Goal: Information Seeking & Learning: Check status

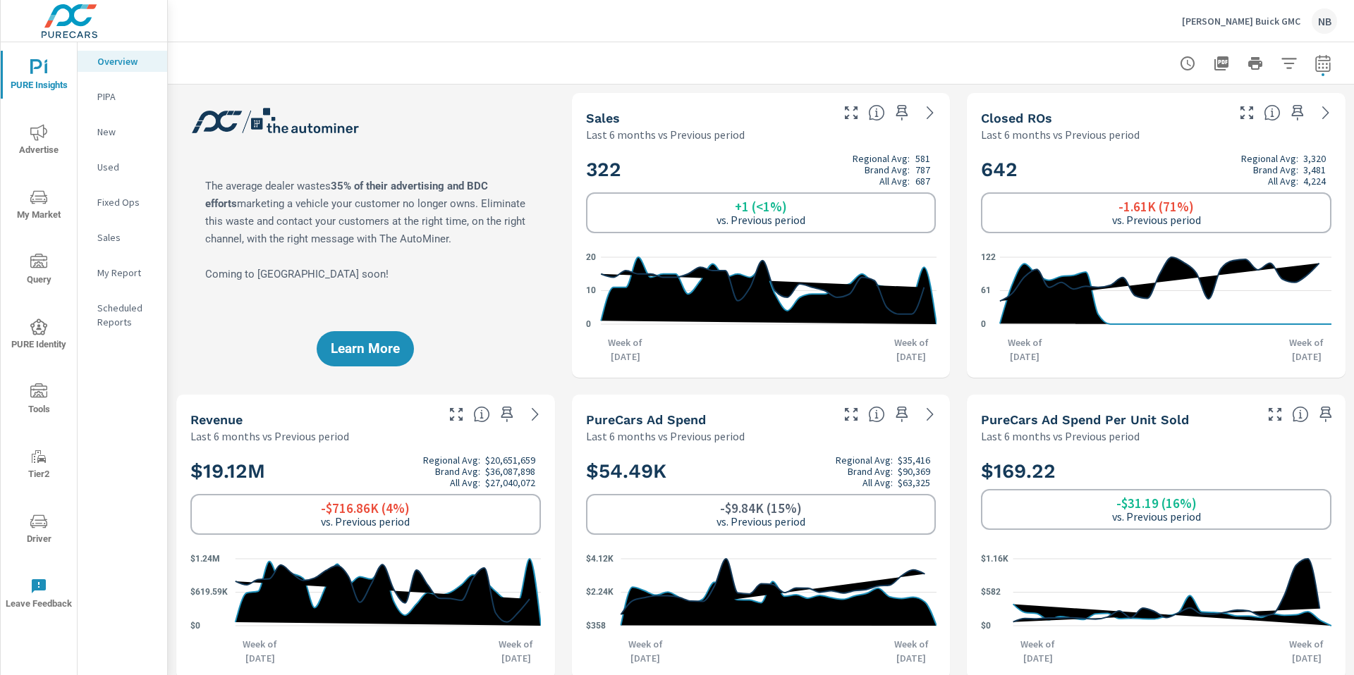
scroll to position [1, 0]
click at [39, 219] on span "My Market" at bounding box center [39, 206] width 68 height 35
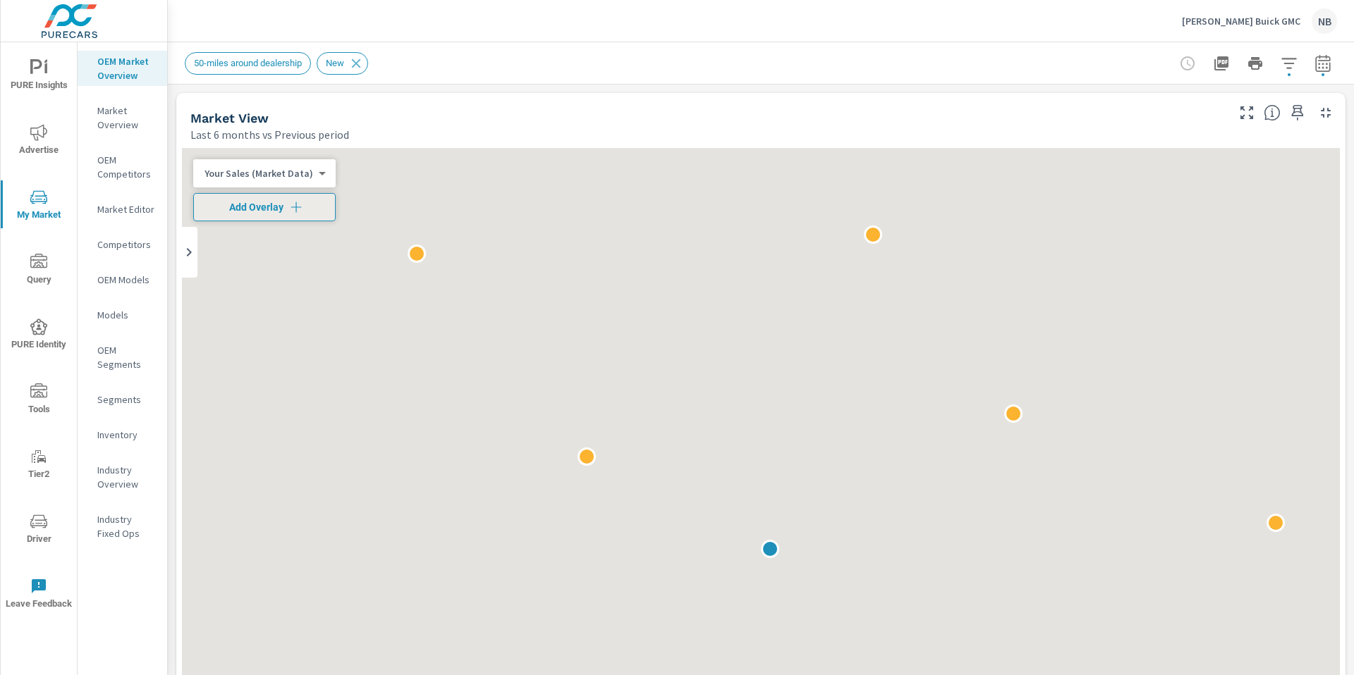
scroll to position [1, 0]
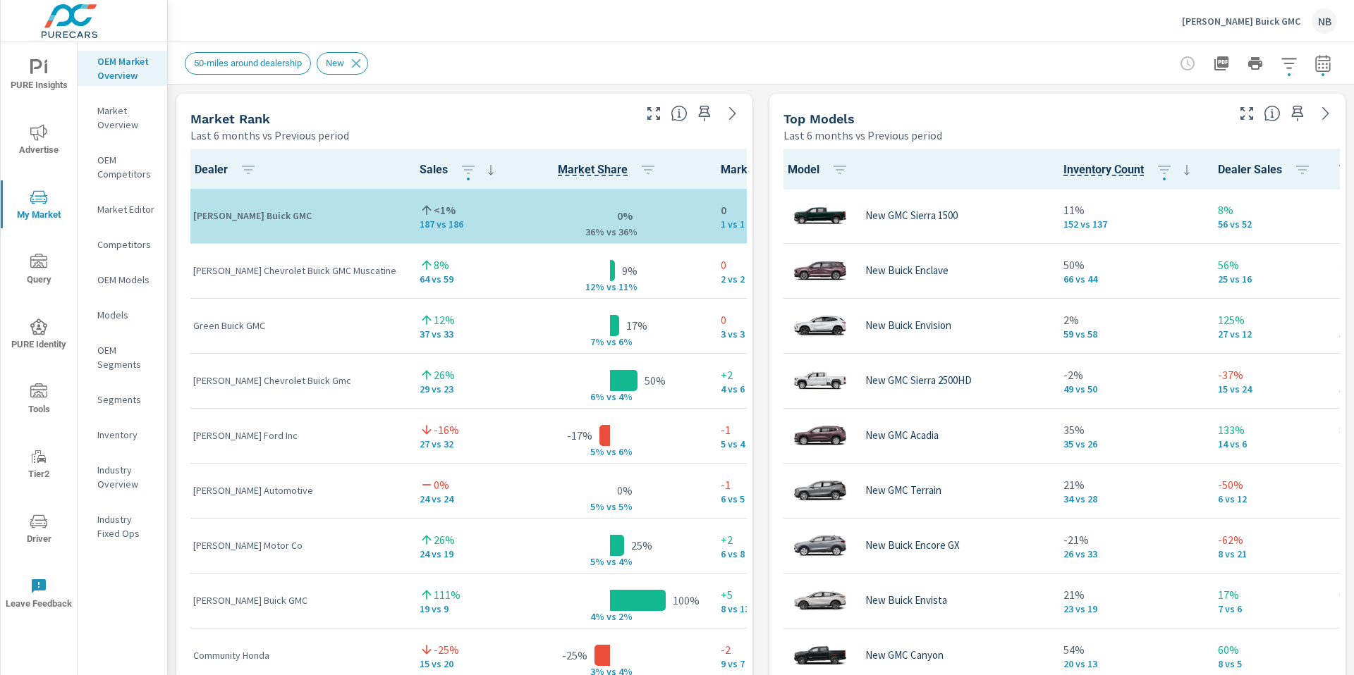
scroll to position [221, 0]
click at [1285, 67] on icon "button" at bounding box center [1288, 63] width 17 height 17
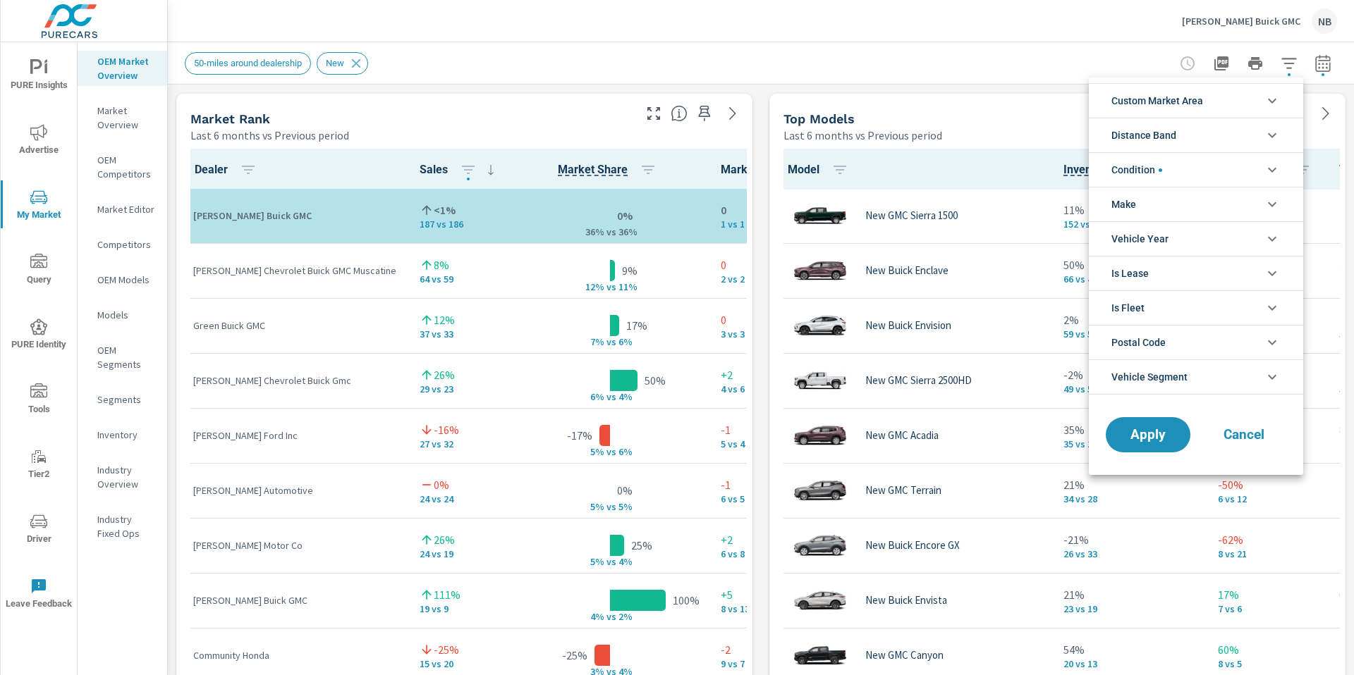
click at [1206, 203] on li "Make" at bounding box center [1196, 204] width 214 height 35
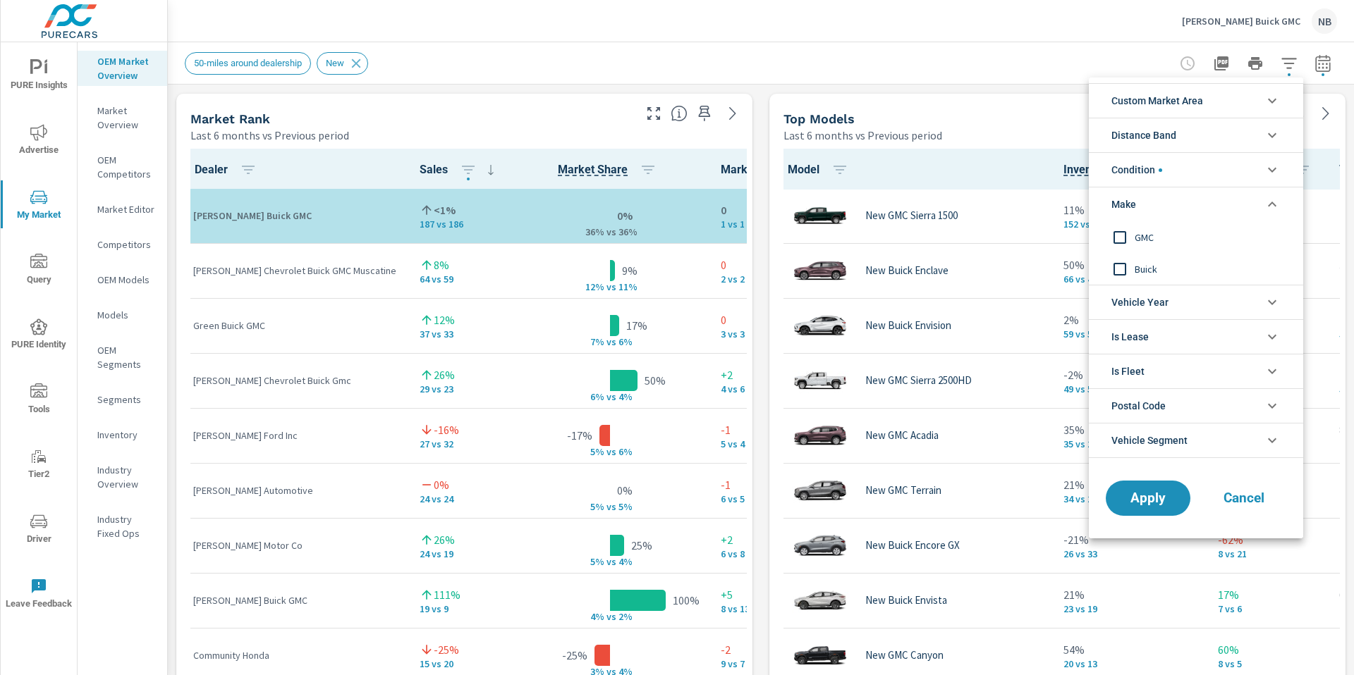
click at [986, 70] on div at bounding box center [677, 337] width 1354 height 675
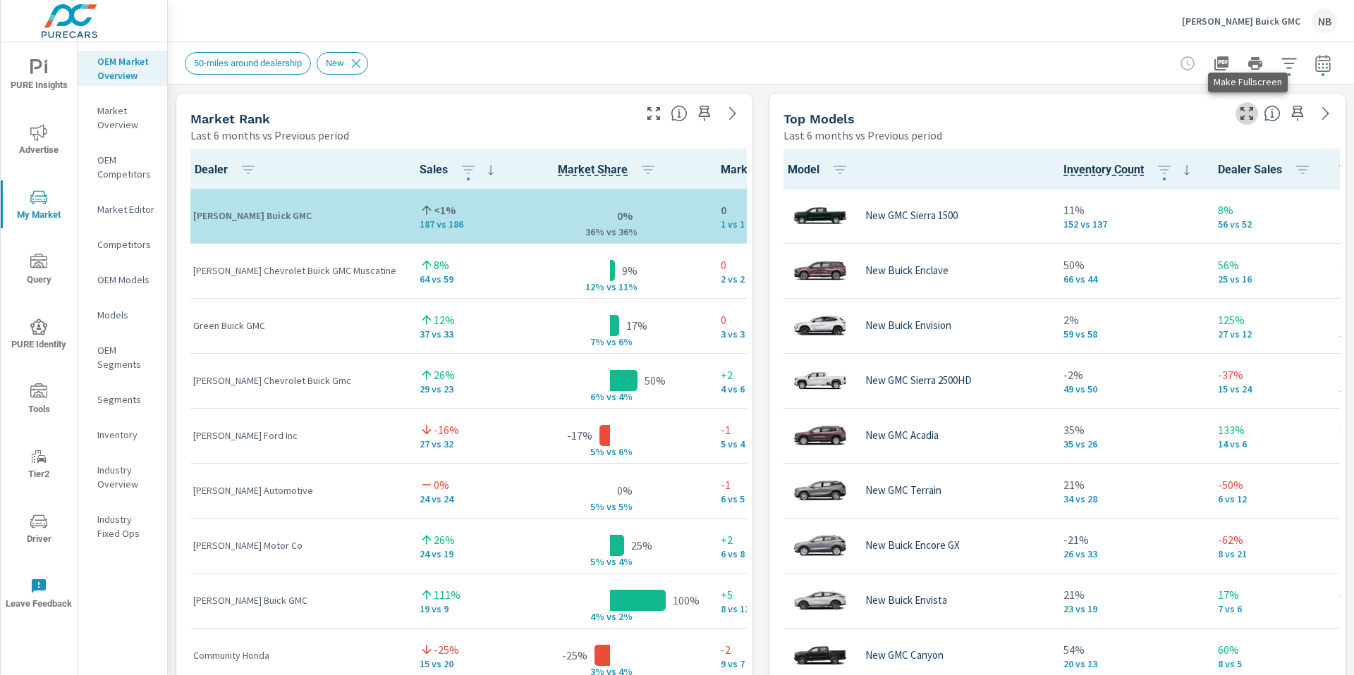
click at [1246, 114] on icon "button" at bounding box center [1246, 113] width 17 height 17
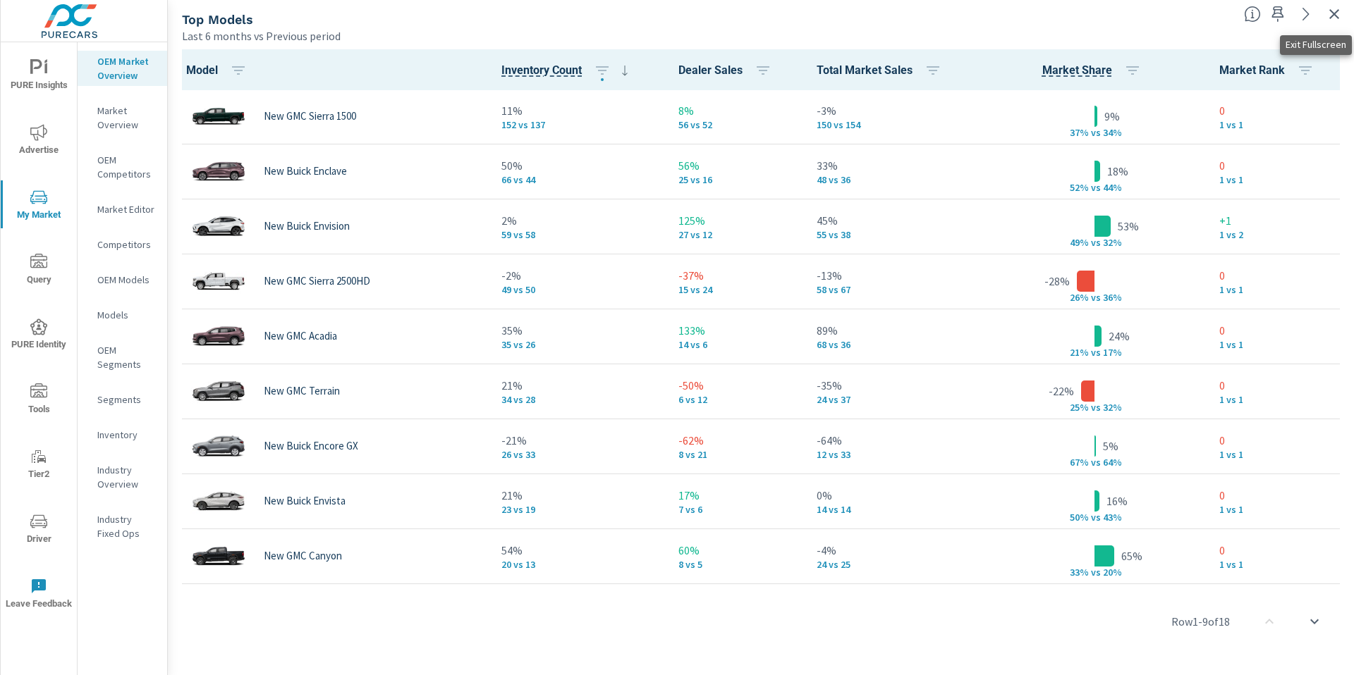
click at [1334, 15] on icon "button" at bounding box center [1334, 14] width 17 height 17
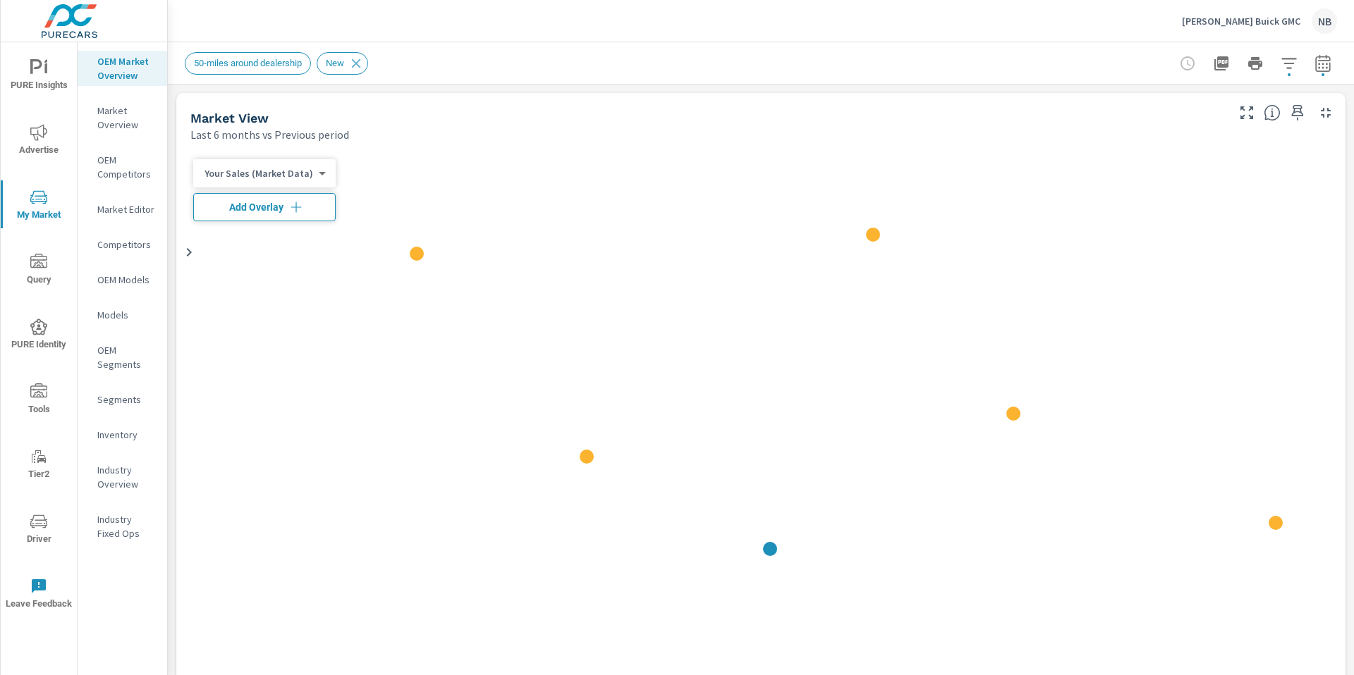
scroll to position [221, 0]
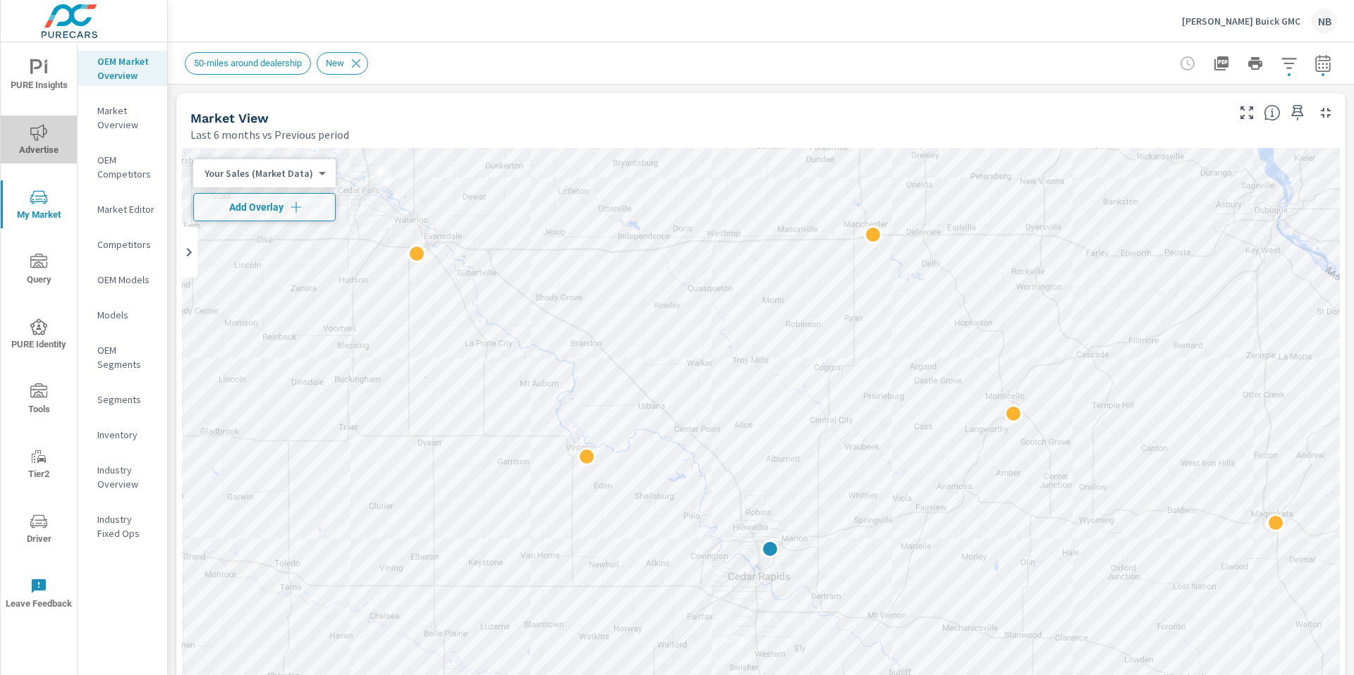
click at [40, 137] on icon "nav menu" at bounding box center [38, 132] width 17 height 17
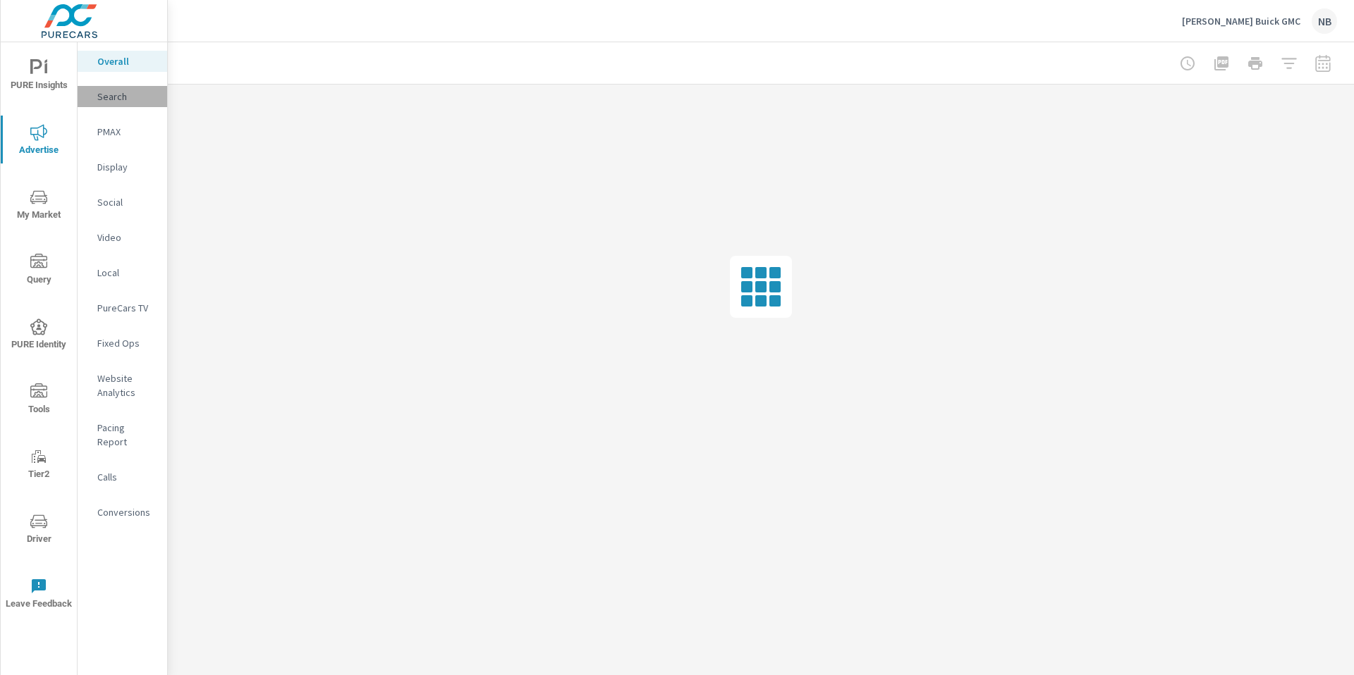
click at [107, 96] on p "Search" at bounding box center [126, 97] width 59 height 14
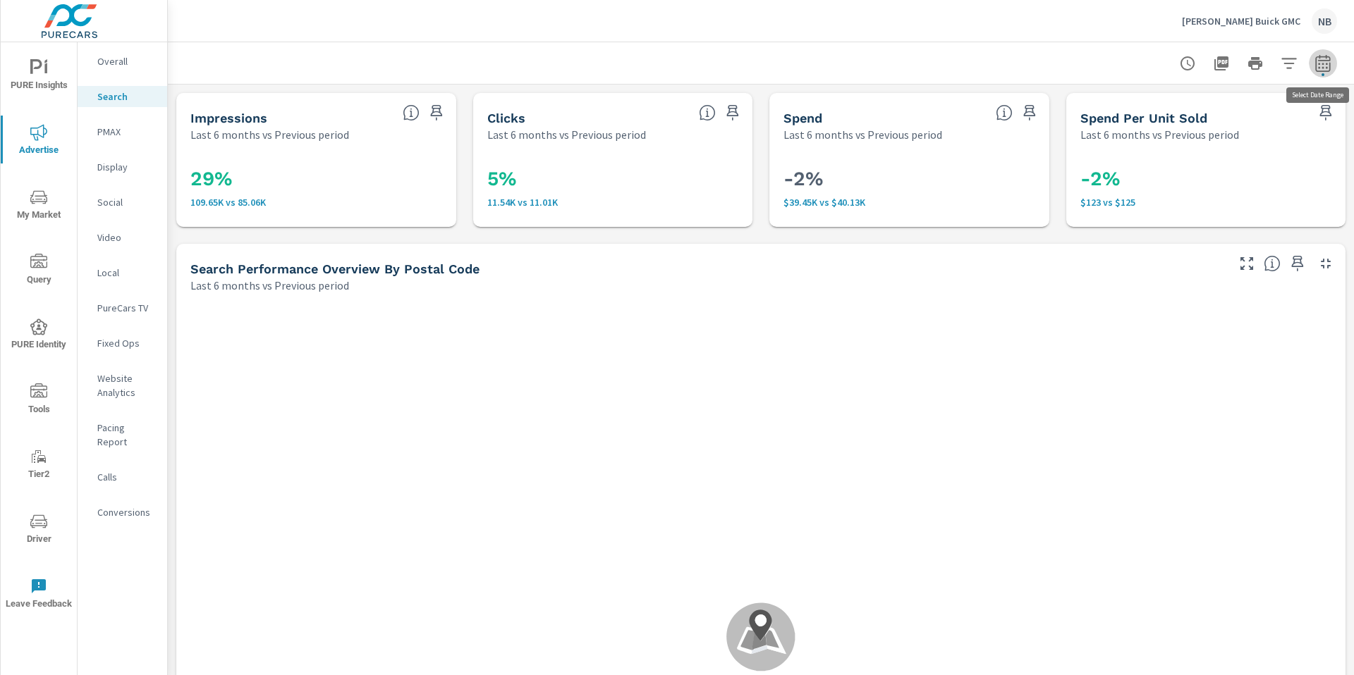
click at [1330, 68] on icon "button" at bounding box center [1322, 62] width 15 height 17
select select "Last 6 months"
select select "Previous period"
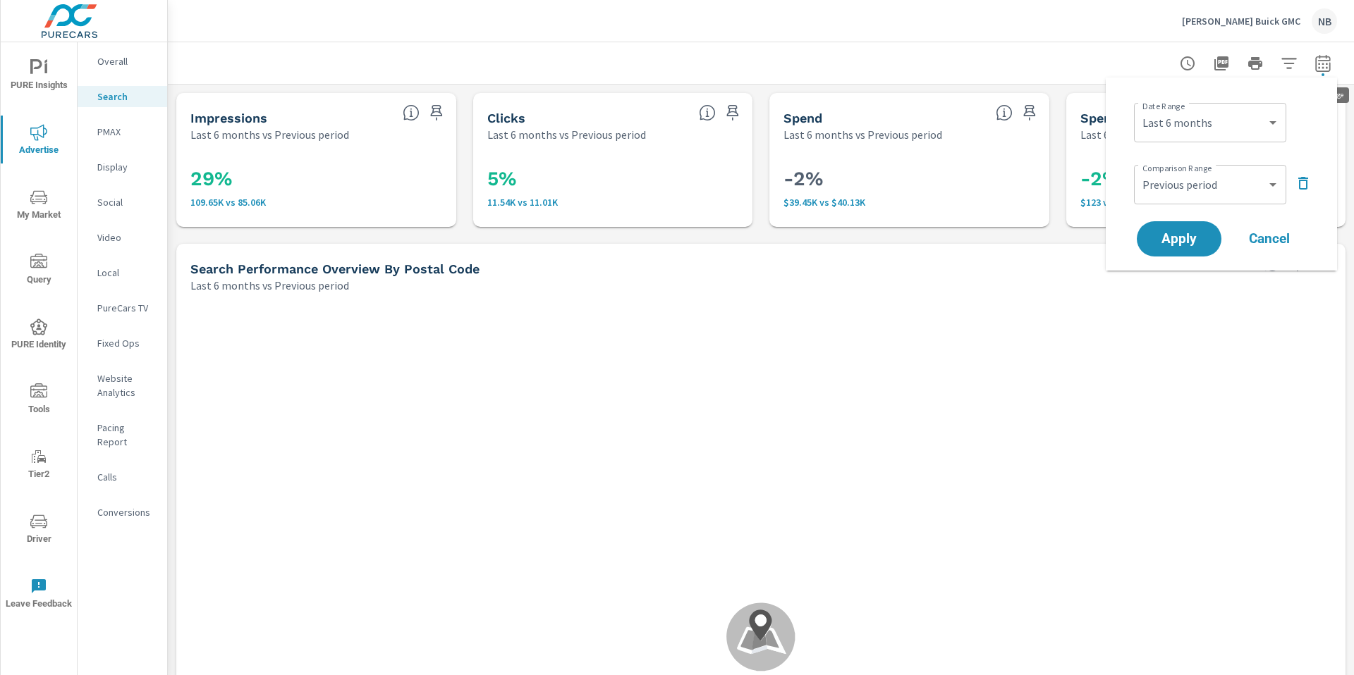
scroll to position [212, 0]
click at [1249, 123] on select "Custom [DATE] Last week Last 7 days Last 14 days Last 30 days Last 45 days Last…" at bounding box center [1209, 123] width 141 height 28
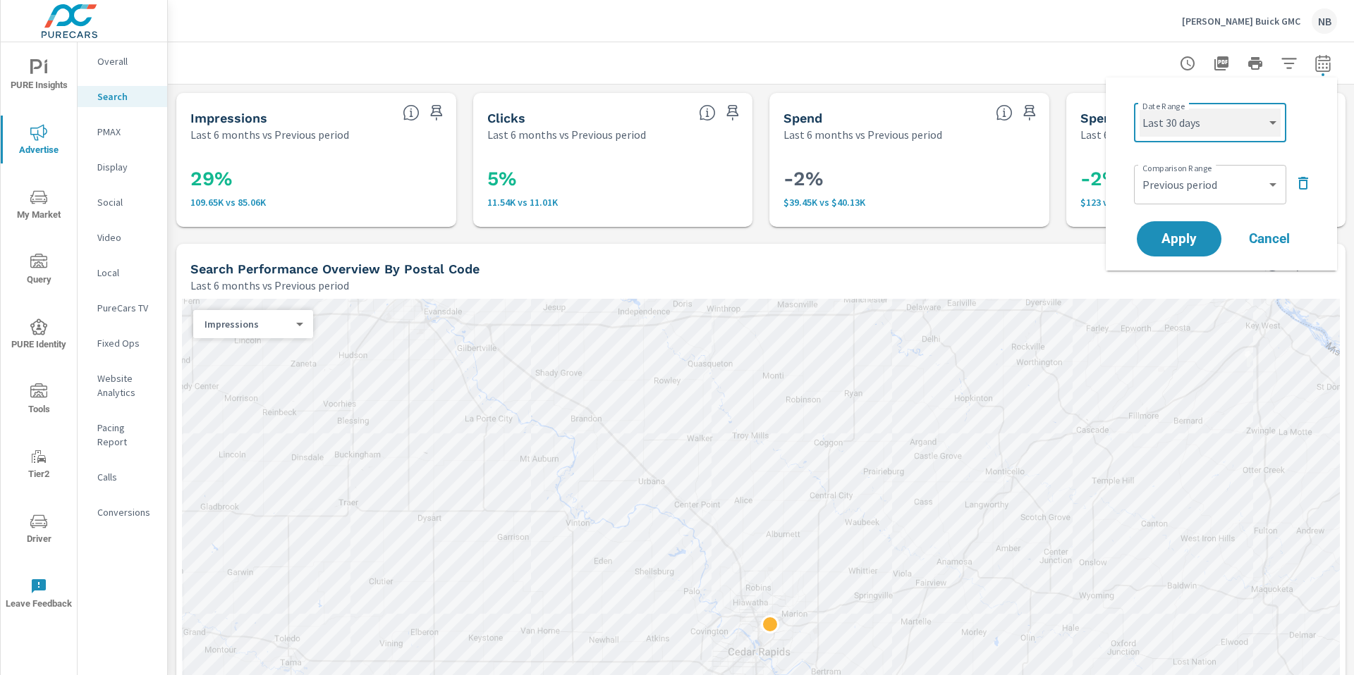
click at [1139, 109] on select "Custom [DATE] Last week Last 7 days Last 14 days Last 30 days Last 45 days Last…" at bounding box center [1209, 123] width 141 height 28
select select "Last 30 days"
click at [1295, 185] on icon "button" at bounding box center [1303, 183] width 17 height 17
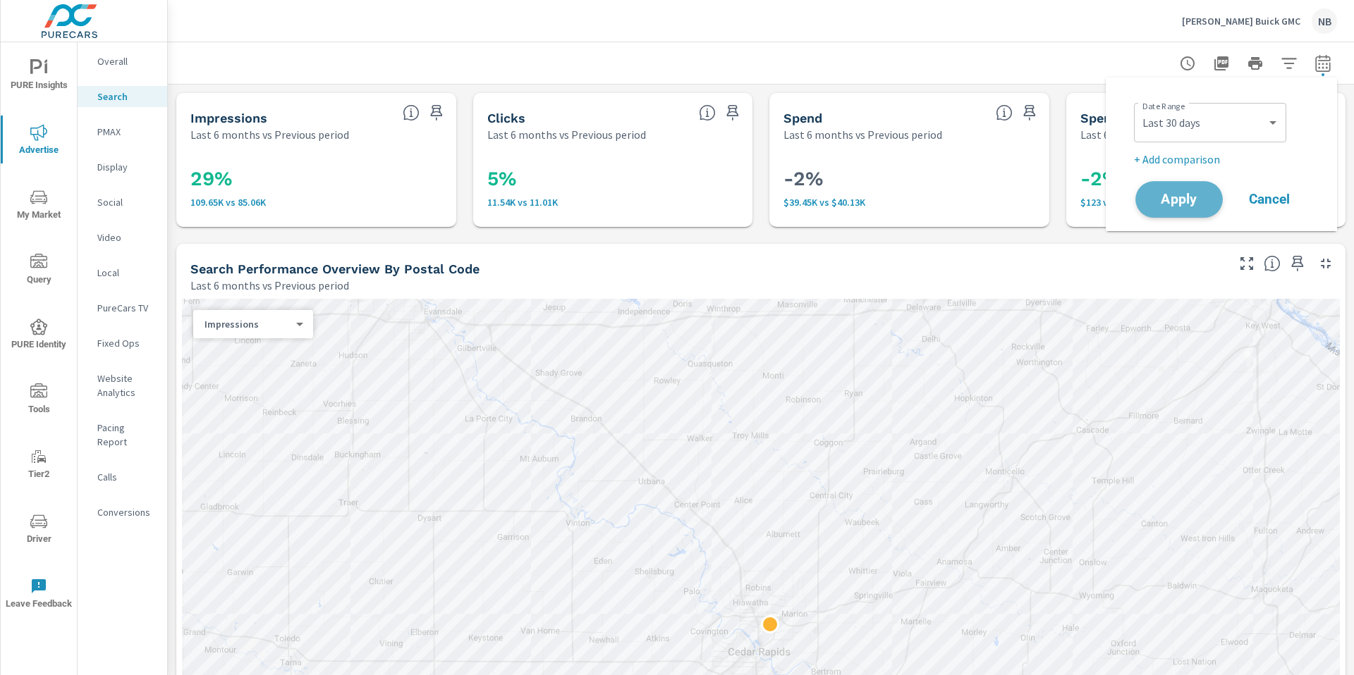
click at [1194, 204] on span "Apply" at bounding box center [1179, 199] width 58 height 13
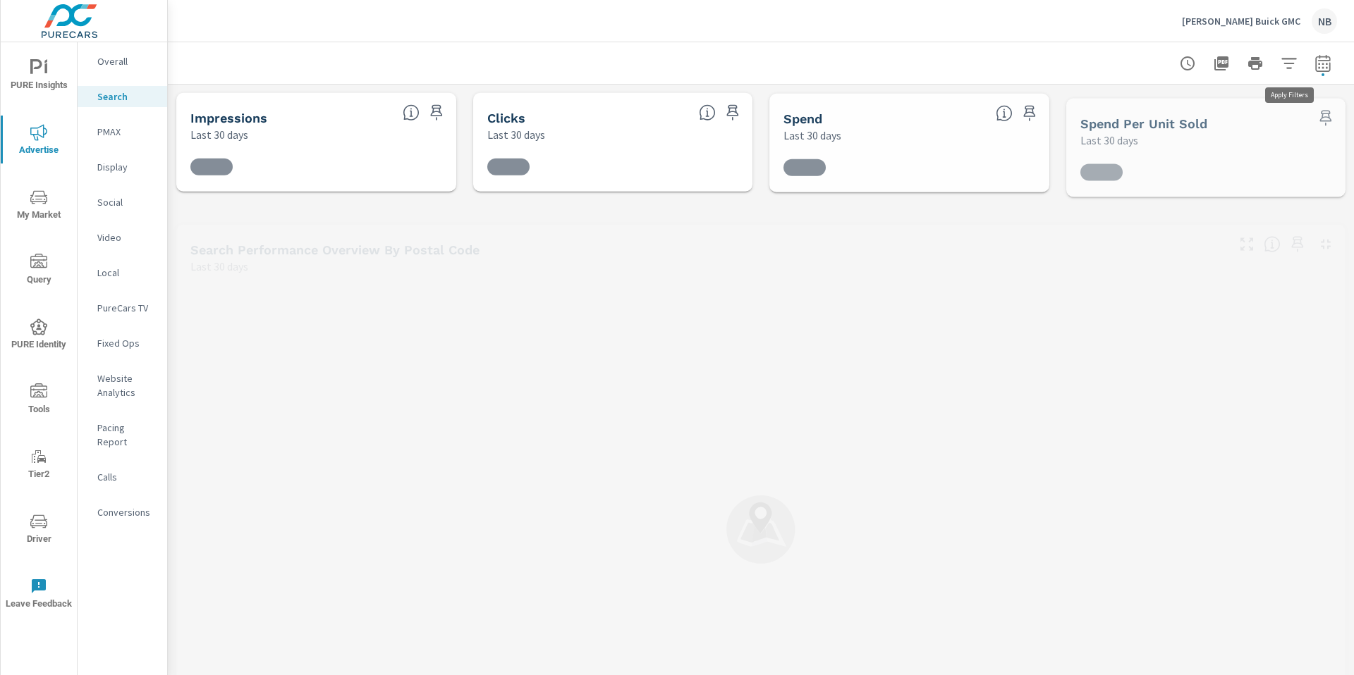
click at [1287, 68] on icon "button" at bounding box center [1288, 63] width 15 height 11
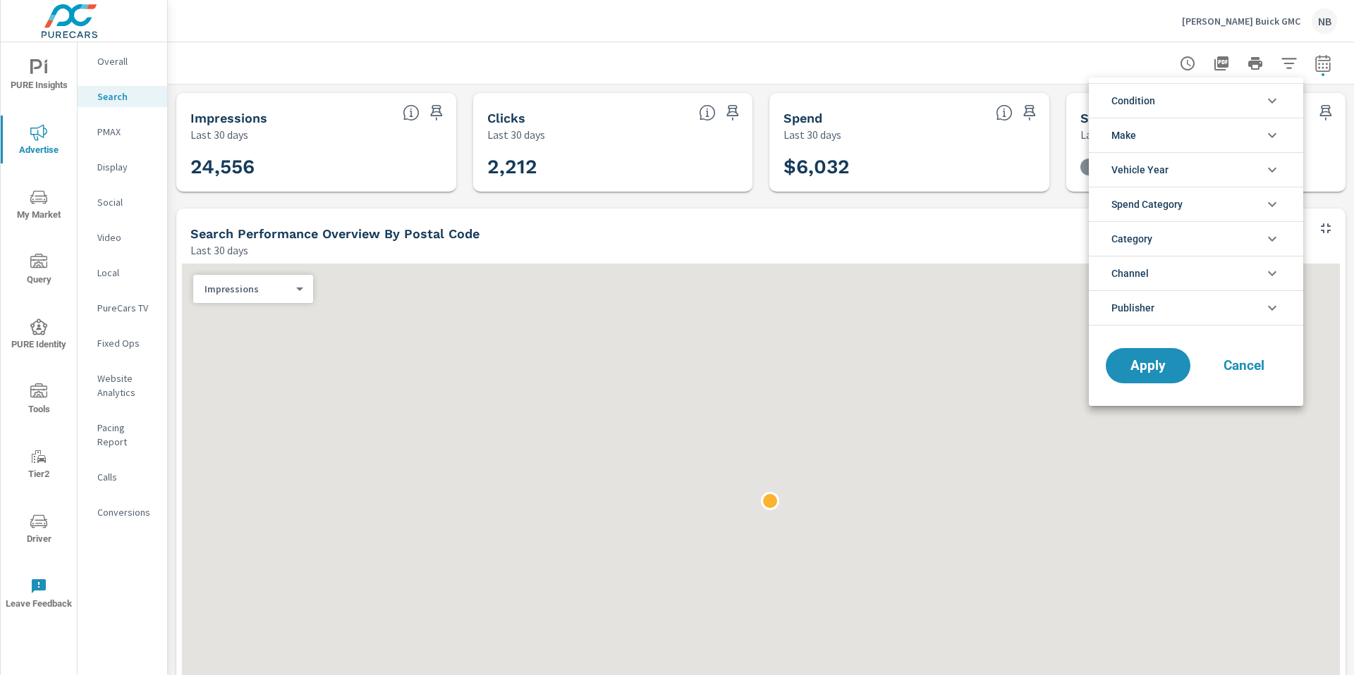
scroll to position [212, 0]
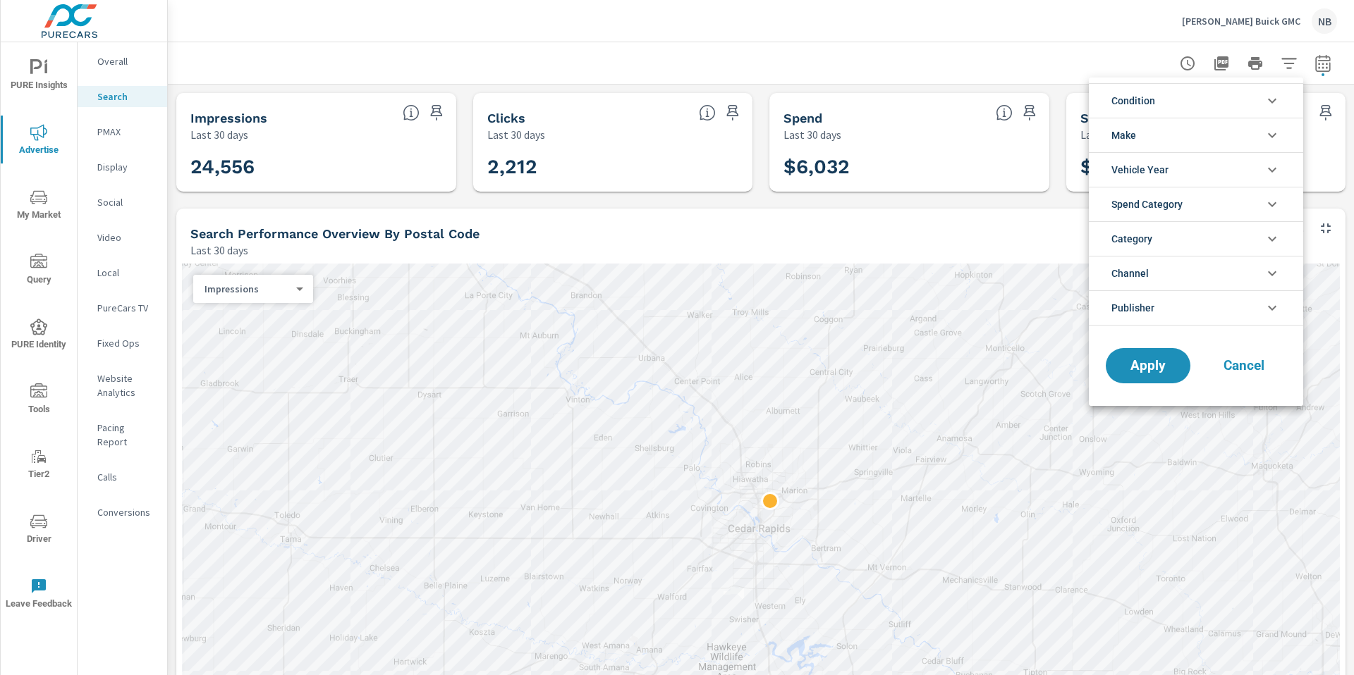
click at [1188, 313] on li "Publisher" at bounding box center [1196, 307] width 214 height 35
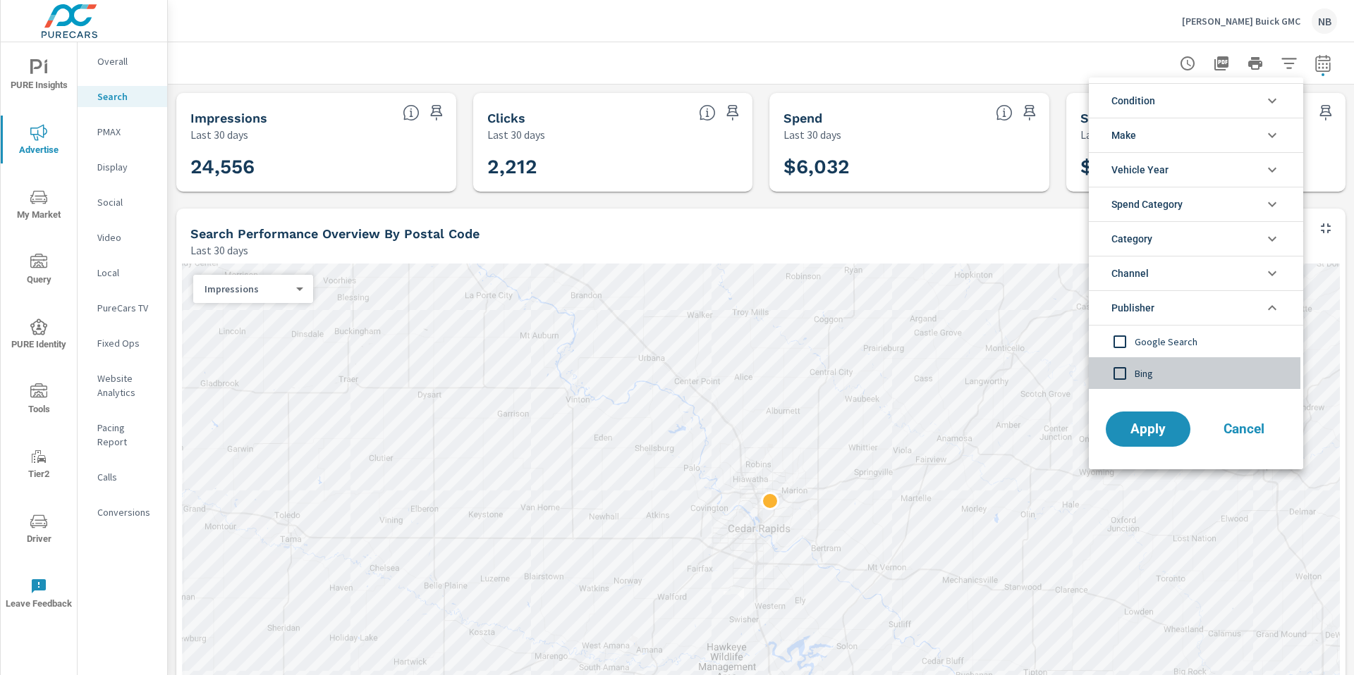
click at [1152, 373] on span "Bing" at bounding box center [1211, 373] width 154 height 17
click at [1158, 424] on span "Apply" at bounding box center [1148, 429] width 58 height 13
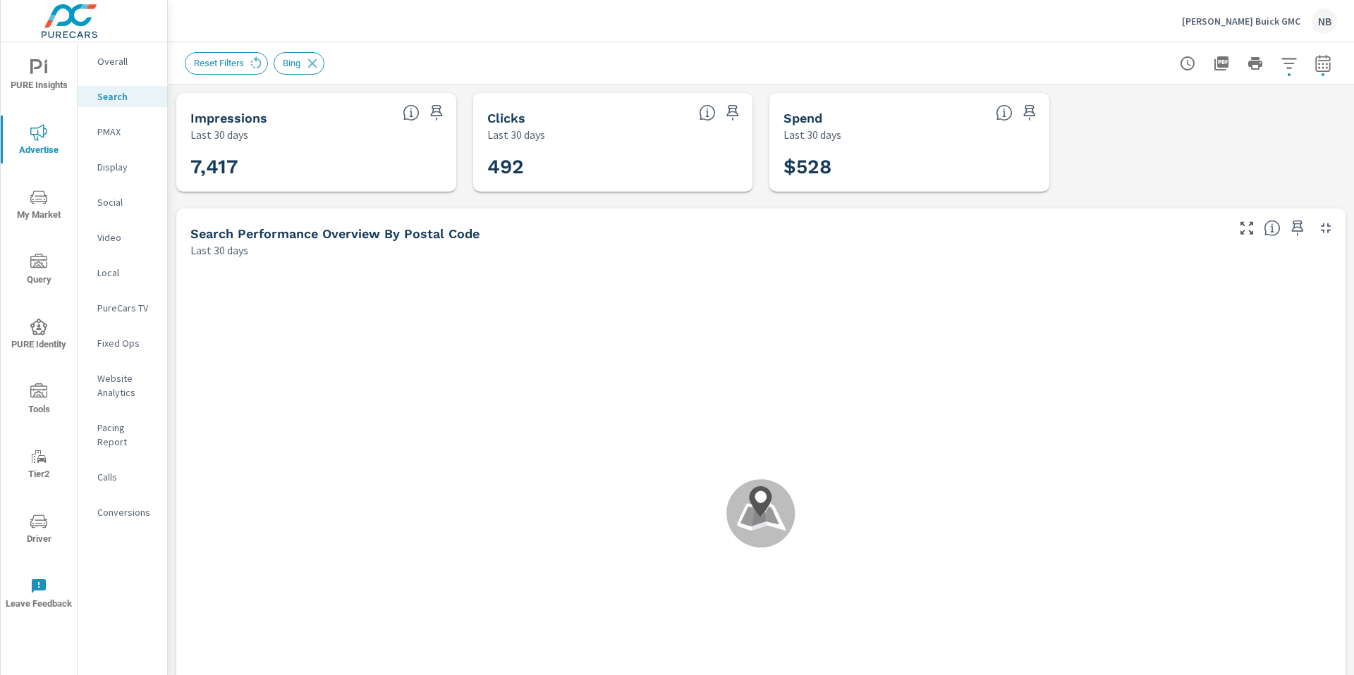
scroll to position [156, 0]
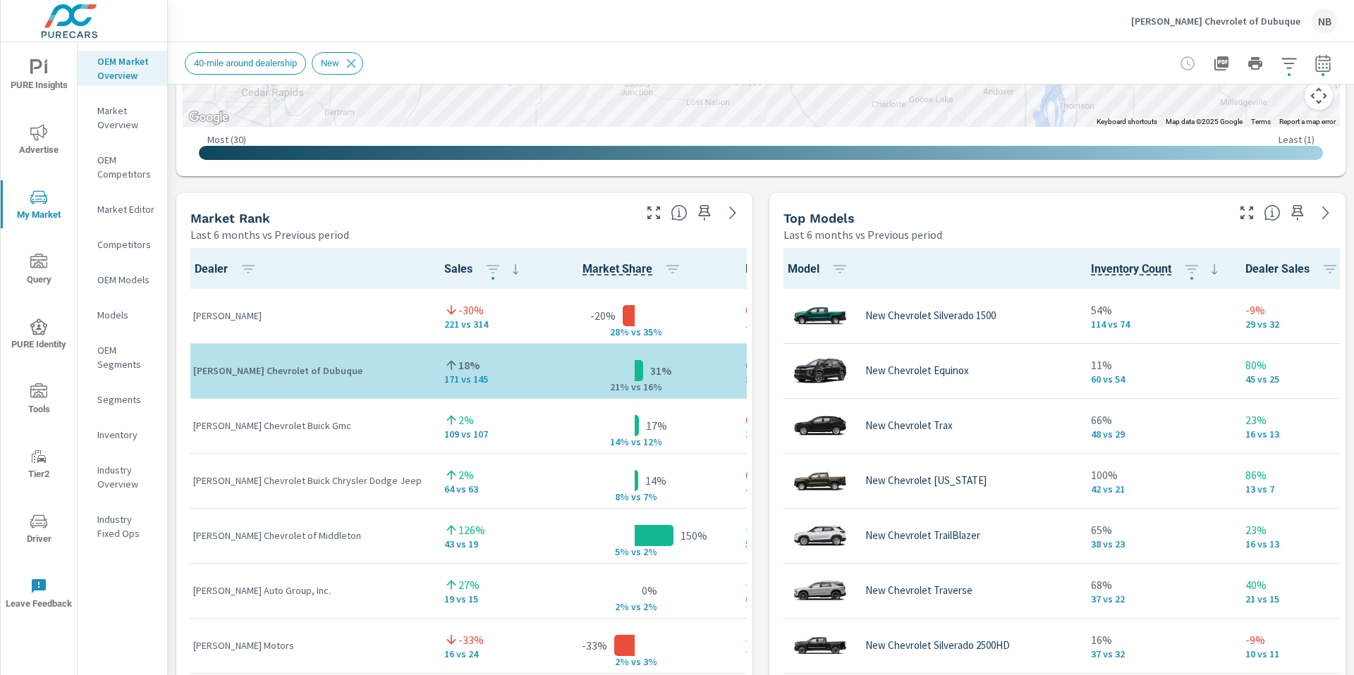
scroll to position [1, 0]
click at [1247, 215] on icon "button" at bounding box center [1246, 212] width 17 height 17
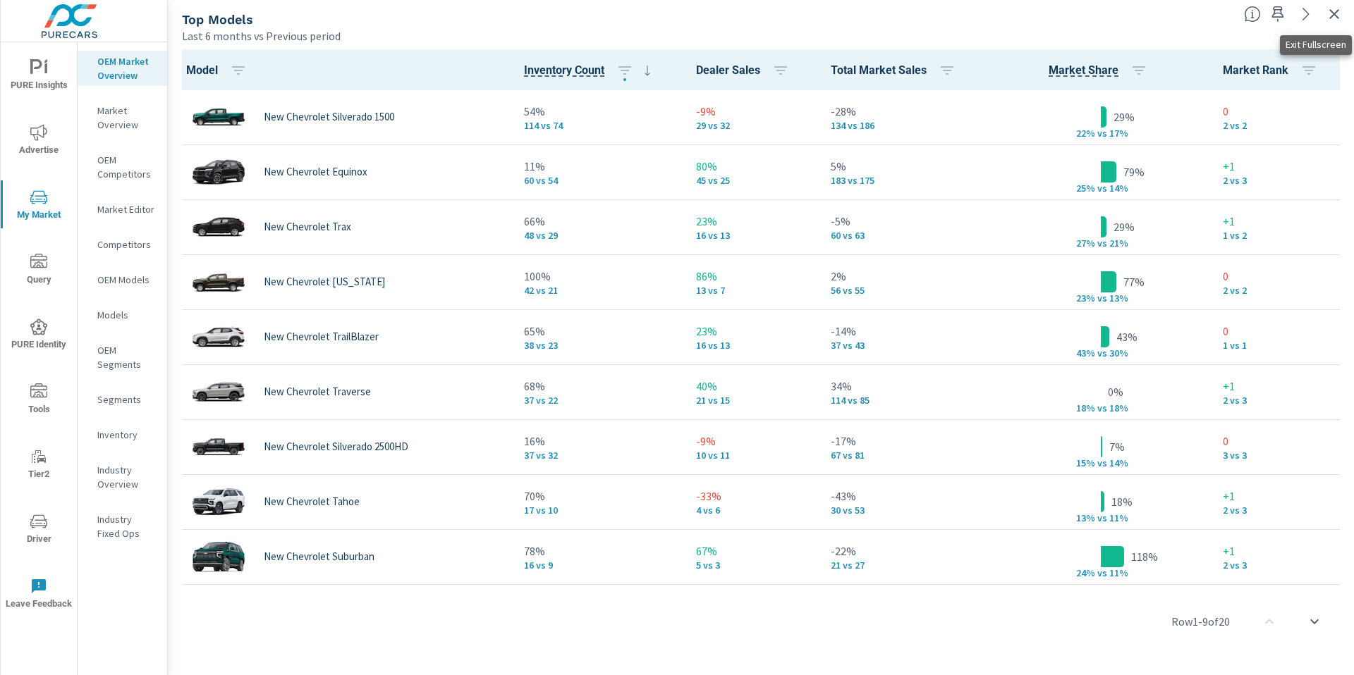
click at [1328, 15] on icon "button" at bounding box center [1334, 14] width 17 height 17
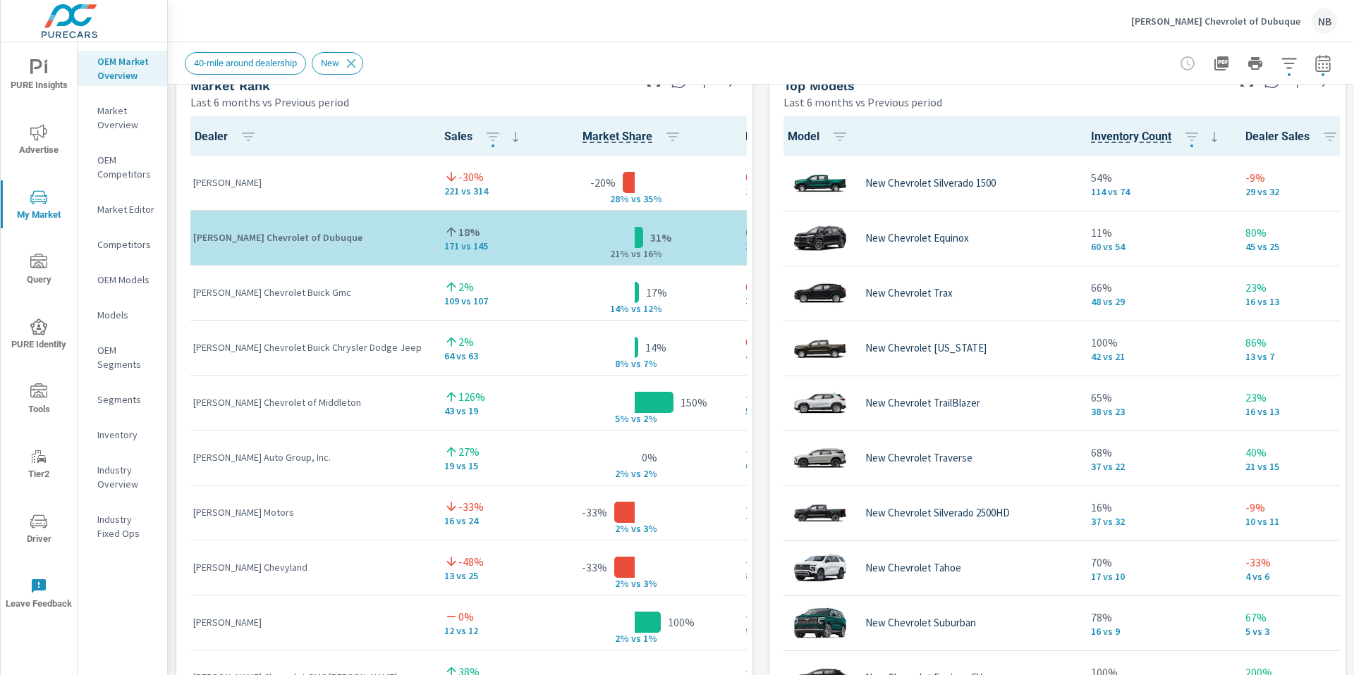
click at [1218, 99] on div "Last 6 months vs Previous period" at bounding box center [1003, 102] width 441 height 17
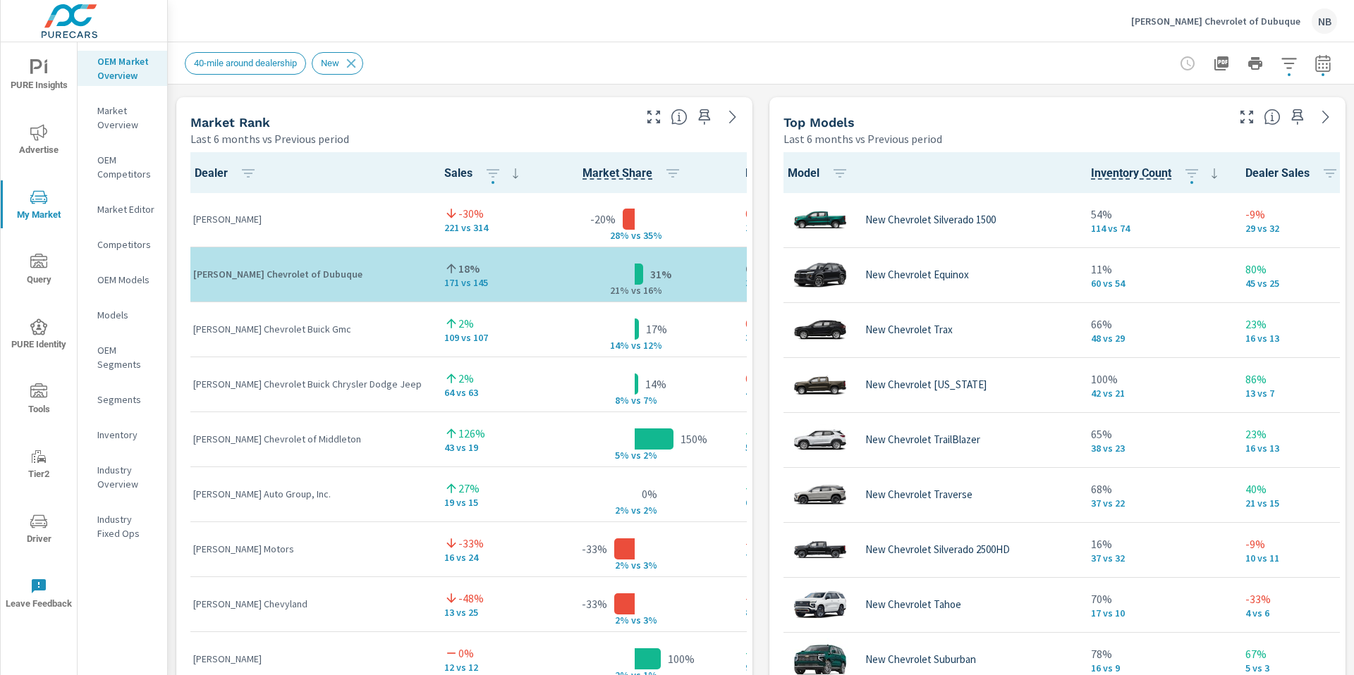
scroll to position [895, 0]
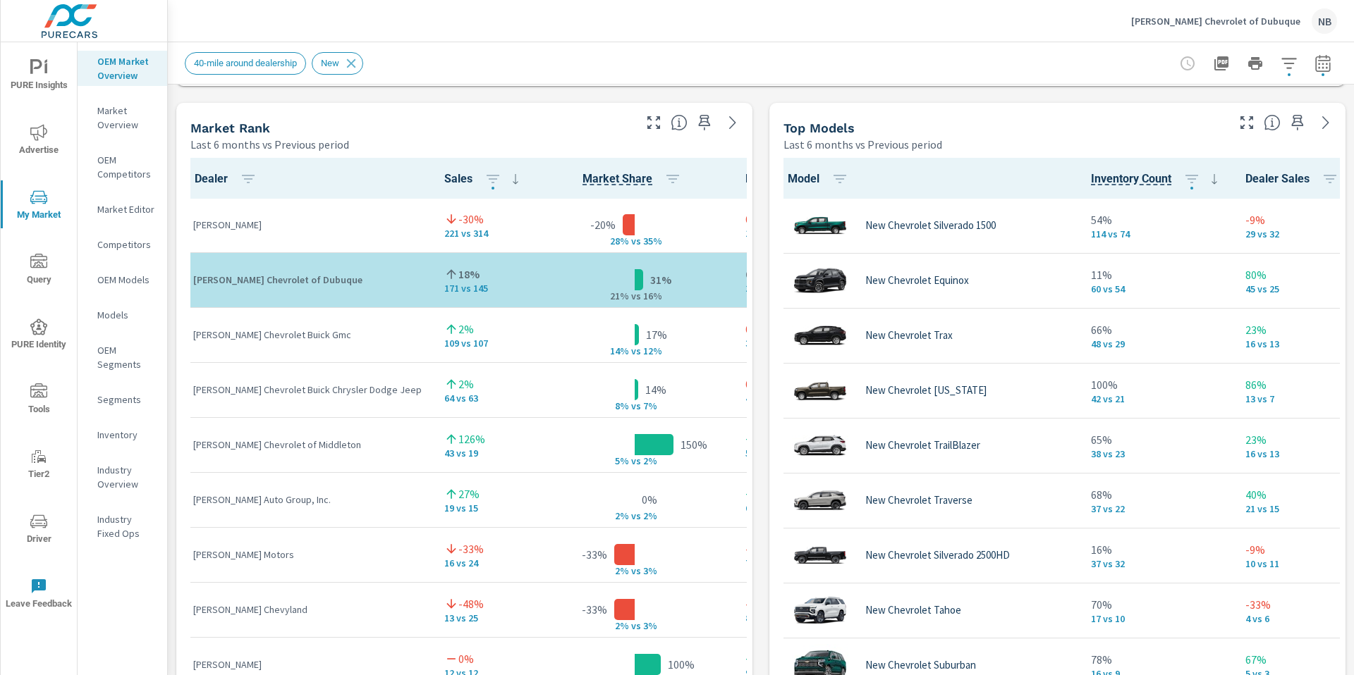
click at [1247, 126] on icon "button" at bounding box center [1246, 122] width 17 height 17
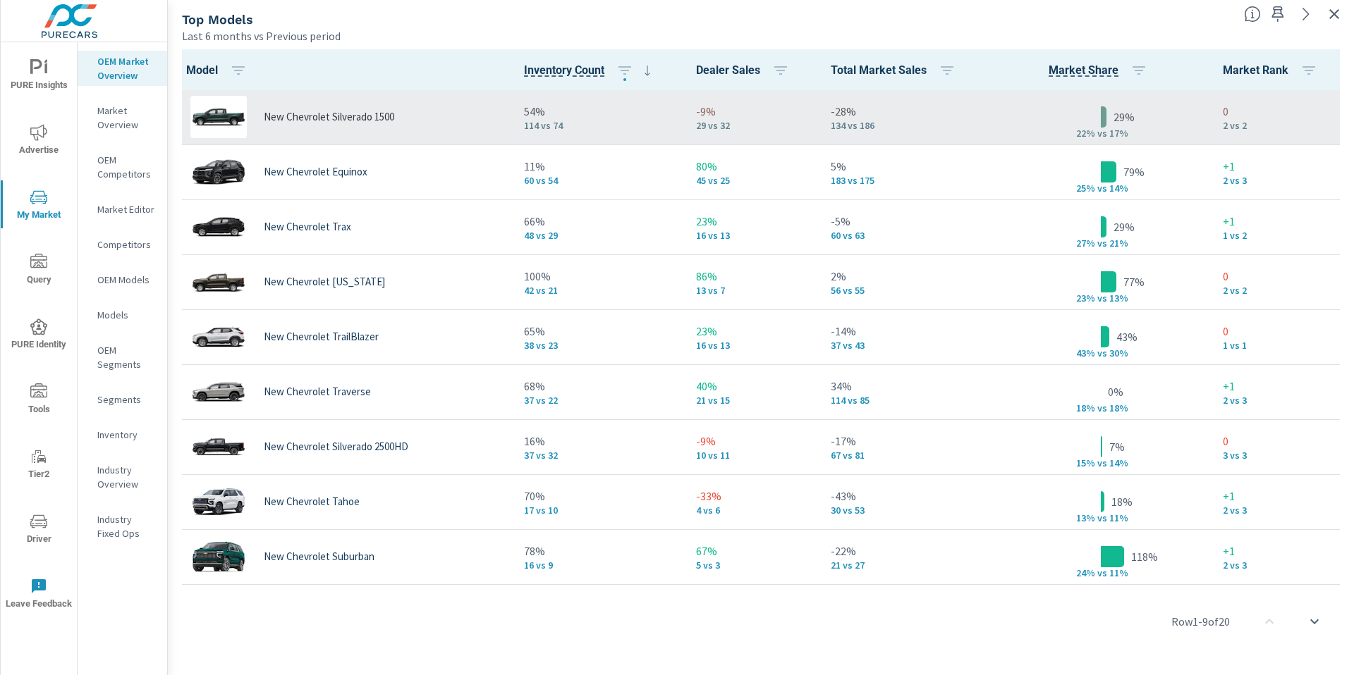
click at [396, 114] on div "New Chevrolet Silverado 1500" at bounding box center [343, 117] width 317 height 42
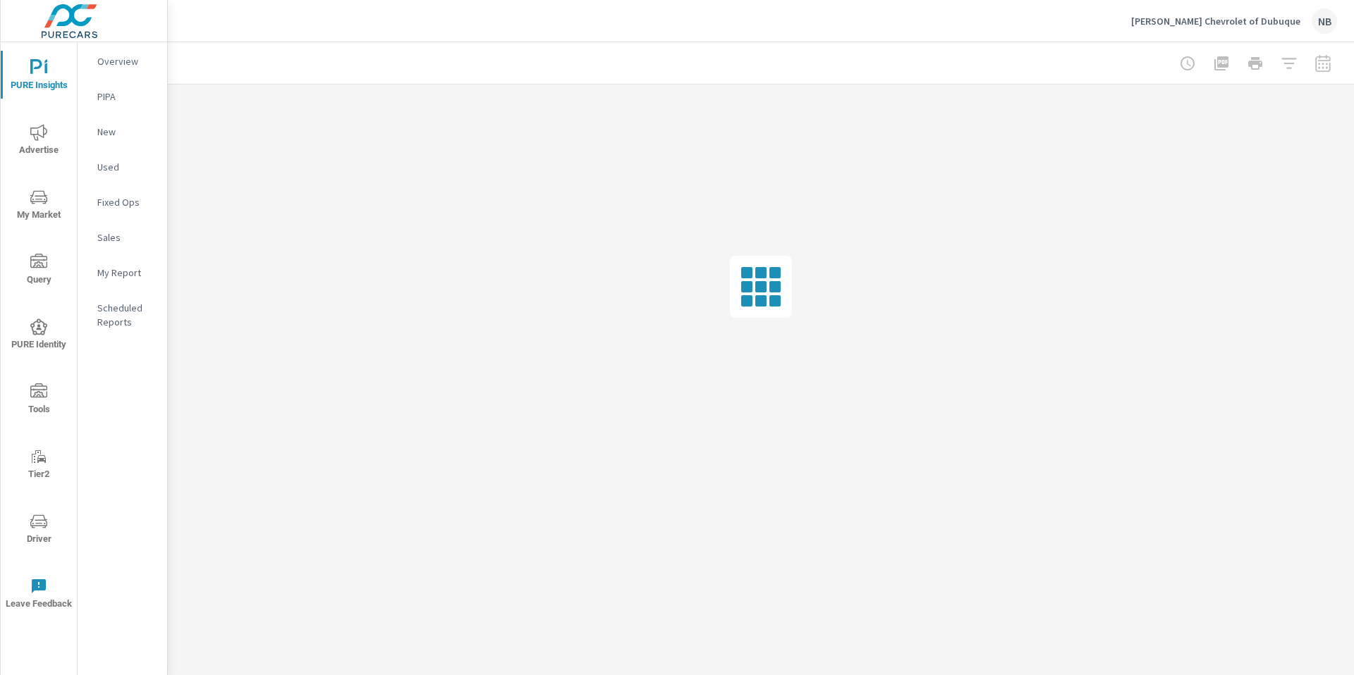
click at [32, 199] on icon "nav menu" at bounding box center [38, 197] width 17 height 17
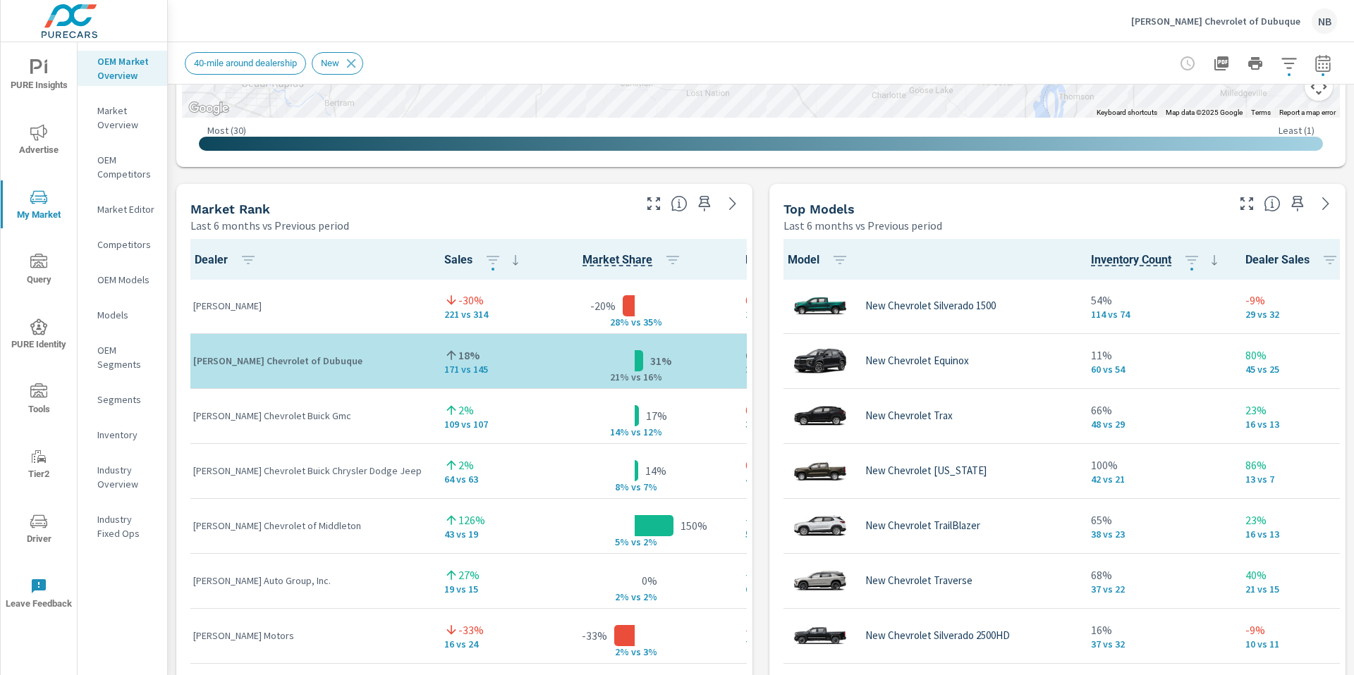
scroll to position [818, 0]
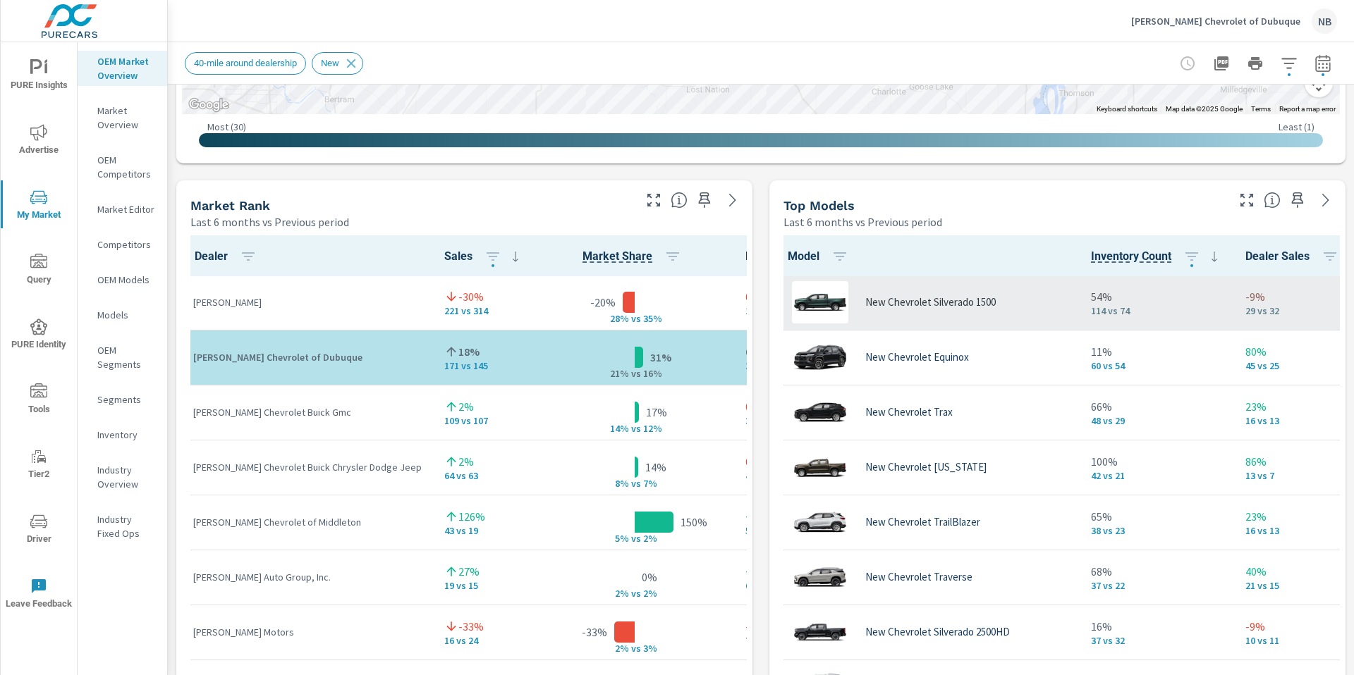
click at [971, 292] on div "New Chevrolet Silverado 1500" at bounding box center [927, 302] width 282 height 42
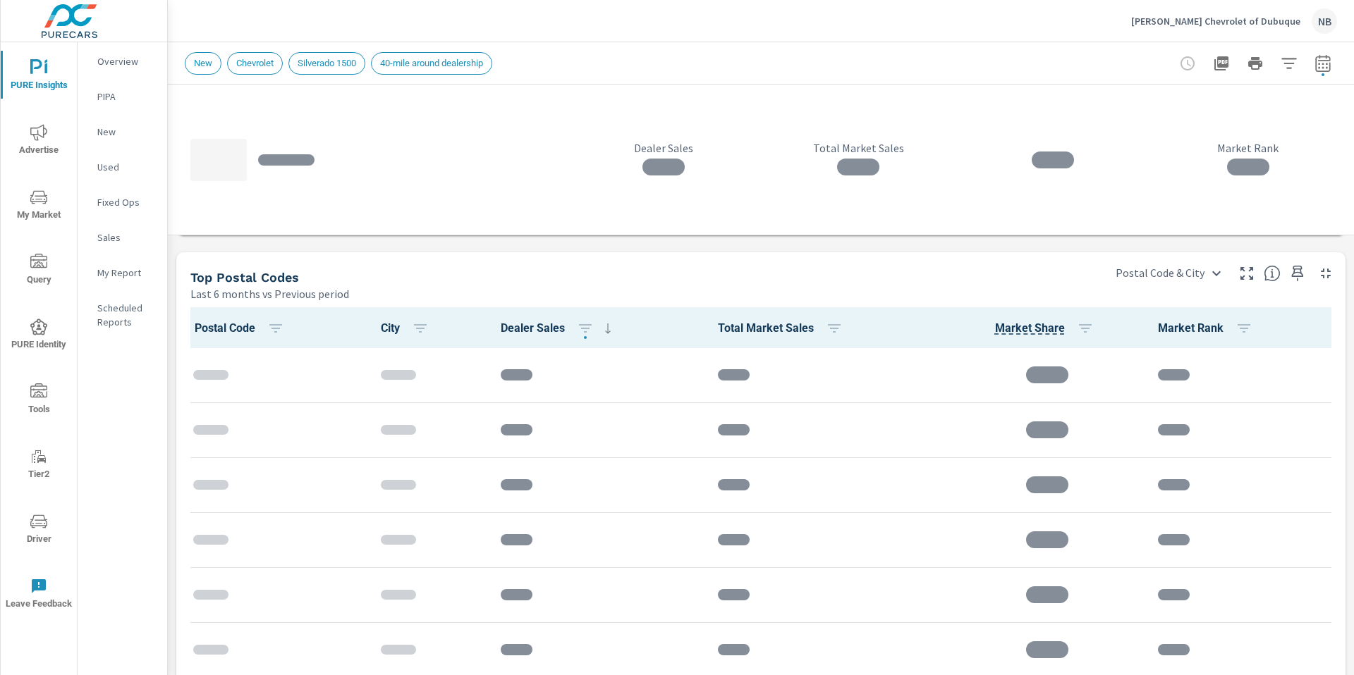
scroll to position [895, 0]
click at [1292, 243] on div "Dealer Sales Total Market Sales Market Rank Top Postal Codes Last 6 months vs P…" at bounding box center [761, 94] width 1186 height 1811
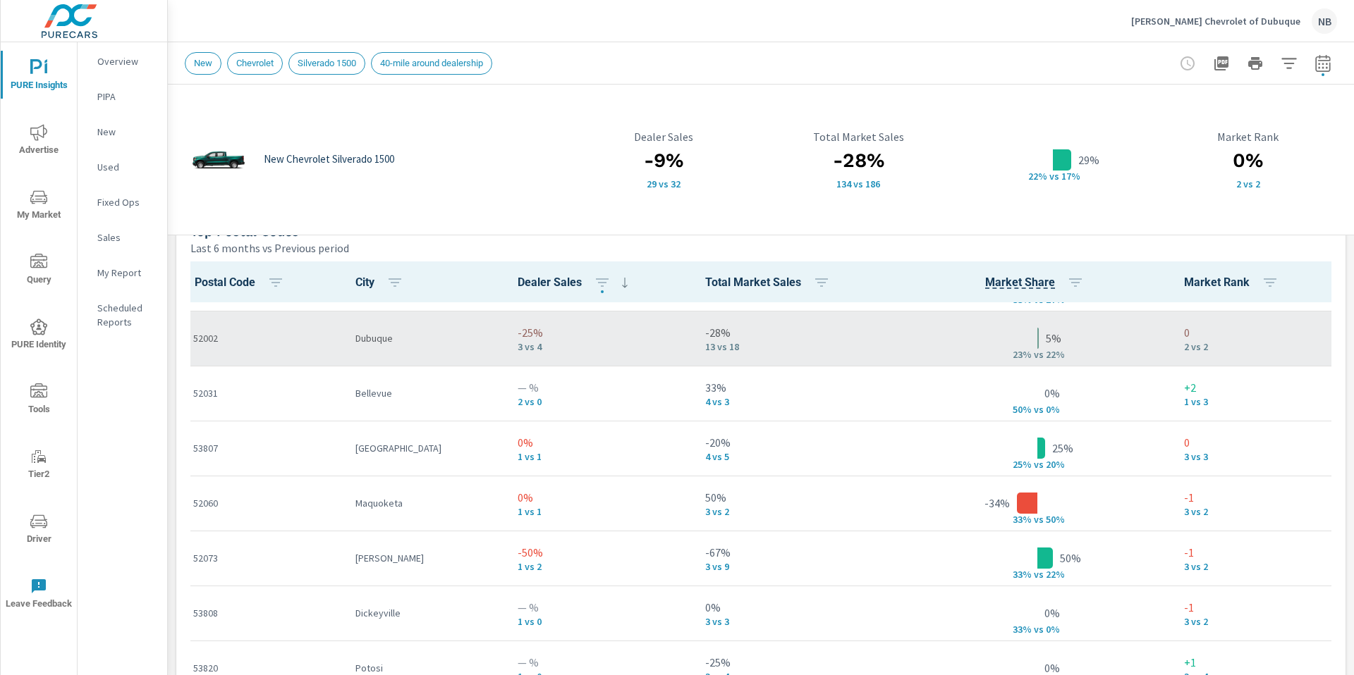
scroll to position [102, 0]
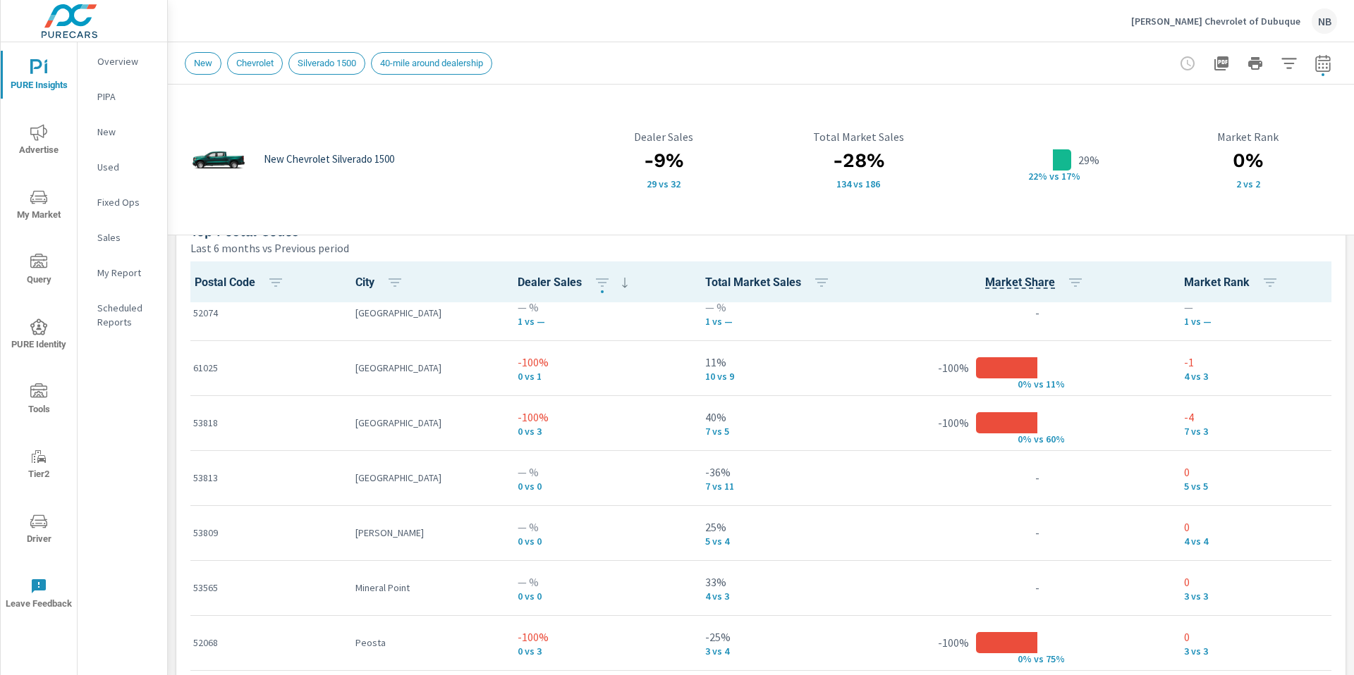
scroll to position [912, 0]
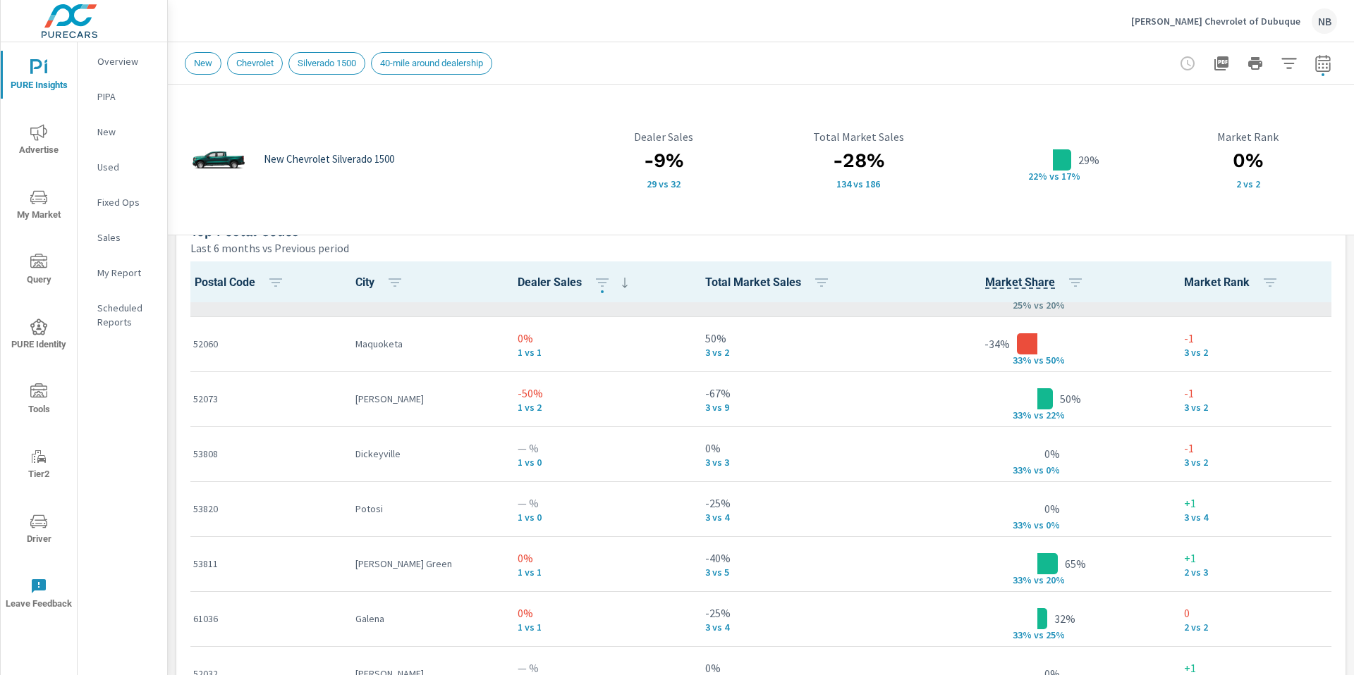
scroll to position [249, 0]
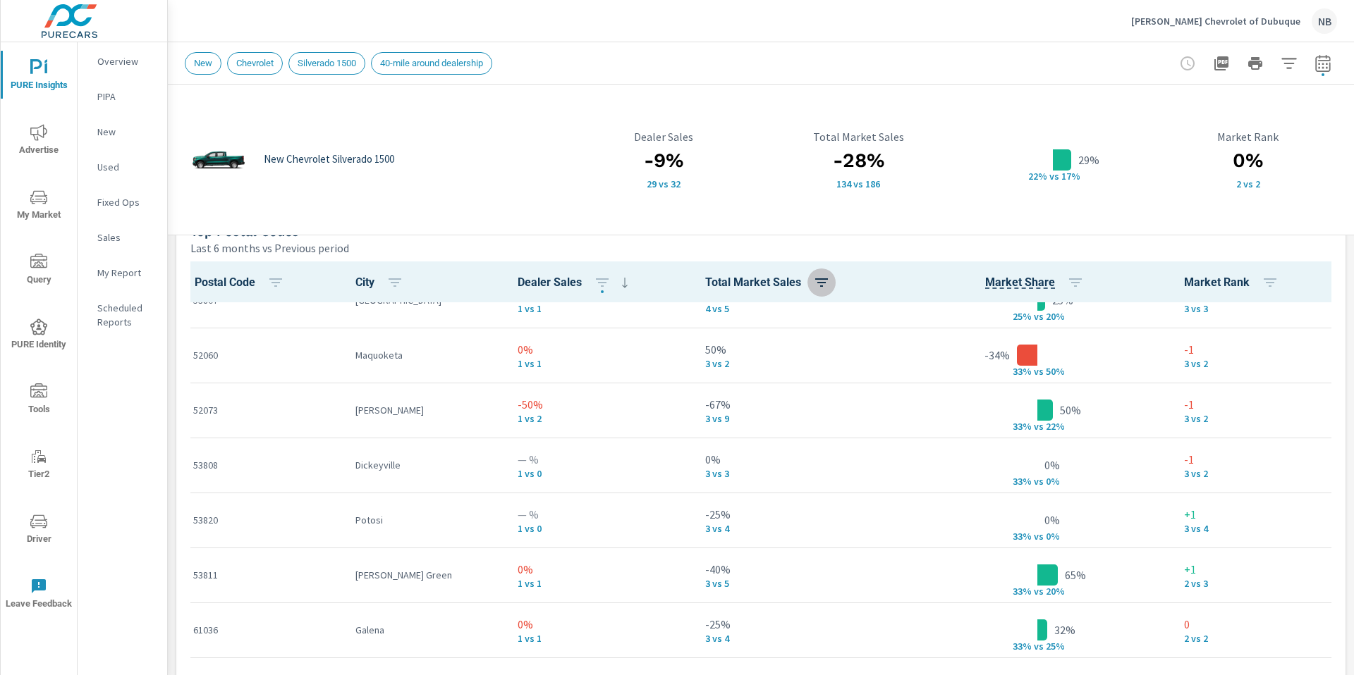
click at [813, 285] on icon "button" at bounding box center [821, 282] width 17 height 17
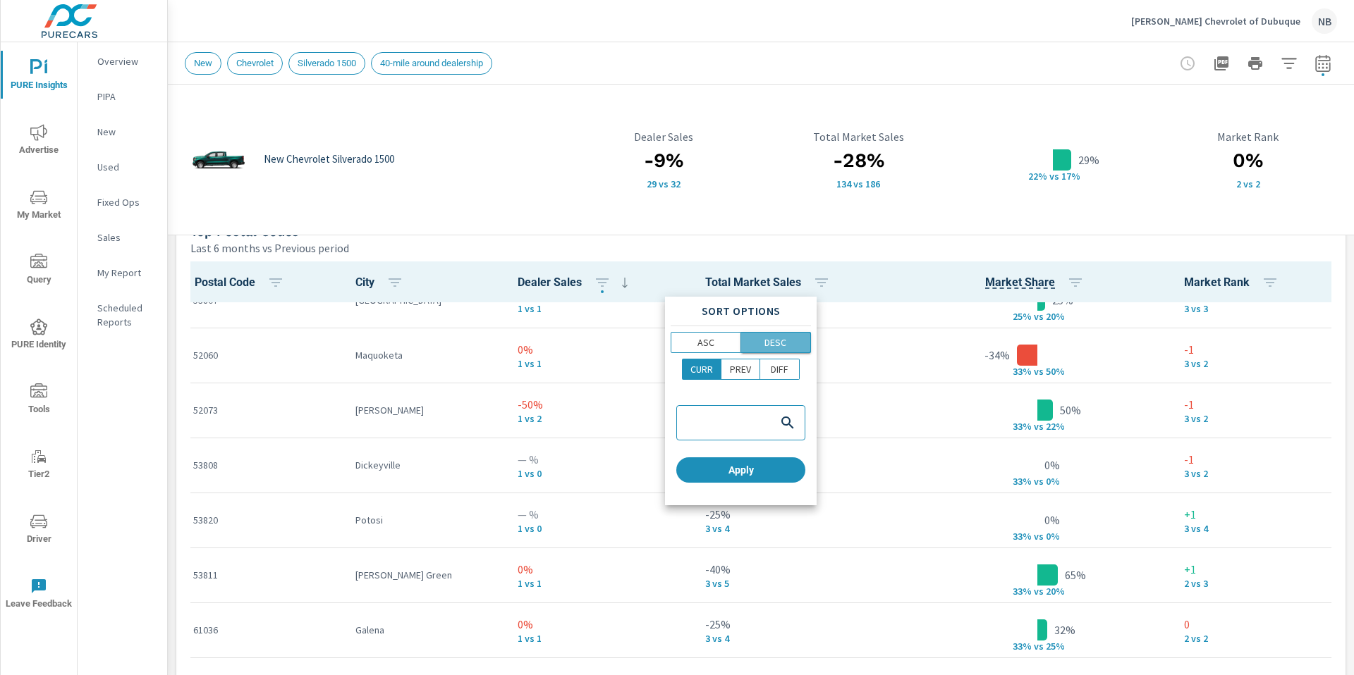
click at [773, 341] on p "DESC" at bounding box center [775, 343] width 22 height 14
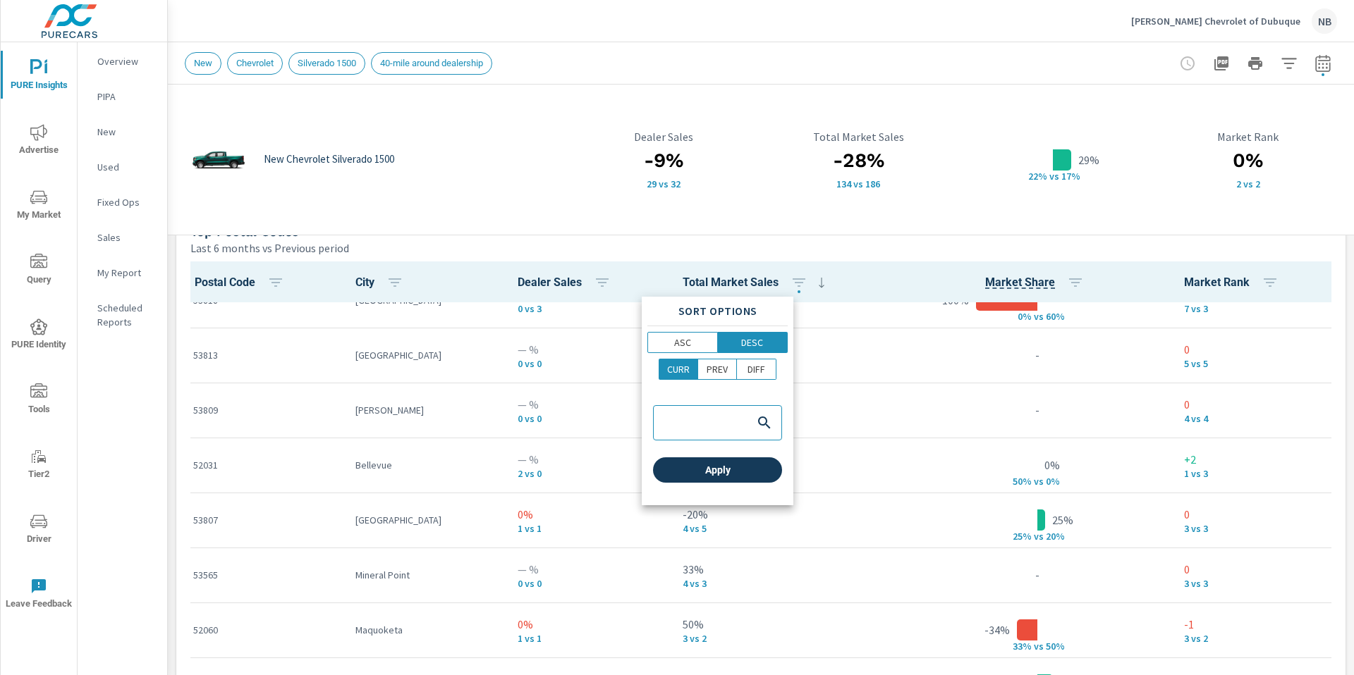
click at [757, 477] on button "Apply" at bounding box center [717, 470] width 129 height 25
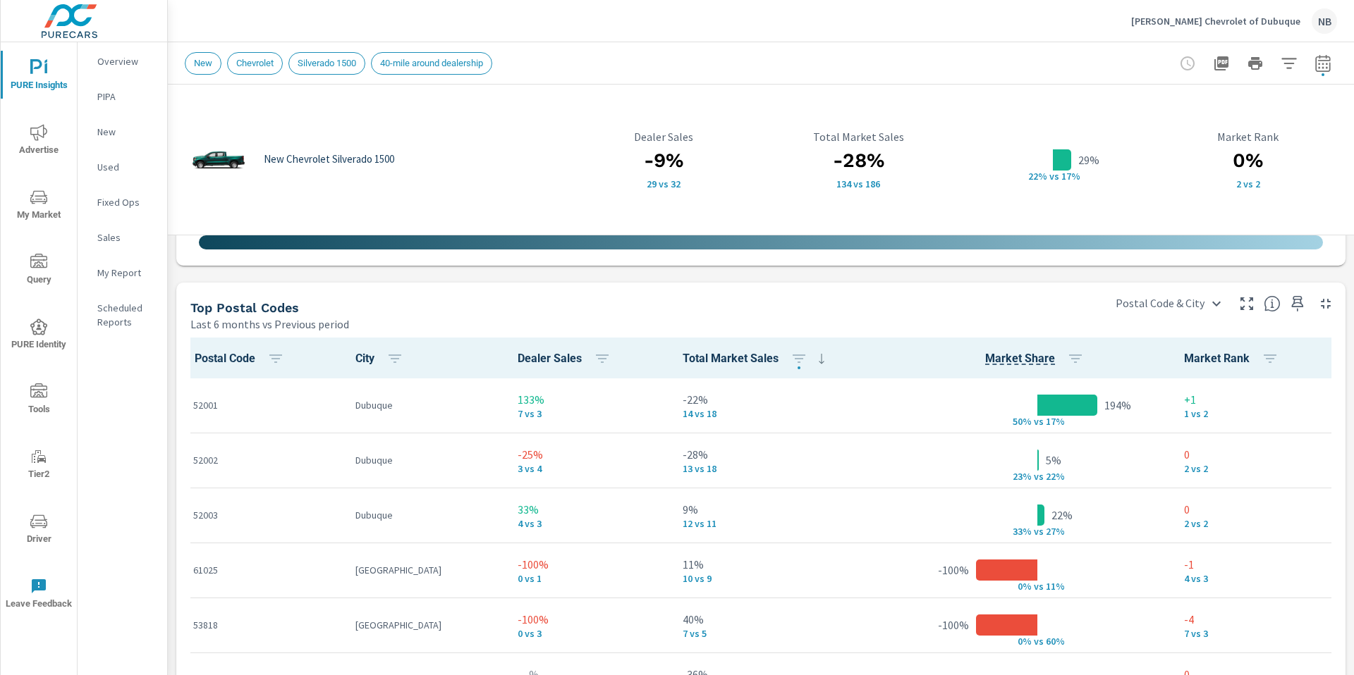
click at [1284, 272] on div "New Chevrolet Silverado 1500 -9% 29 vs 32 Dealer Sales -28% 134 vs 186 Total Ma…" at bounding box center [761, 123] width 1186 height 1811
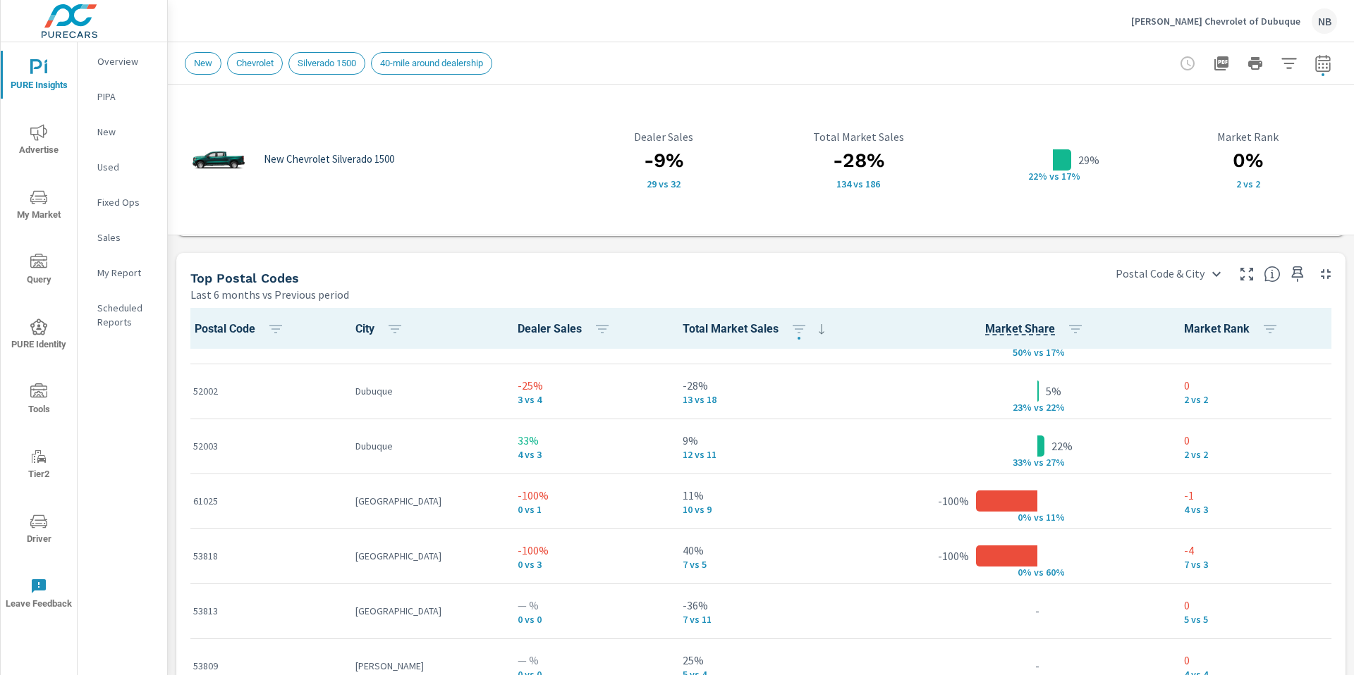
scroll to position [38, 0]
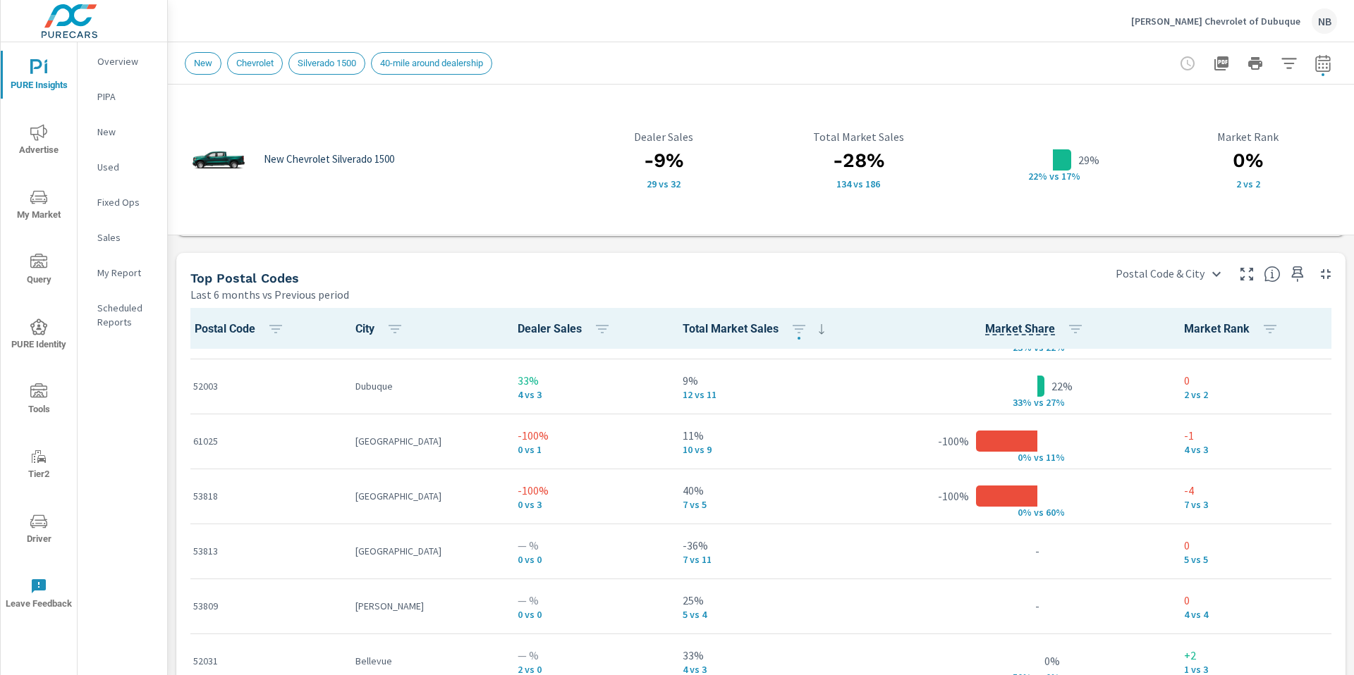
scroll to position [111, 0]
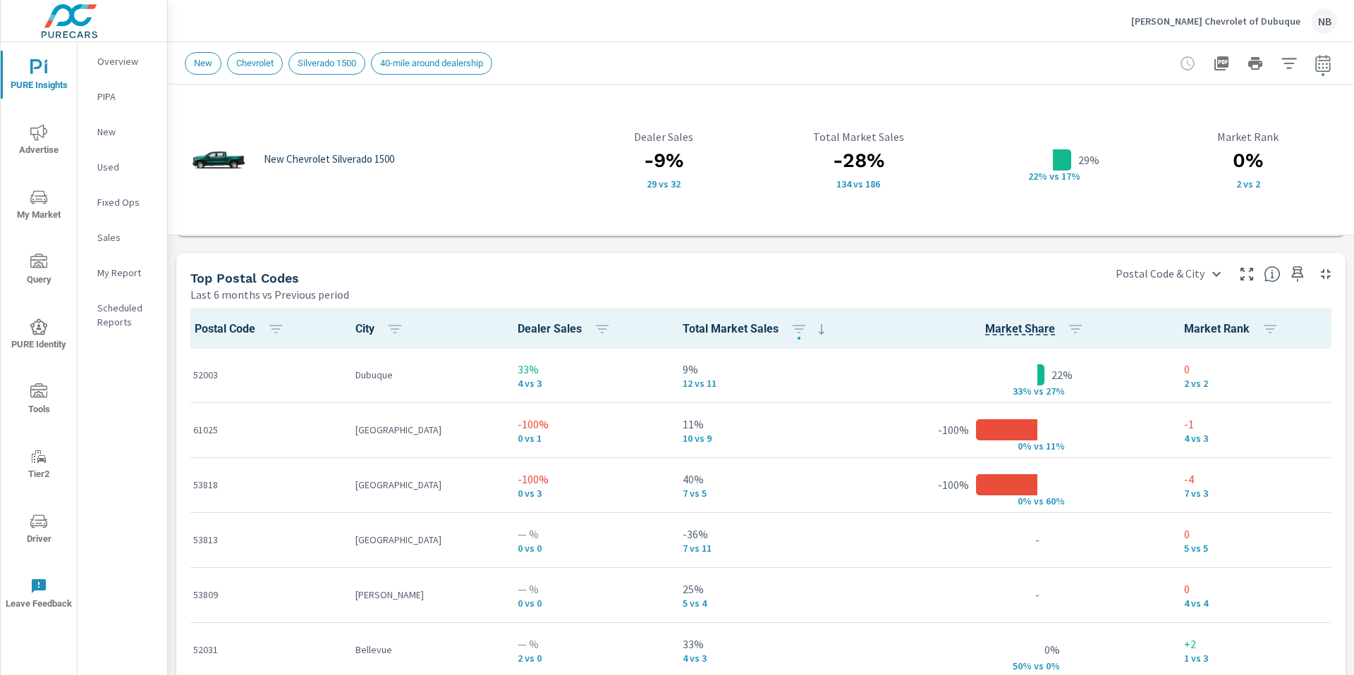
click at [49, 141] on span "Advertise" at bounding box center [39, 141] width 68 height 35
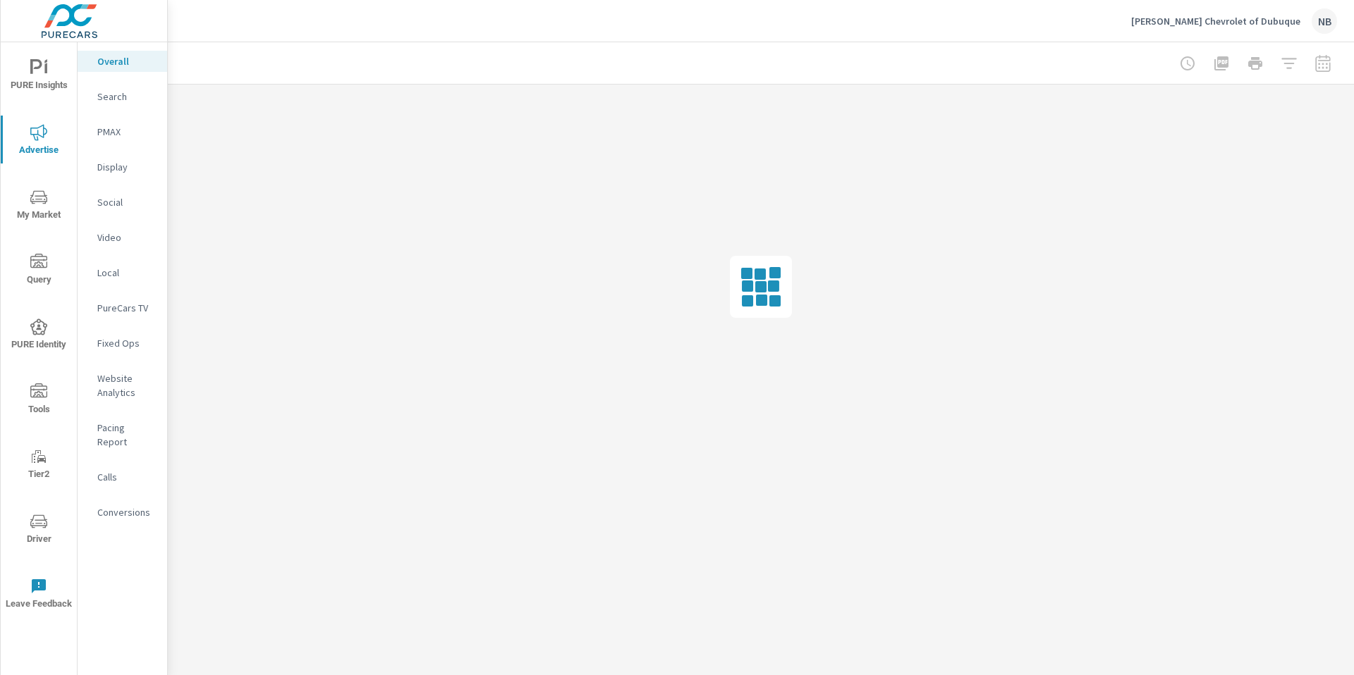
click at [35, 202] on icon "nav menu" at bounding box center [38, 197] width 17 height 17
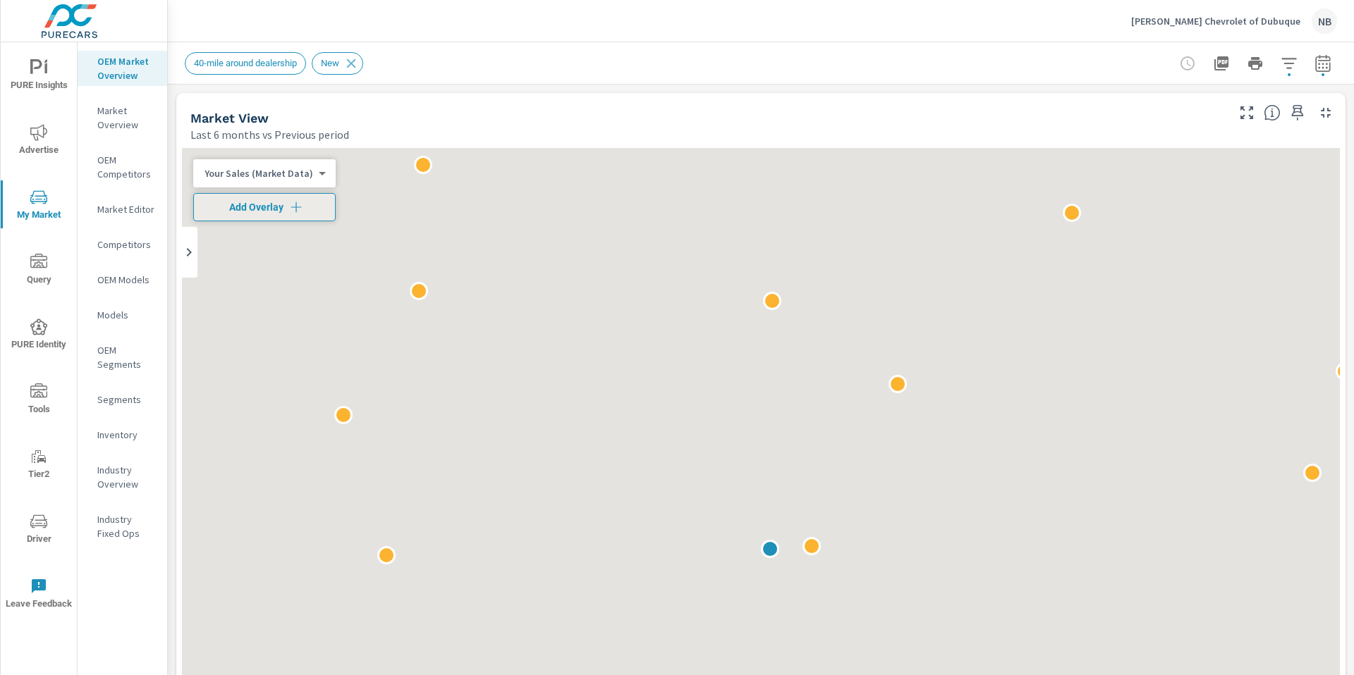
scroll to position [1, 0]
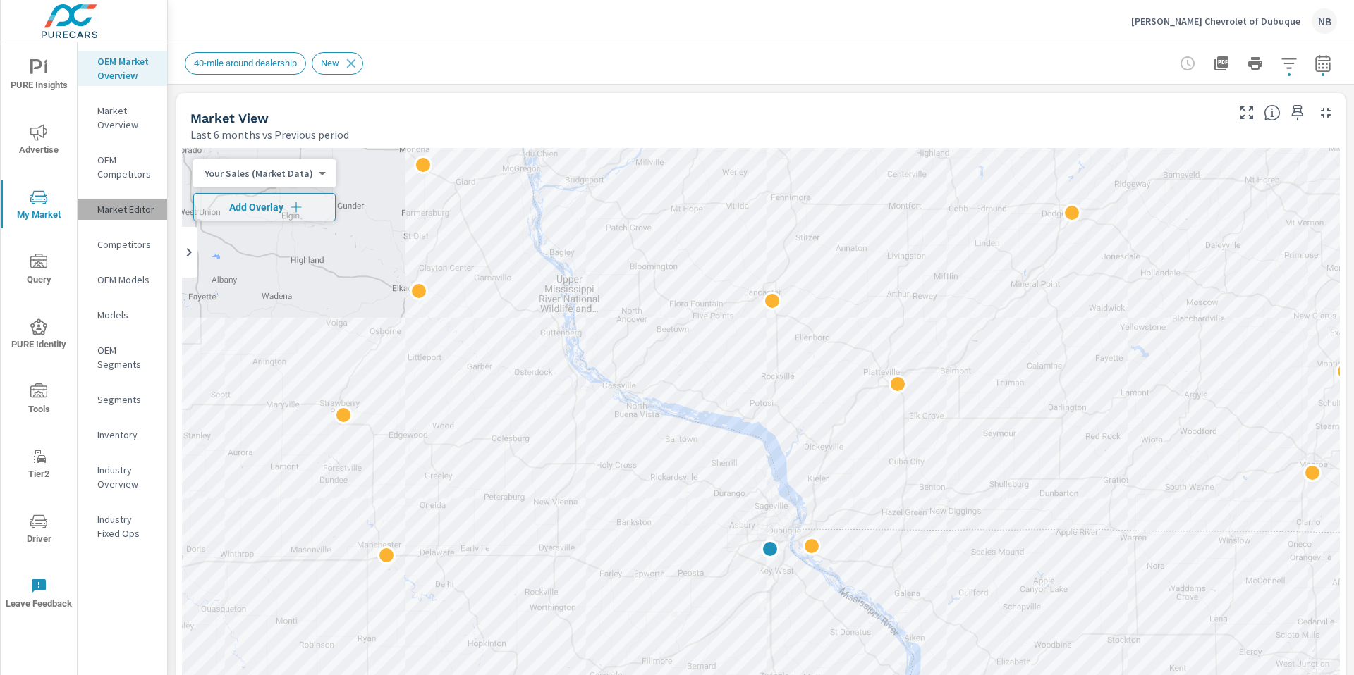
click at [109, 213] on p "Market Editor" at bounding box center [126, 209] width 59 height 14
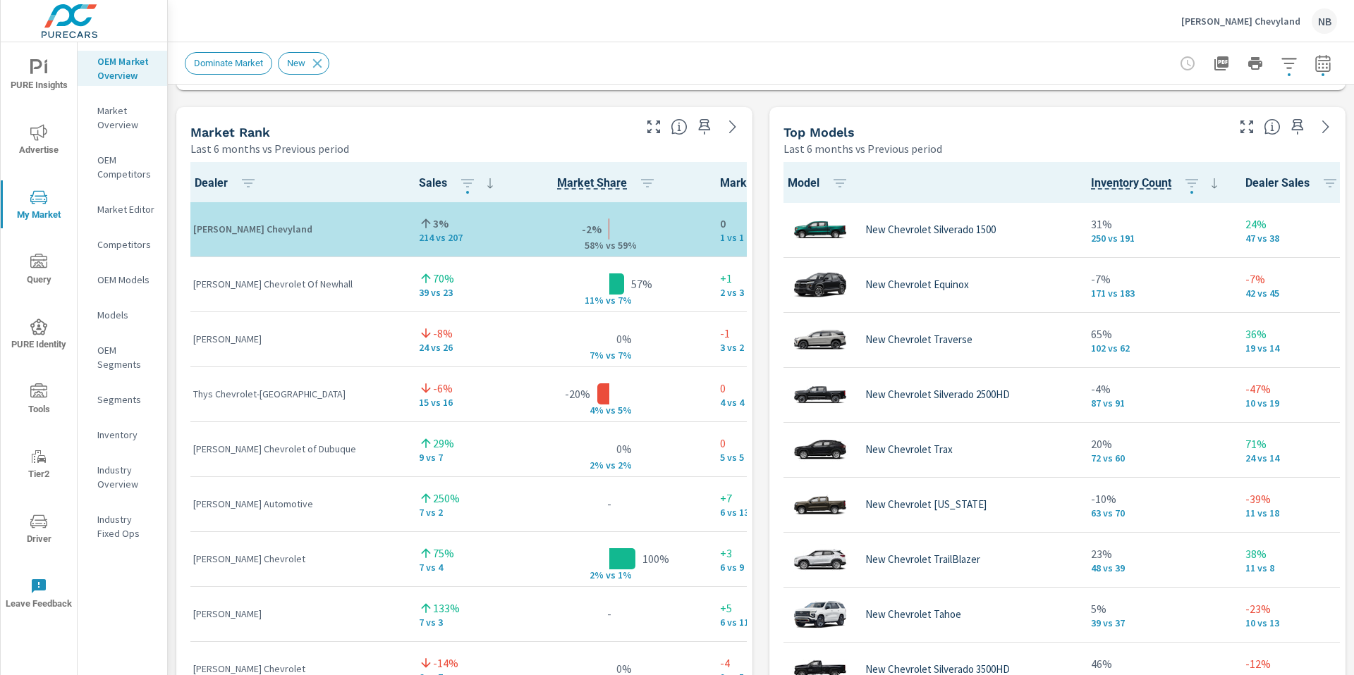
scroll to position [1, 0]
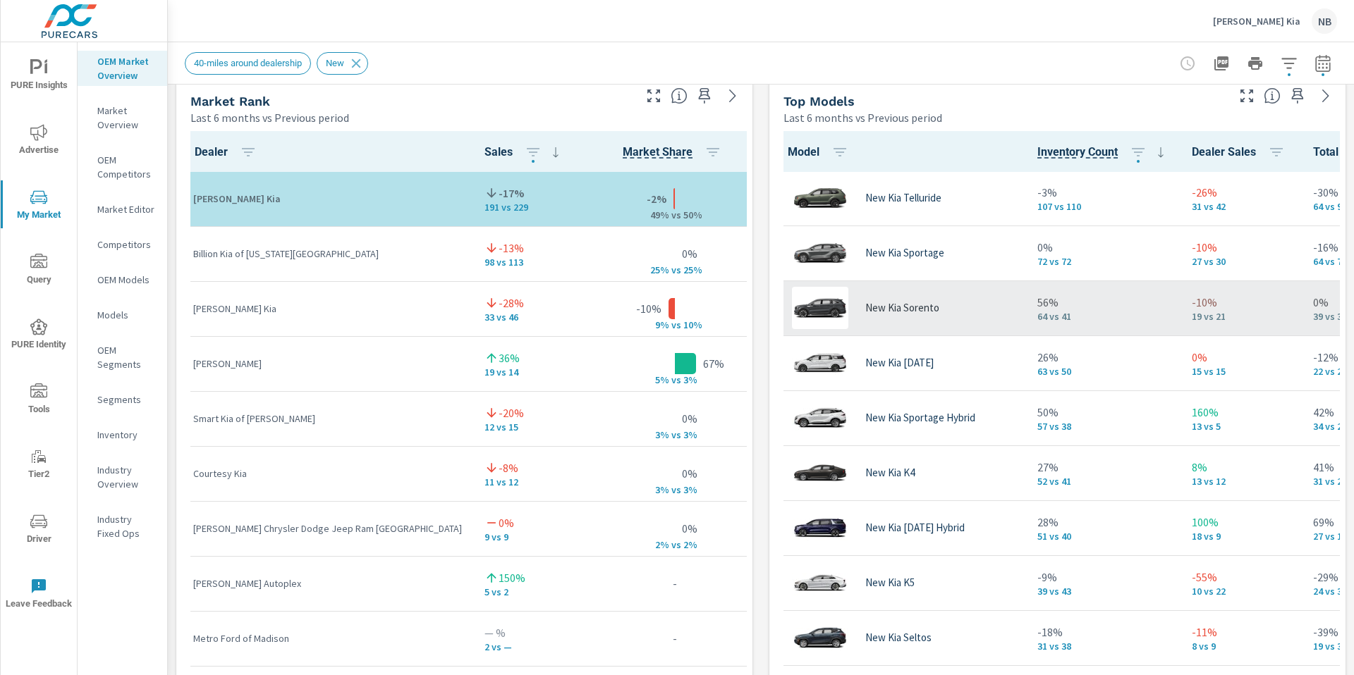
scroll to position [922, 0]
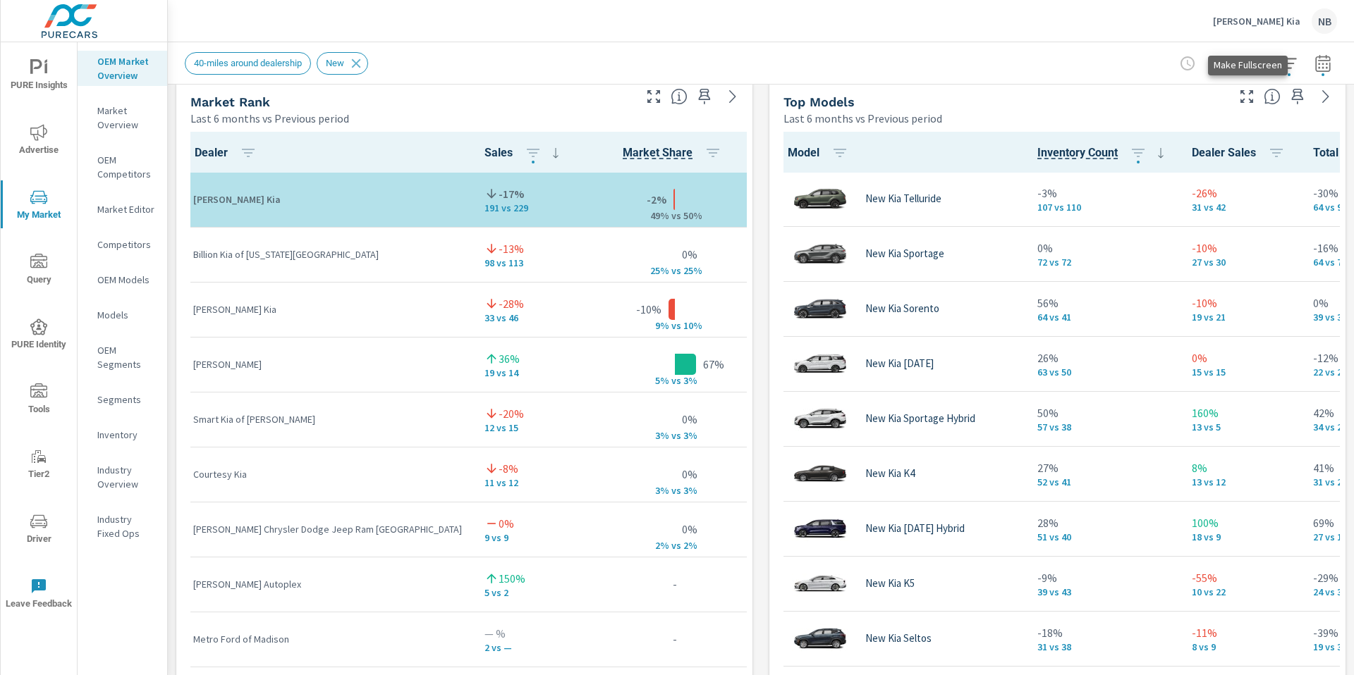
click at [1248, 98] on icon "button" at bounding box center [1246, 96] width 17 height 17
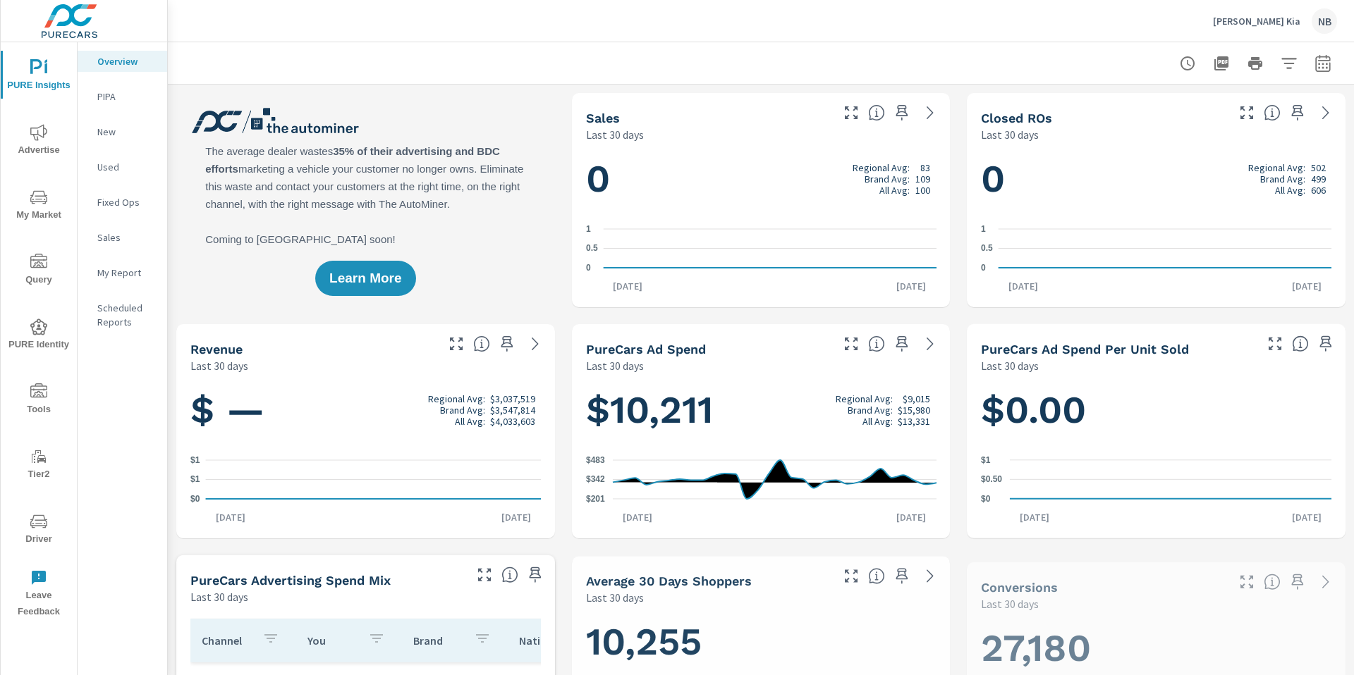
scroll to position [1, 0]
click at [29, 140] on span "Advertise" at bounding box center [39, 141] width 68 height 35
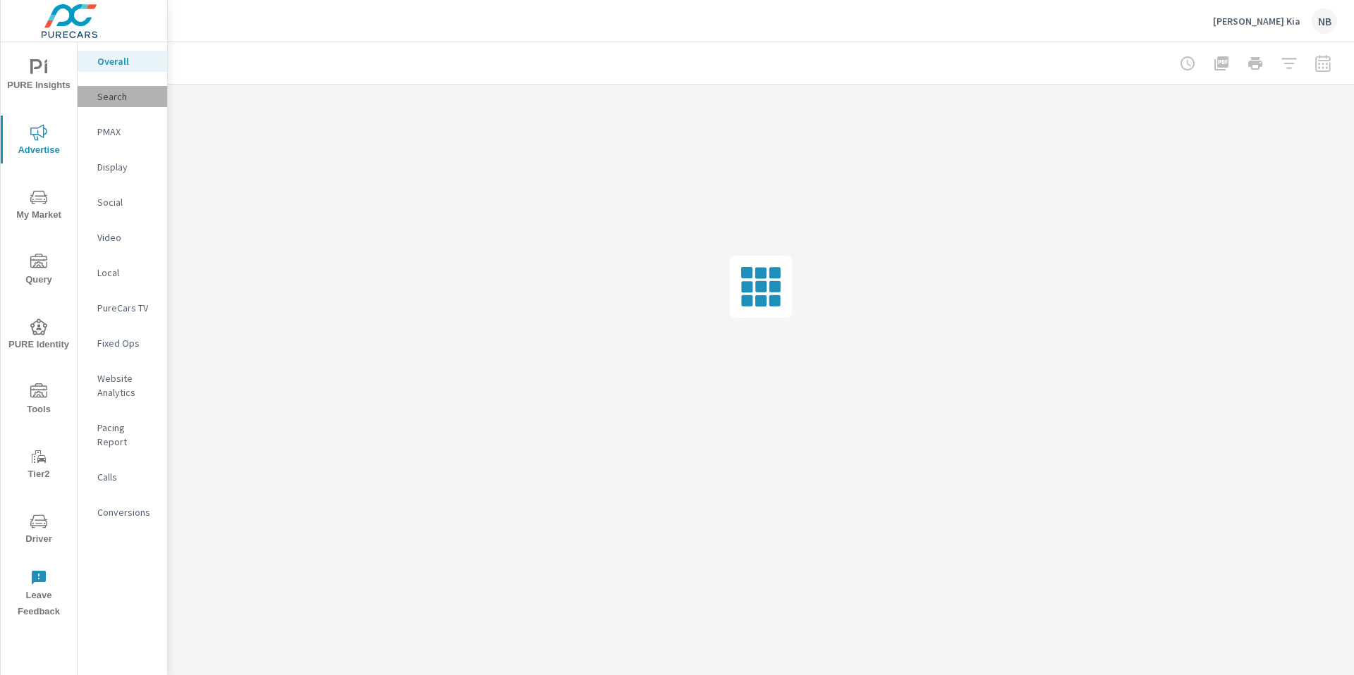
click at [106, 90] on p "Search" at bounding box center [126, 97] width 59 height 14
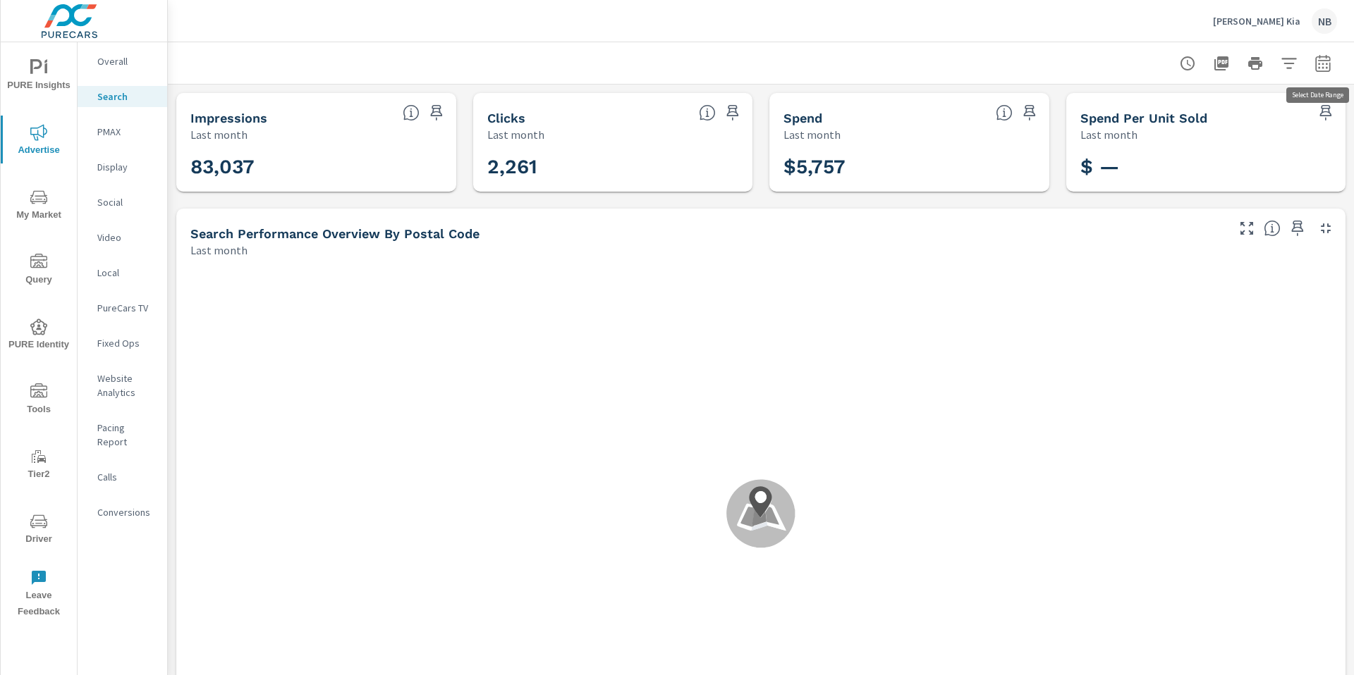
click at [1323, 70] on icon "button" at bounding box center [1322, 62] width 15 height 17
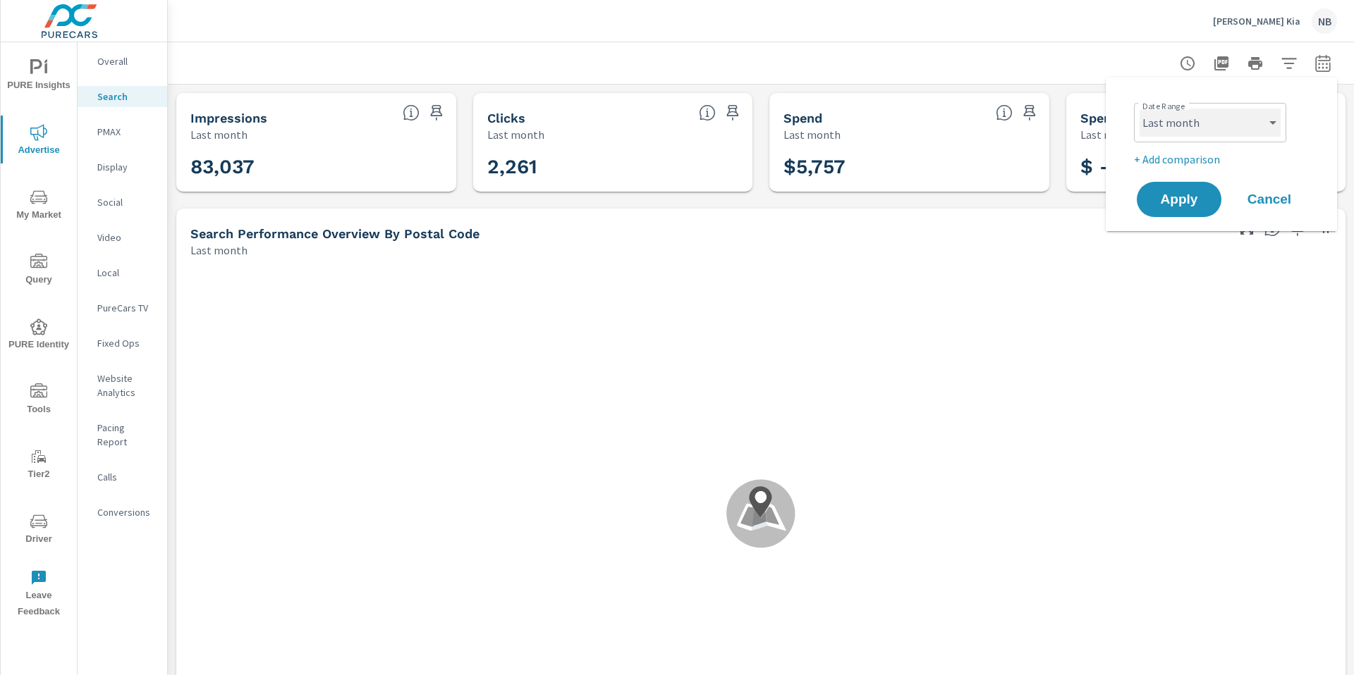
click at [1235, 116] on select "Custom [DATE] Last week Last 7 days Last 14 days Last 30 days Last 45 days Last…" at bounding box center [1209, 123] width 141 height 28
click at [1139, 109] on select "Custom [DATE] Last week Last 7 days Last 14 days Last 30 days Last 45 days Last…" at bounding box center [1209, 123] width 141 height 28
select select "Last 30 days"
click at [1295, 61] on icon "button" at bounding box center [1288, 63] width 17 height 17
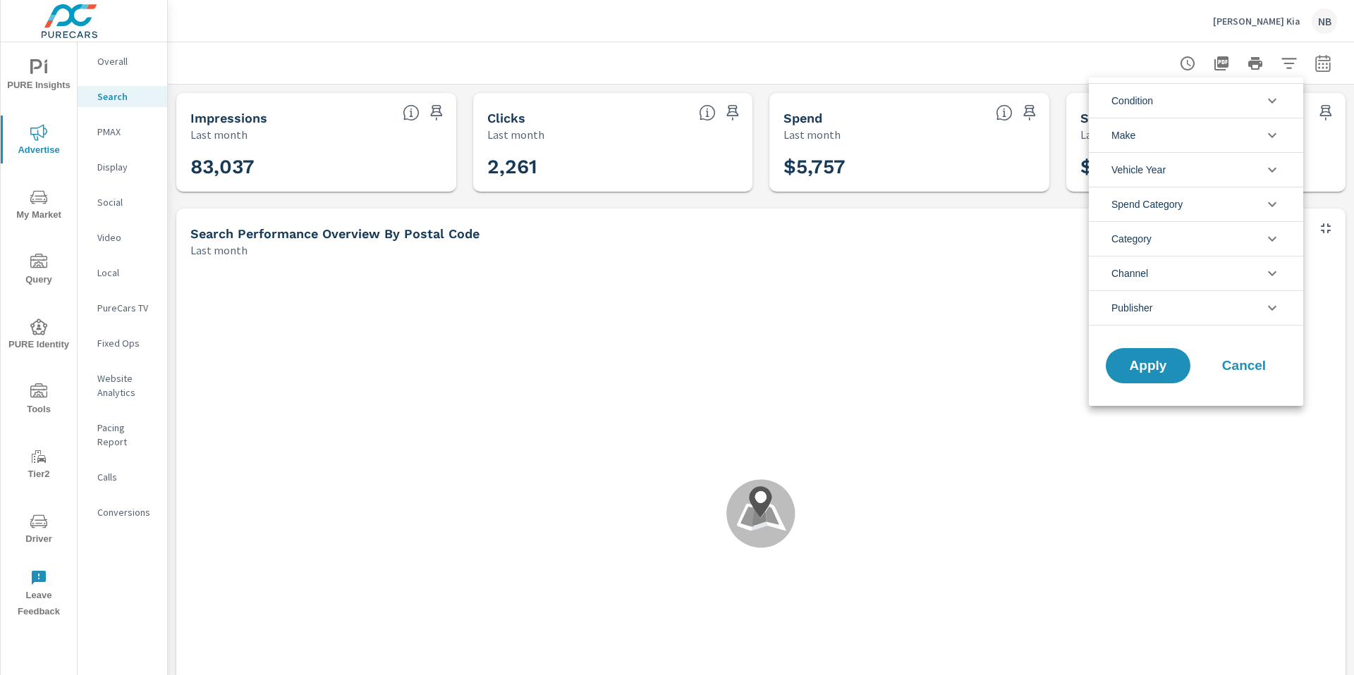
click at [1197, 308] on li "Publisher" at bounding box center [1196, 307] width 214 height 35
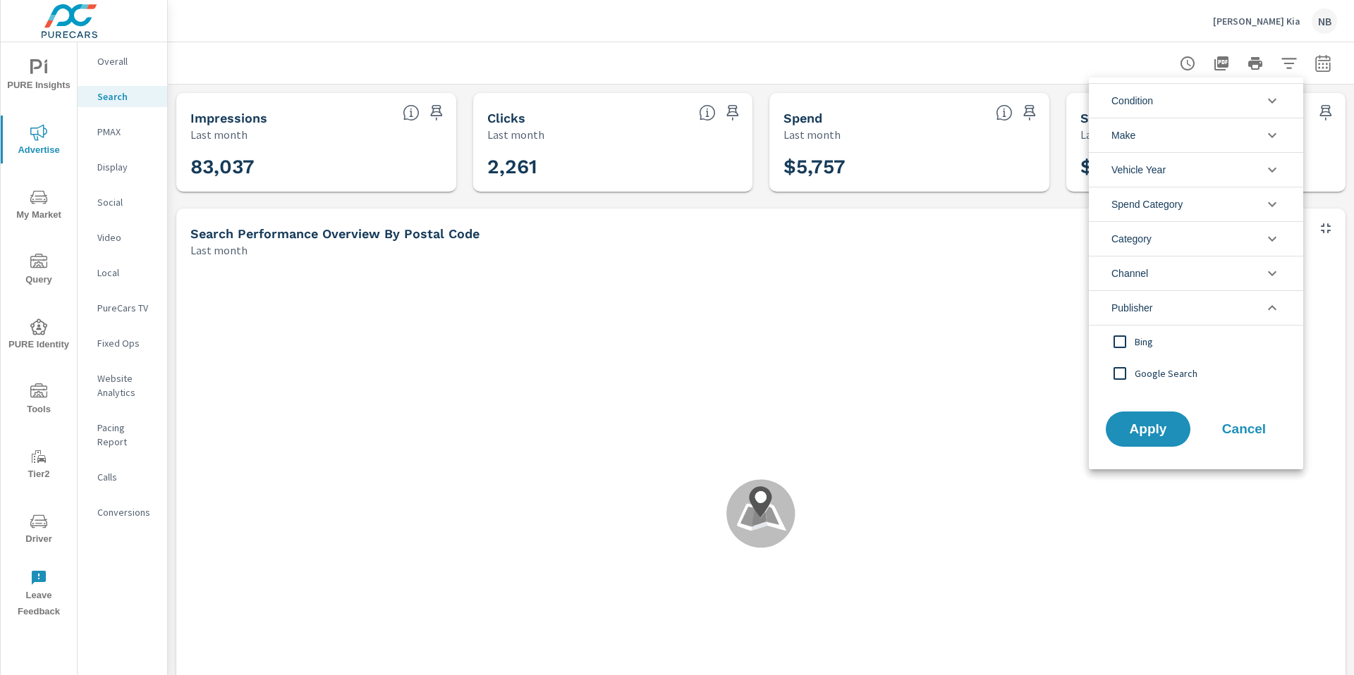
click at [1127, 344] on input "filter options" at bounding box center [1120, 342] width 30 height 30
click at [1156, 423] on span "Apply" at bounding box center [1148, 429] width 58 height 13
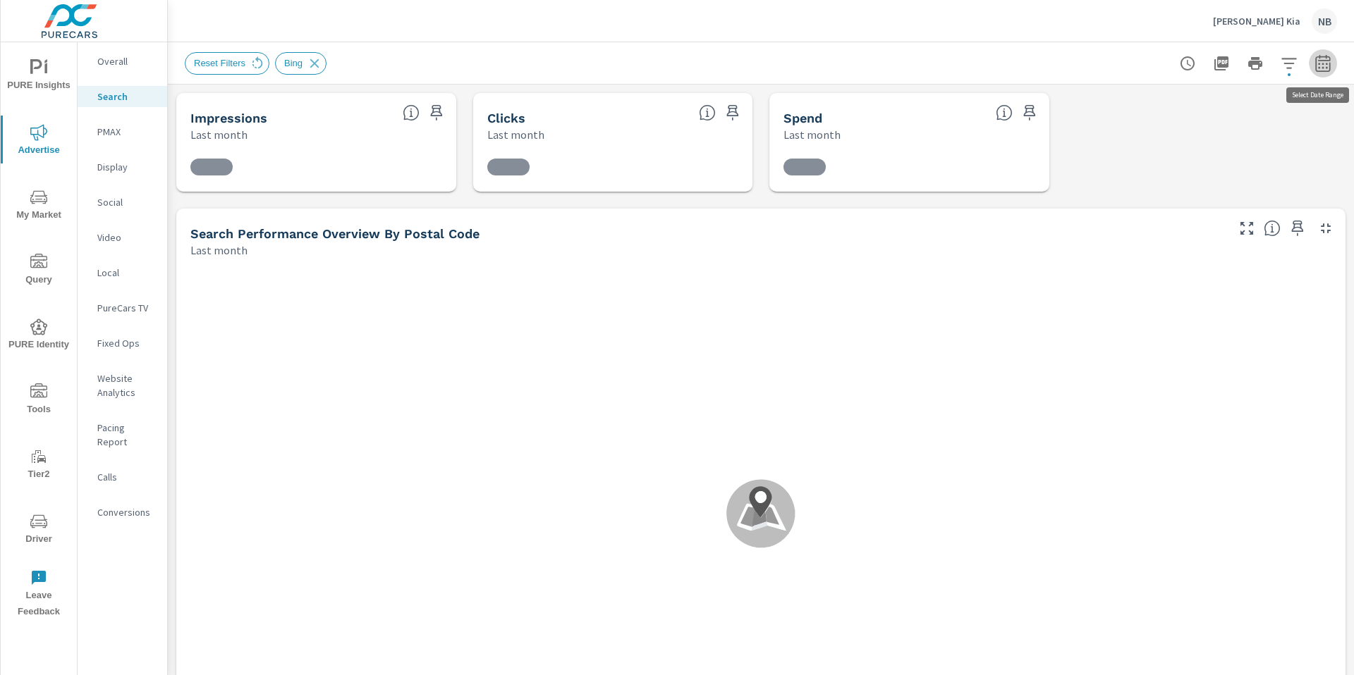
click at [1325, 67] on icon "button" at bounding box center [1322, 63] width 17 height 17
select select "Last month"
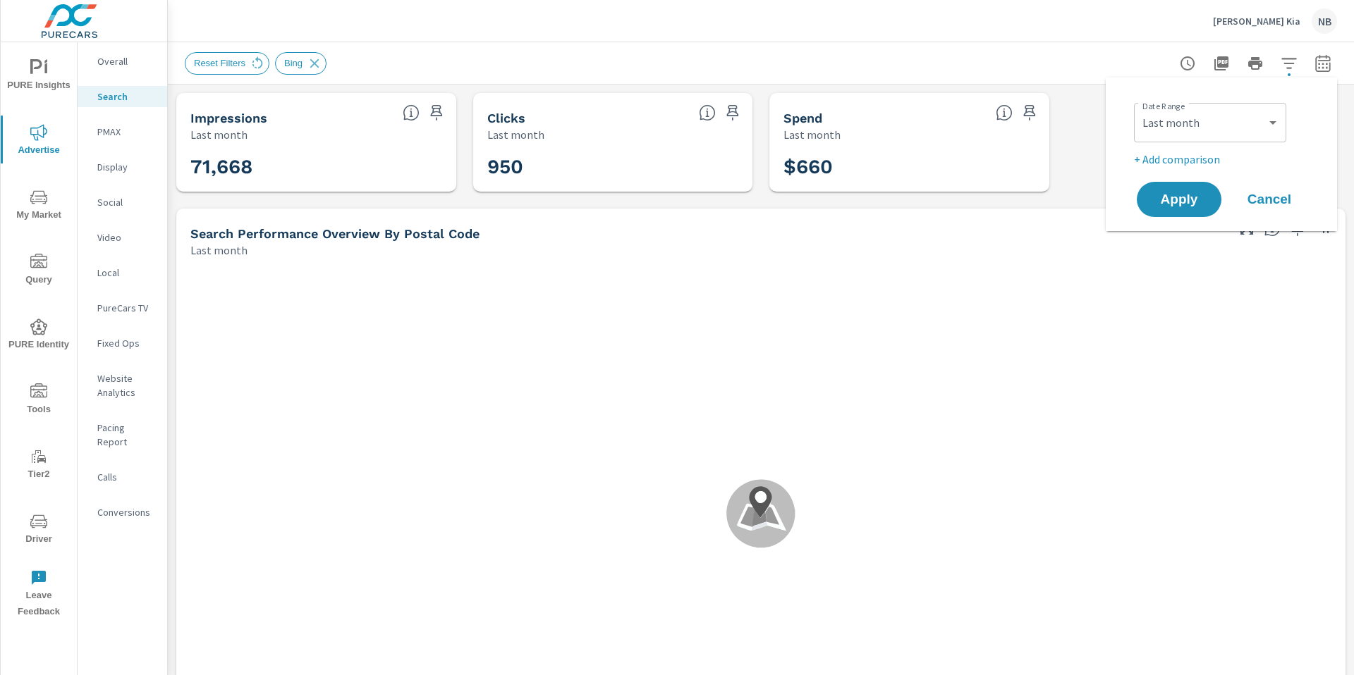
click at [1093, 65] on div "Reset Filters Bing" at bounding box center [662, 63] width 955 height 23
click at [1177, 206] on span "Apply" at bounding box center [1179, 199] width 58 height 13
click at [1281, 203] on span "Cancel" at bounding box center [1269, 199] width 56 height 13
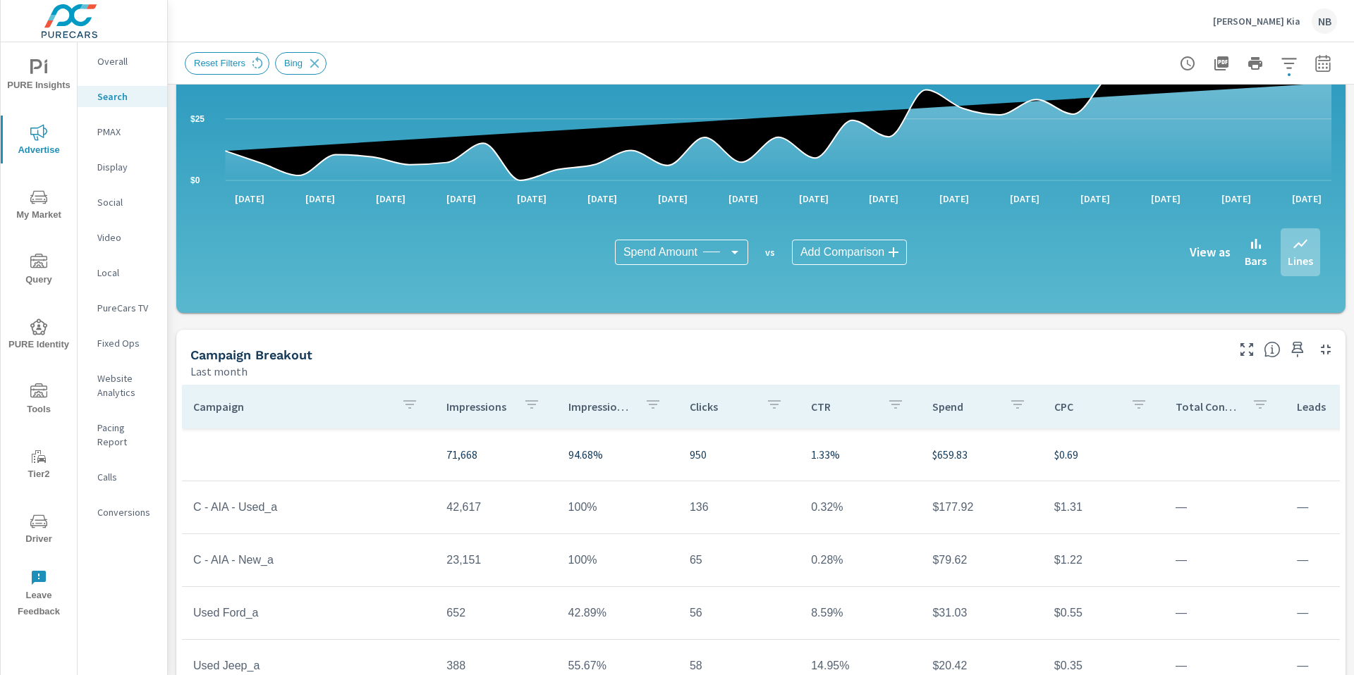
scroll to position [912, 0]
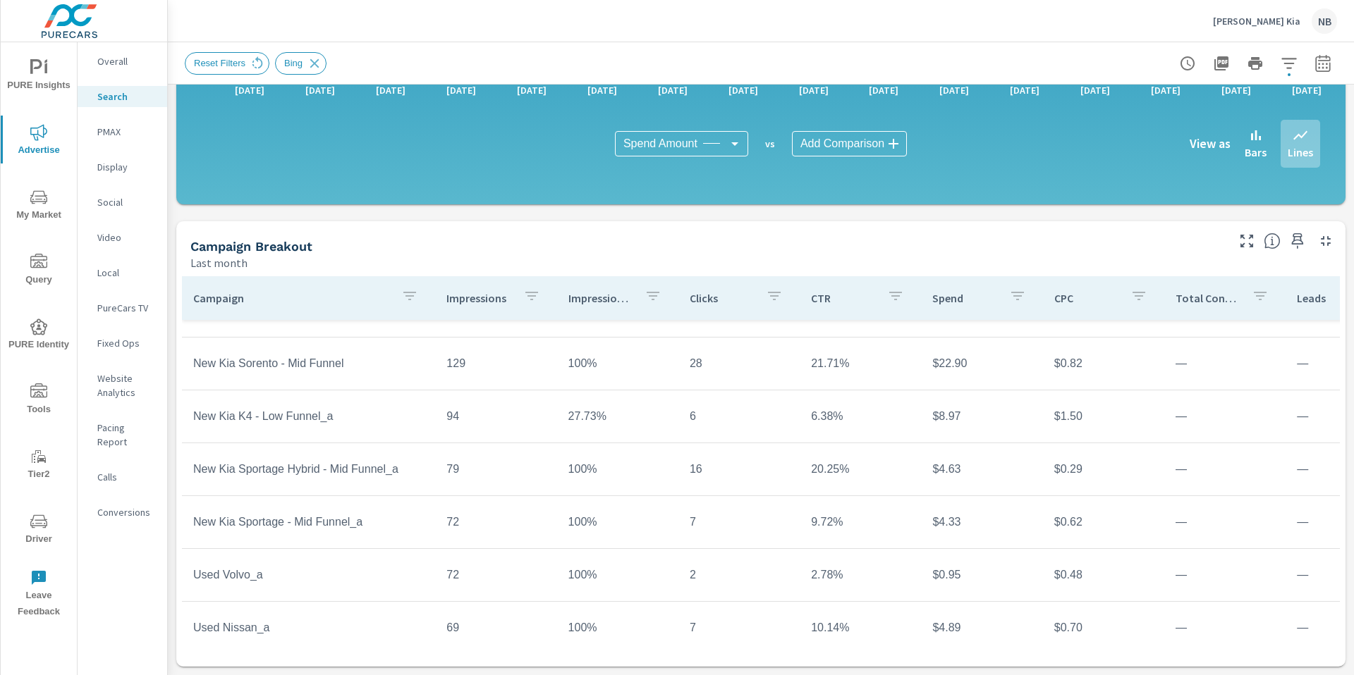
scroll to position [894, 0]
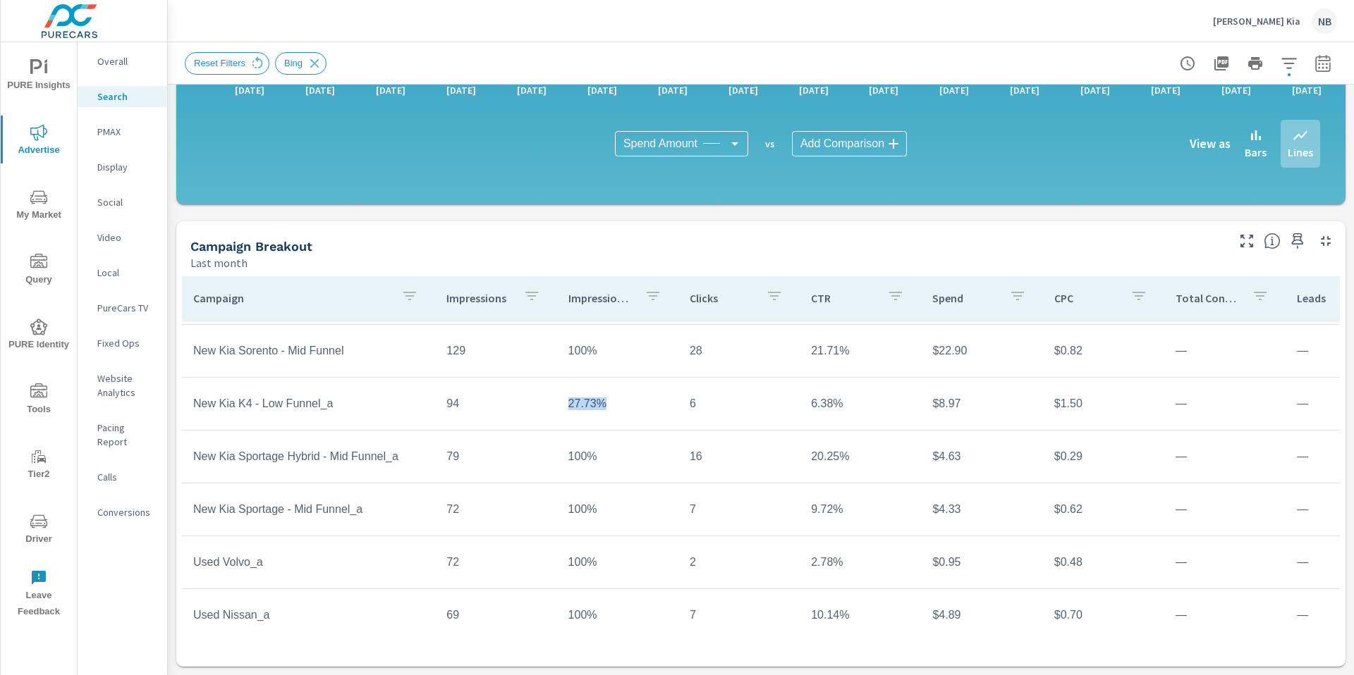
drag, startPoint x: 573, startPoint y: 407, endPoint x: 602, endPoint y: 407, distance: 29.6
click at [605, 407] on td "27.73%" at bounding box center [617, 403] width 121 height 35
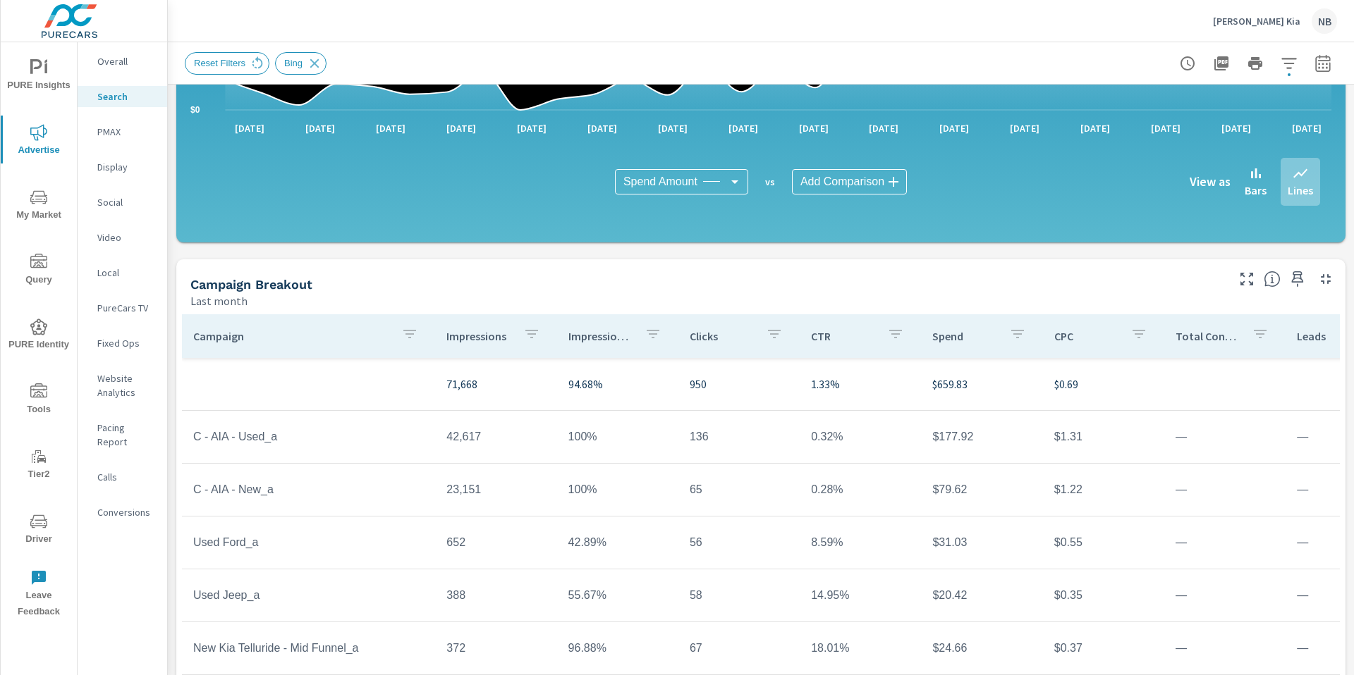
scroll to position [912, 0]
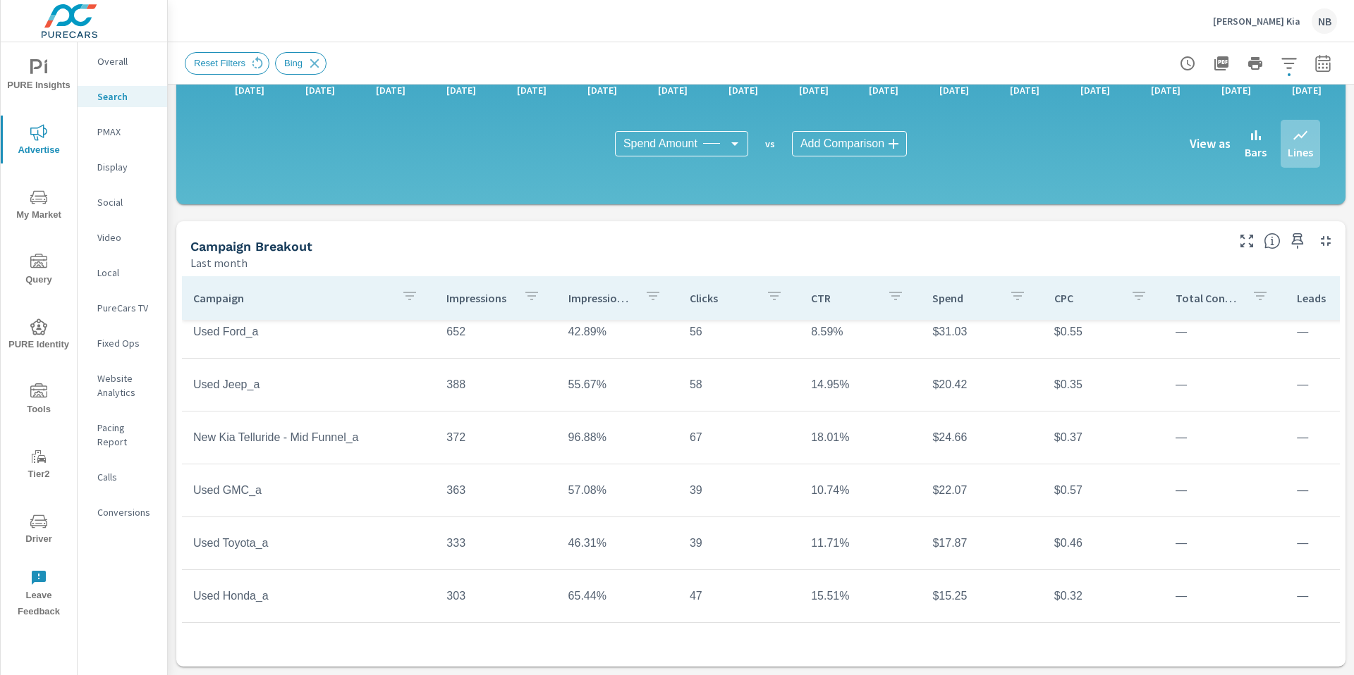
scroll to position [174, 0]
click at [1275, 20] on p "McGrath Kia" at bounding box center [1256, 21] width 87 height 13
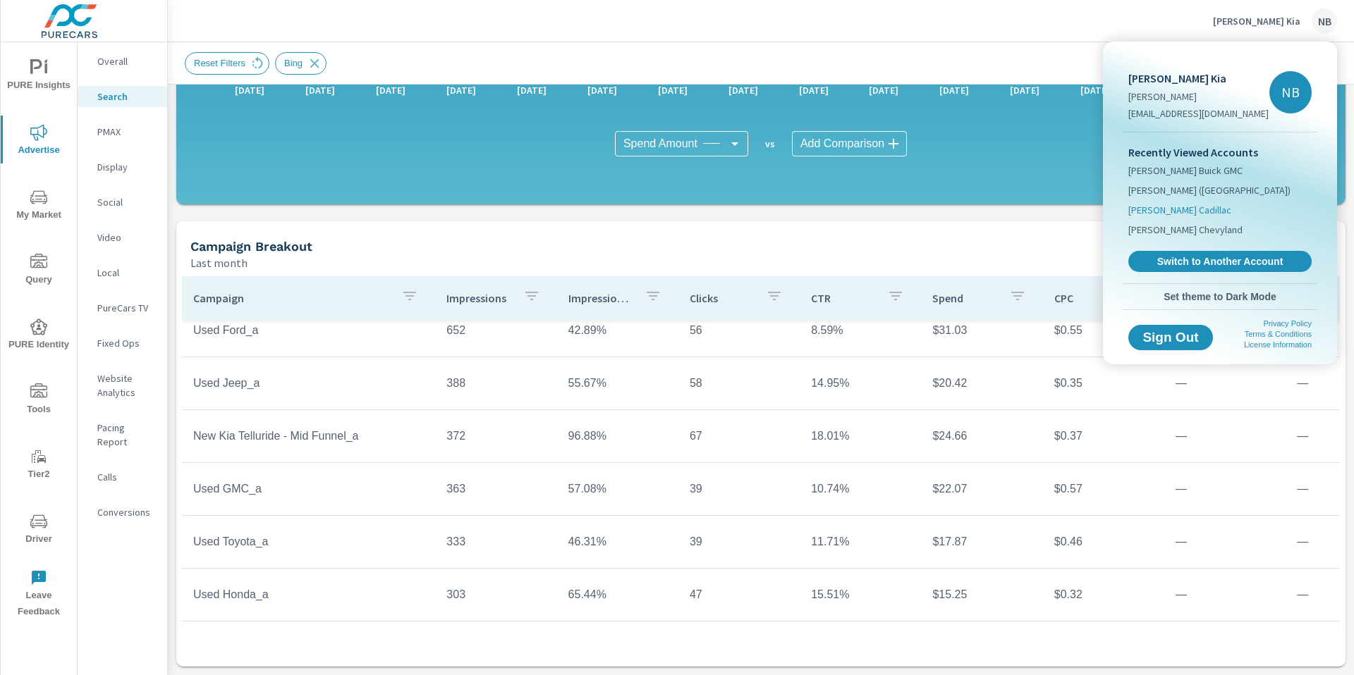
click at [1168, 209] on span "McGrath Cadillac" at bounding box center [1179, 210] width 103 height 14
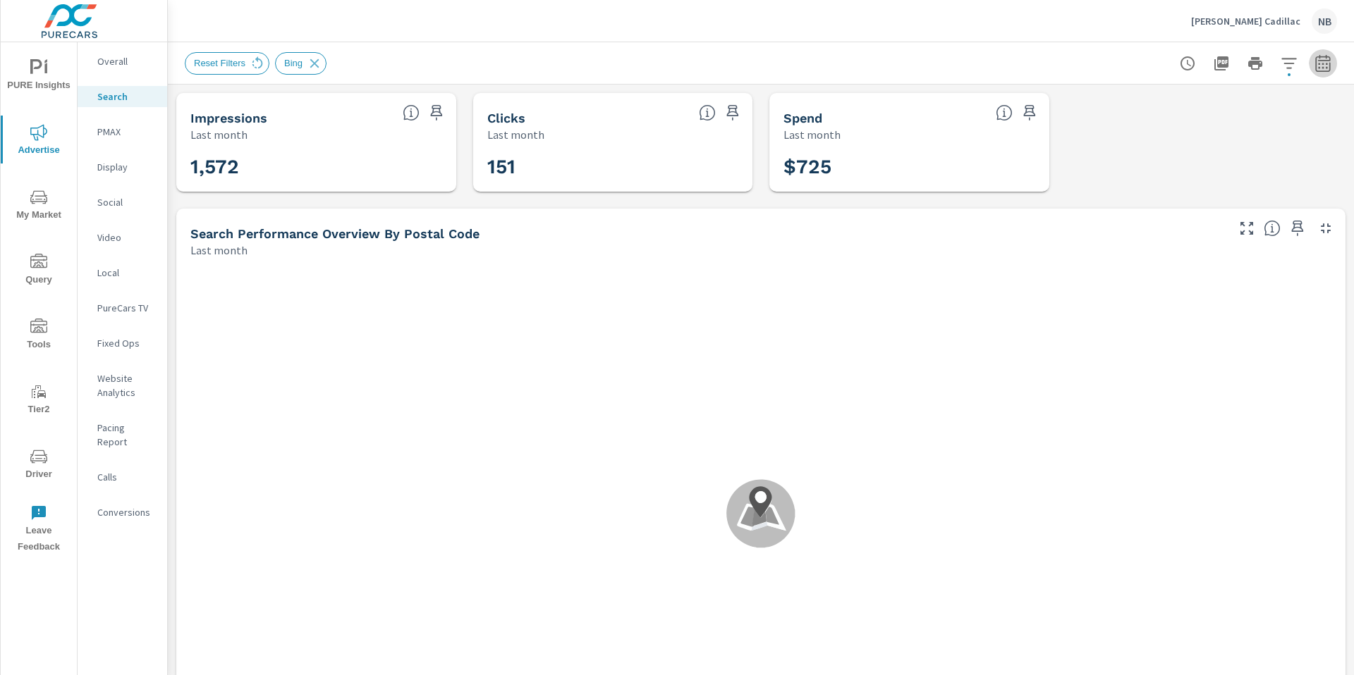
click at [1329, 68] on icon "button" at bounding box center [1322, 62] width 15 height 17
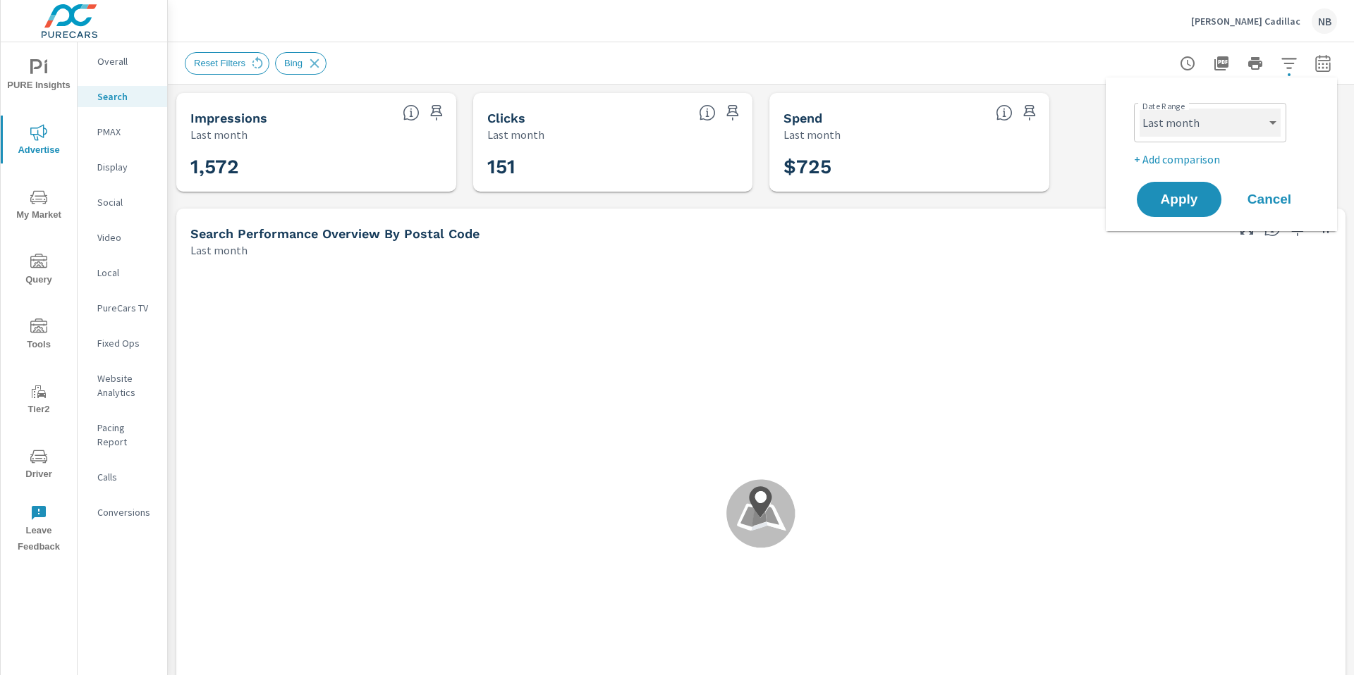
click at [1237, 121] on select "Custom [DATE] Last week Last 7 days Last 14 days Last 30 days Last 45 days Last…" at bounding box center [1209, 123] width 141 height 28
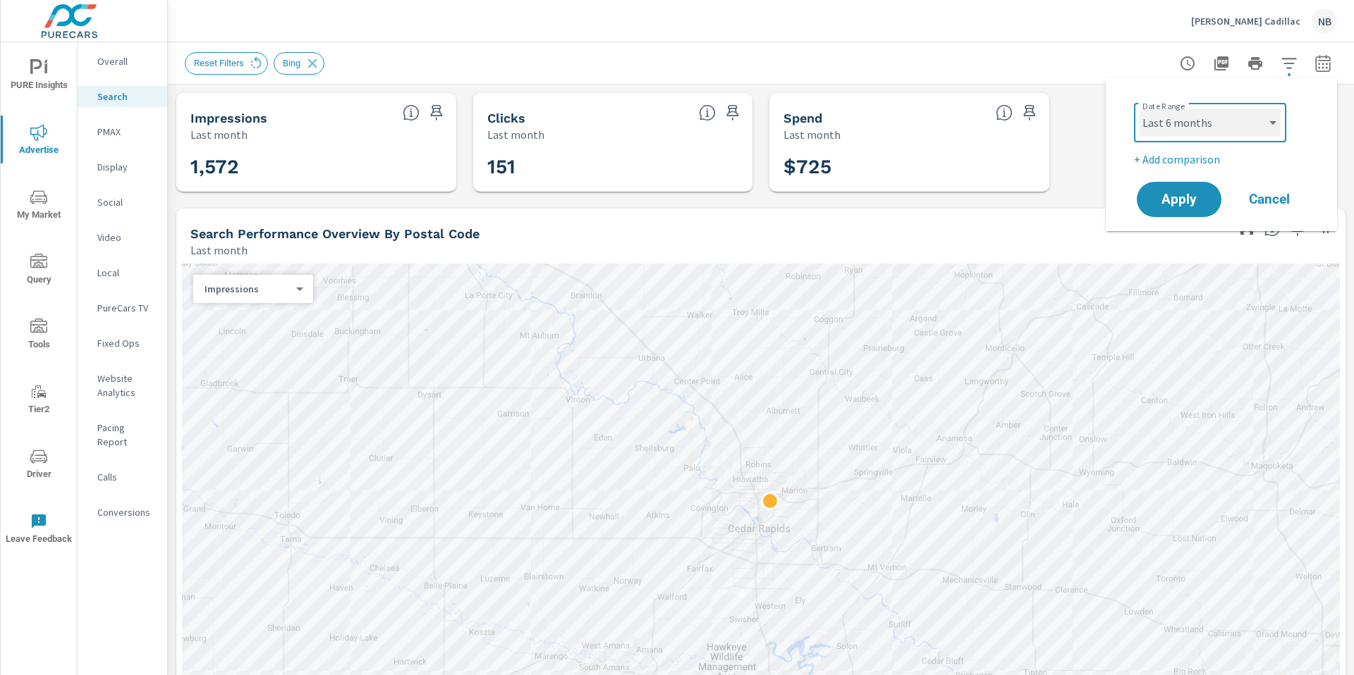
click at [1139, 109] on select "Custom [DATE] Last week Last 7 days Last 14 days Last 30 days Last 45 days Last…" at bounding box center [1209, 123] width 141 height 28
select select "Last 6 months"
click at [1206, 163] on p "+ Add comparison" at bounding box center [1224, 159] width 180 height 17
select select "Previous period"
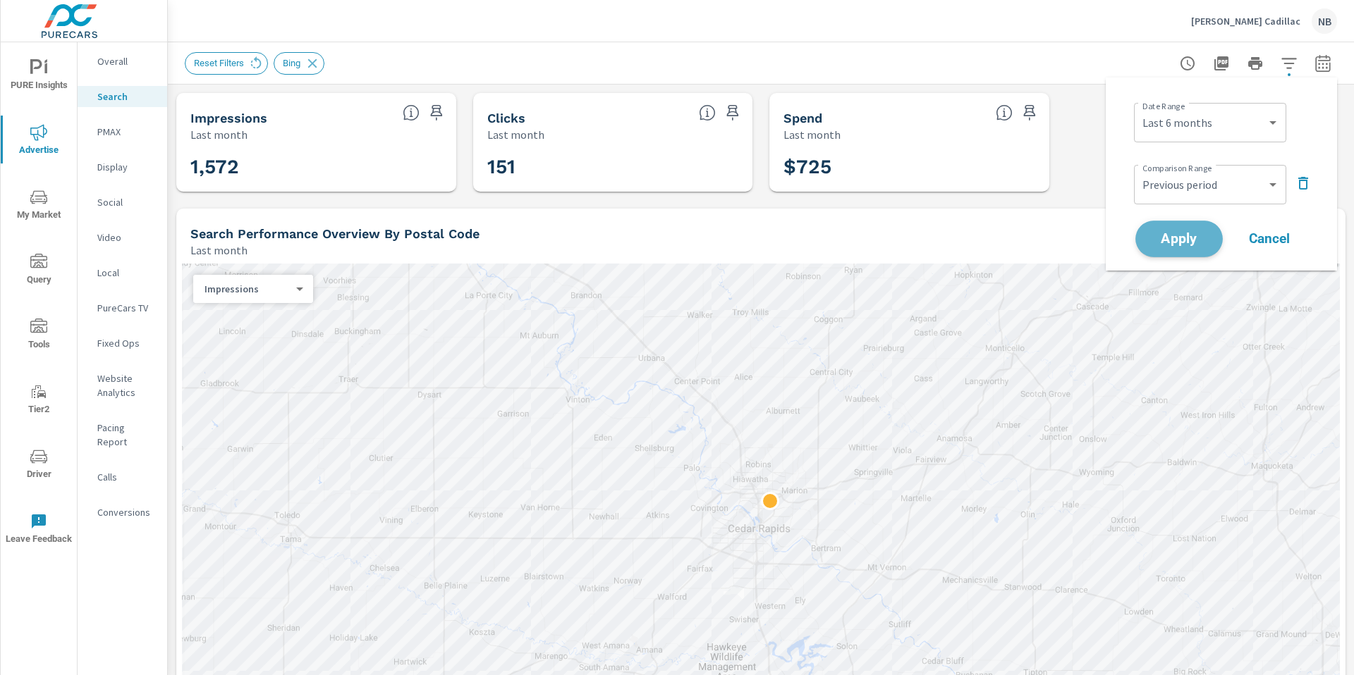
click at [1201, 237] on span "Apply" at bounding box center [1179, 239] width 58 height 13
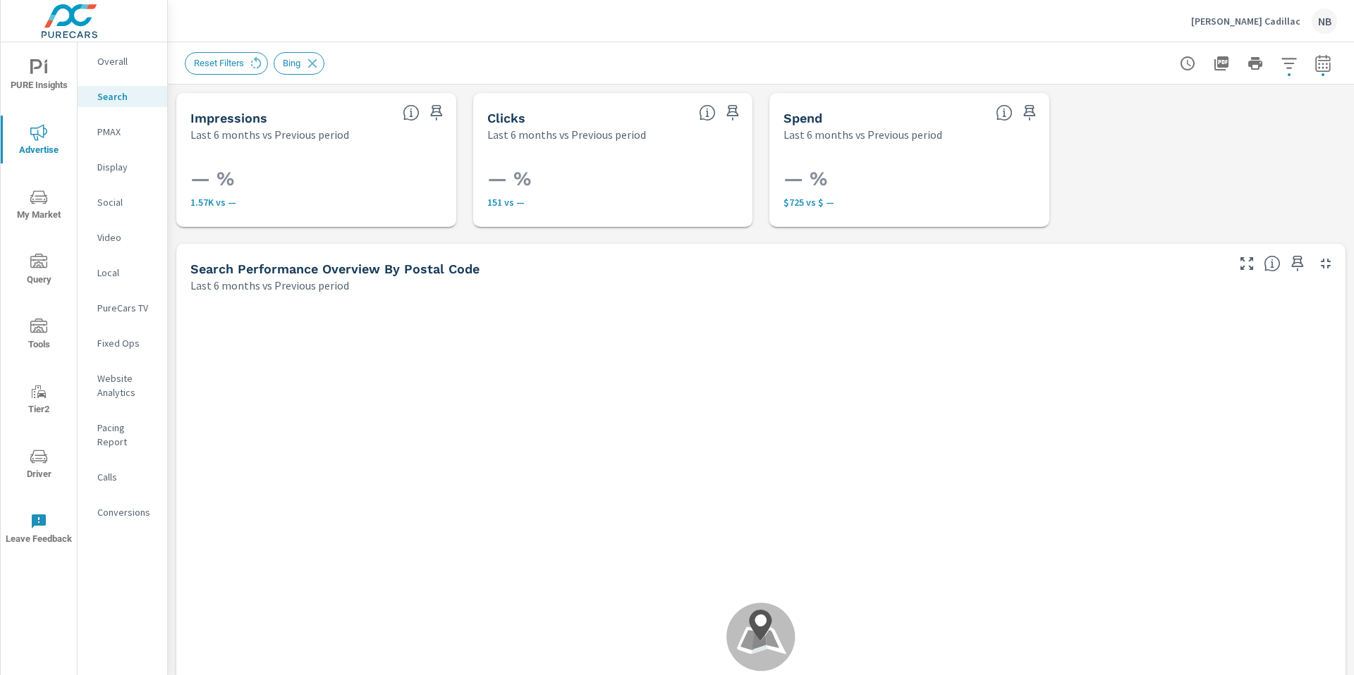
click at [47, 203] on icon "nav menu" at bounding box center [38, 197] width 17 height 17
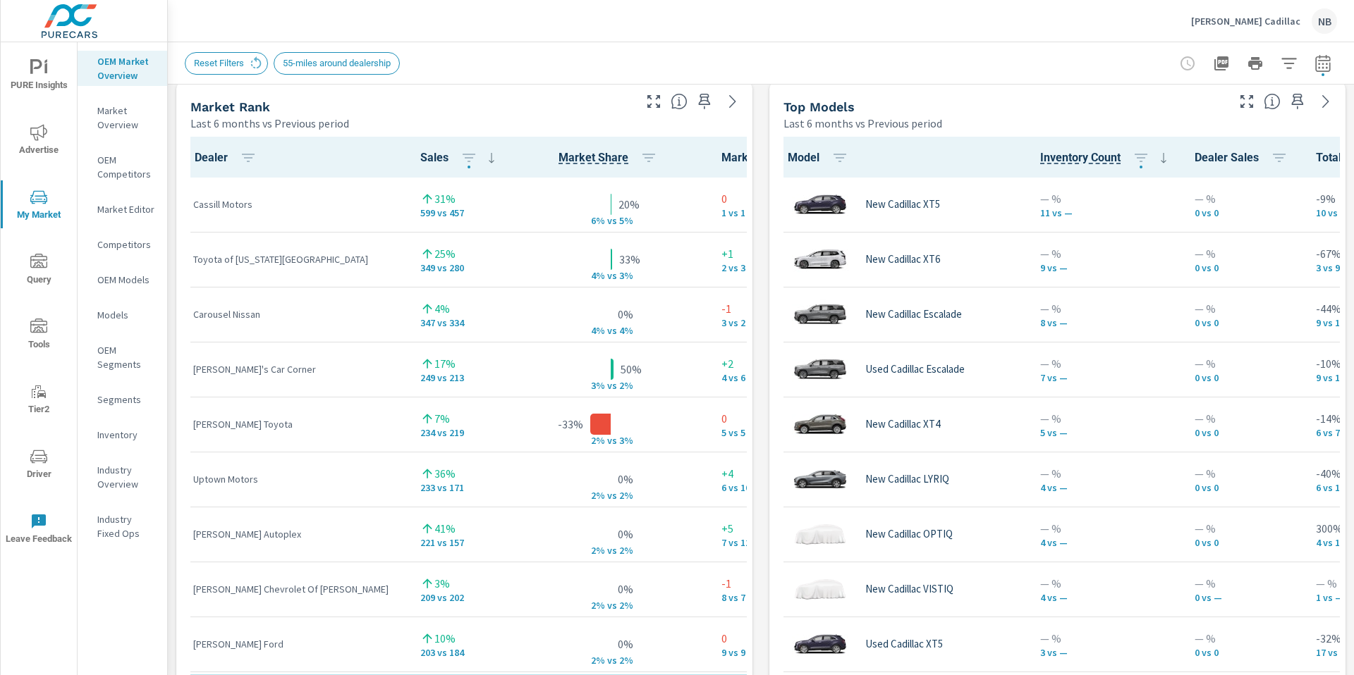
scroll to position [1, 0]
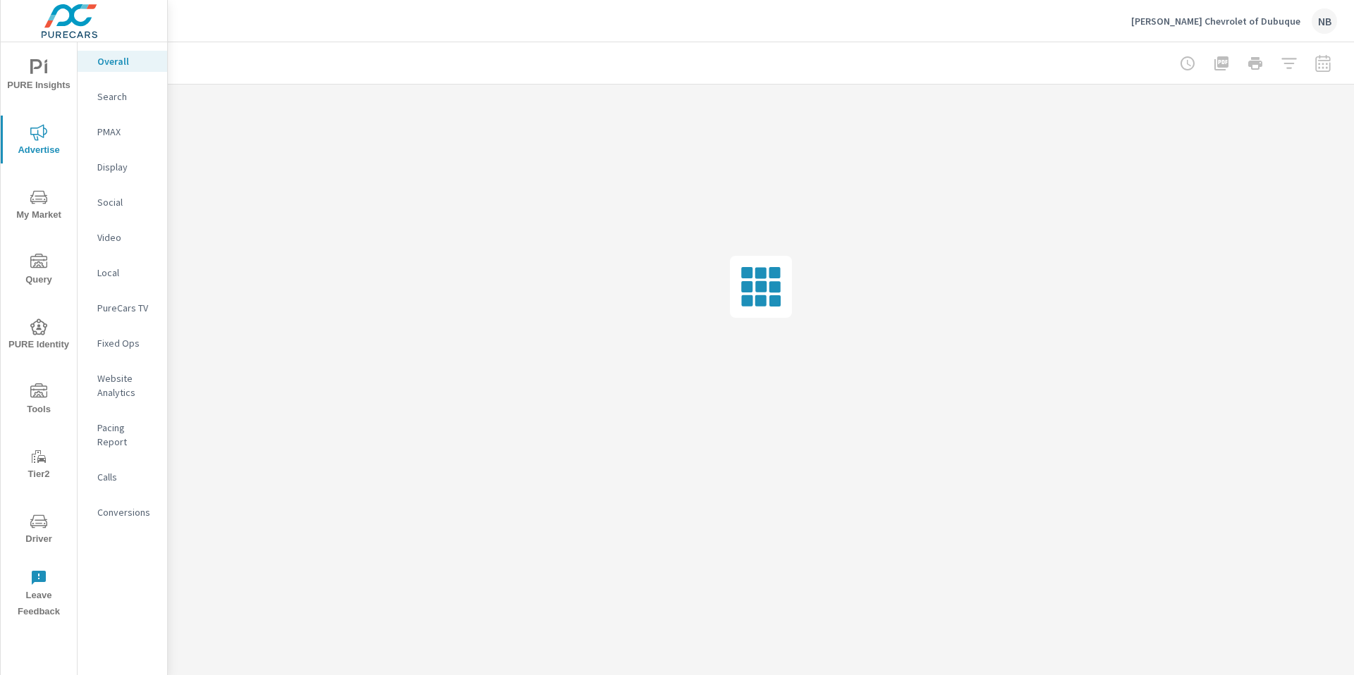
click at [117, 100] on p "Search" at bounding box center [126, 97] width 59 height 14
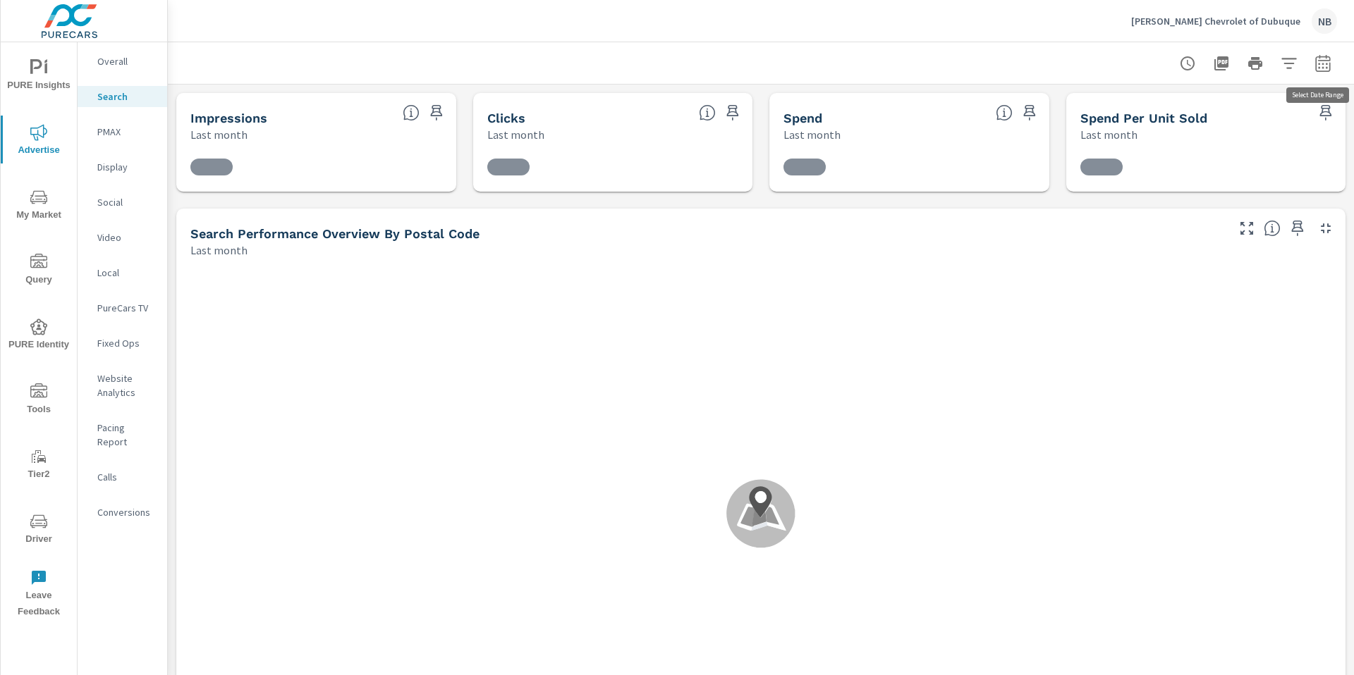
click at [1318, 71] on icon "button" at bounding box center [1322, 62] width 15 height 17
select select "Last month"
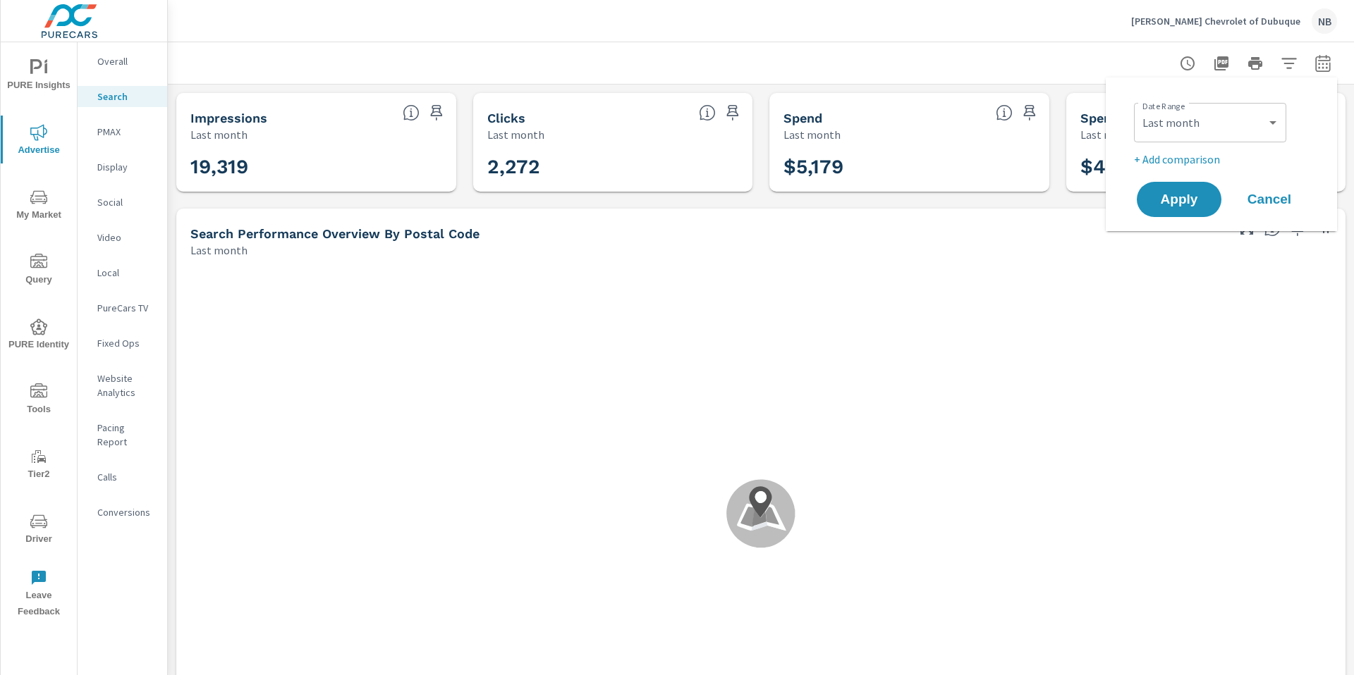
click at [1291, 62] on icon "button" at bounding box center [1288, 63] width 17 height 17
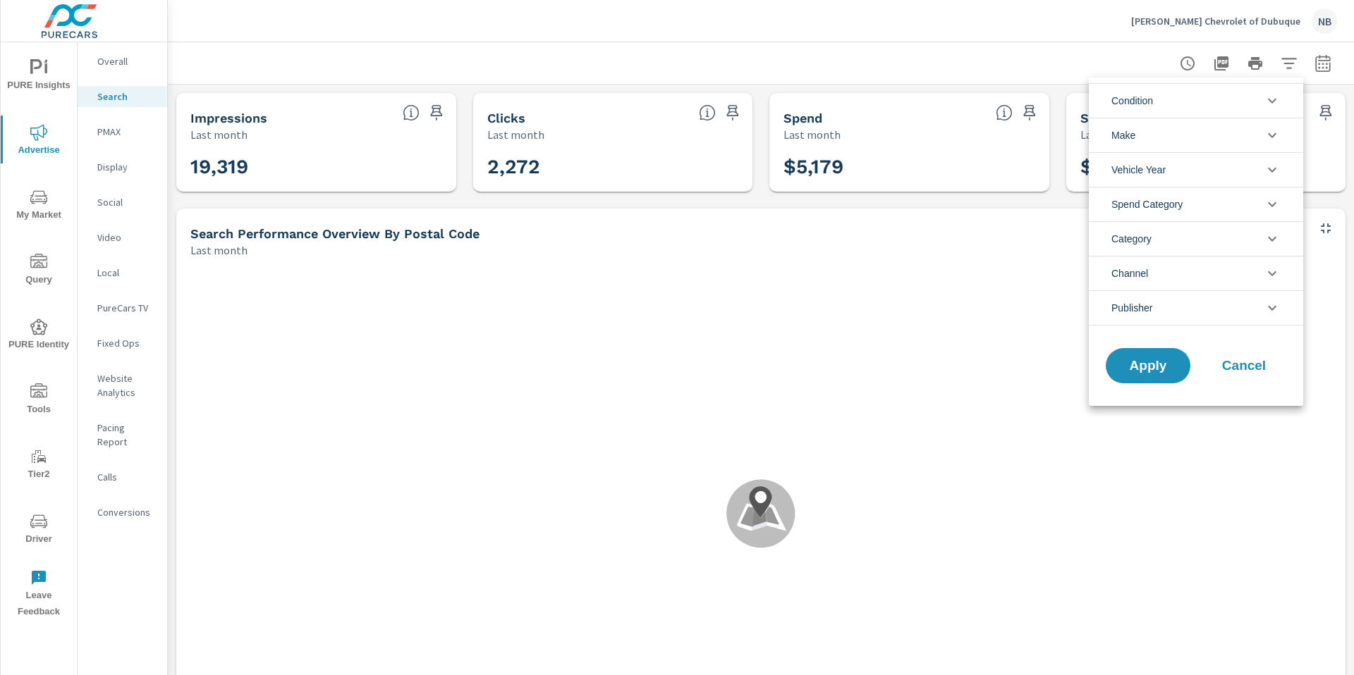
click at [1188, 302] on li "Publisher" at bounding box center [1196, 307] width 214 height 35
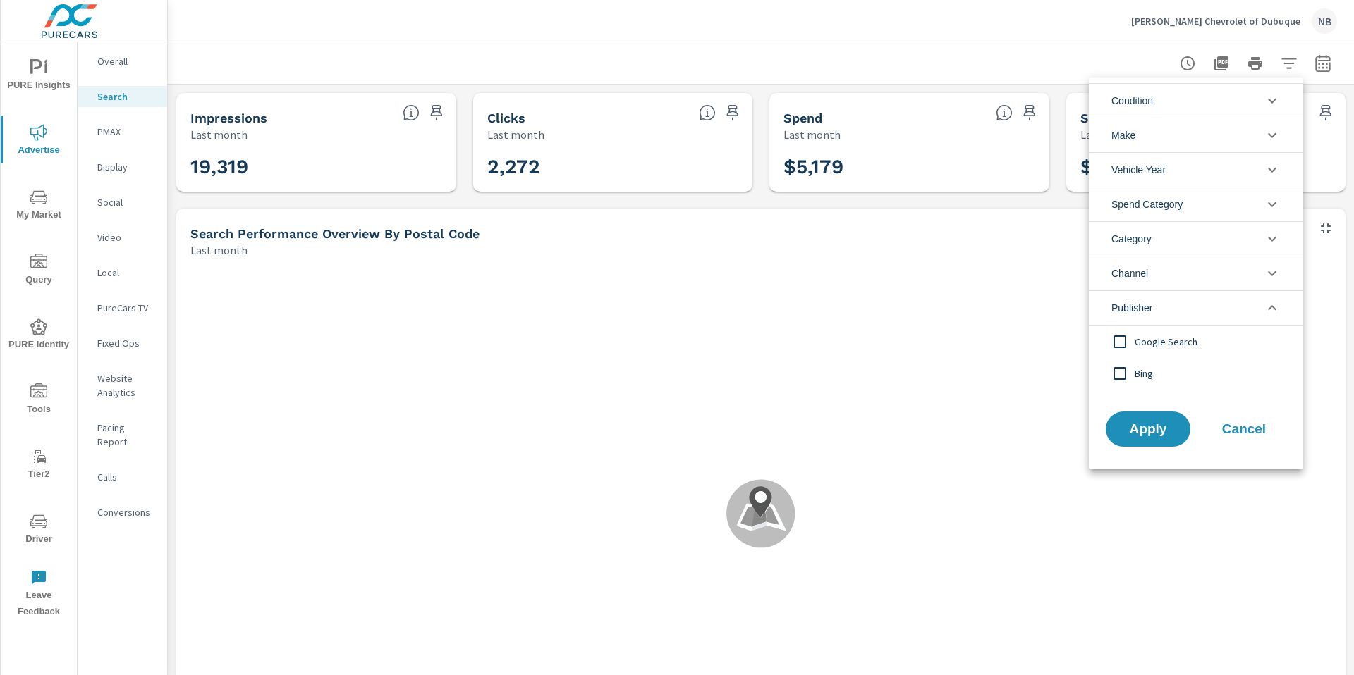
click at [1146, 378] on span "Bing" at bounding box center [1211, 373] width 154 height 17
drag, startPoint x: 1147, startPoint y: 432, endPoint x: 1158, endPoint y: 430, distance: 11.4
click at [1147, 432] on span "Apply" at bounding box center [1148, 429] width 58 height 13
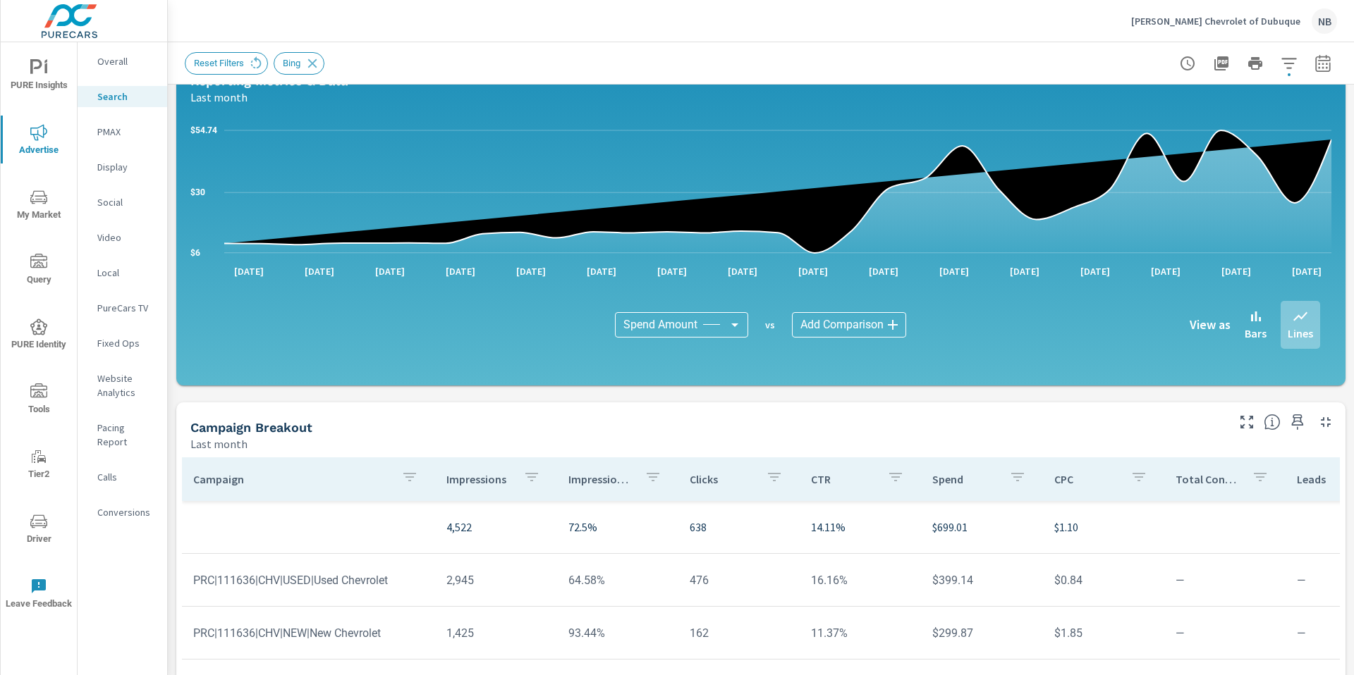
scroll to position [912, 0]
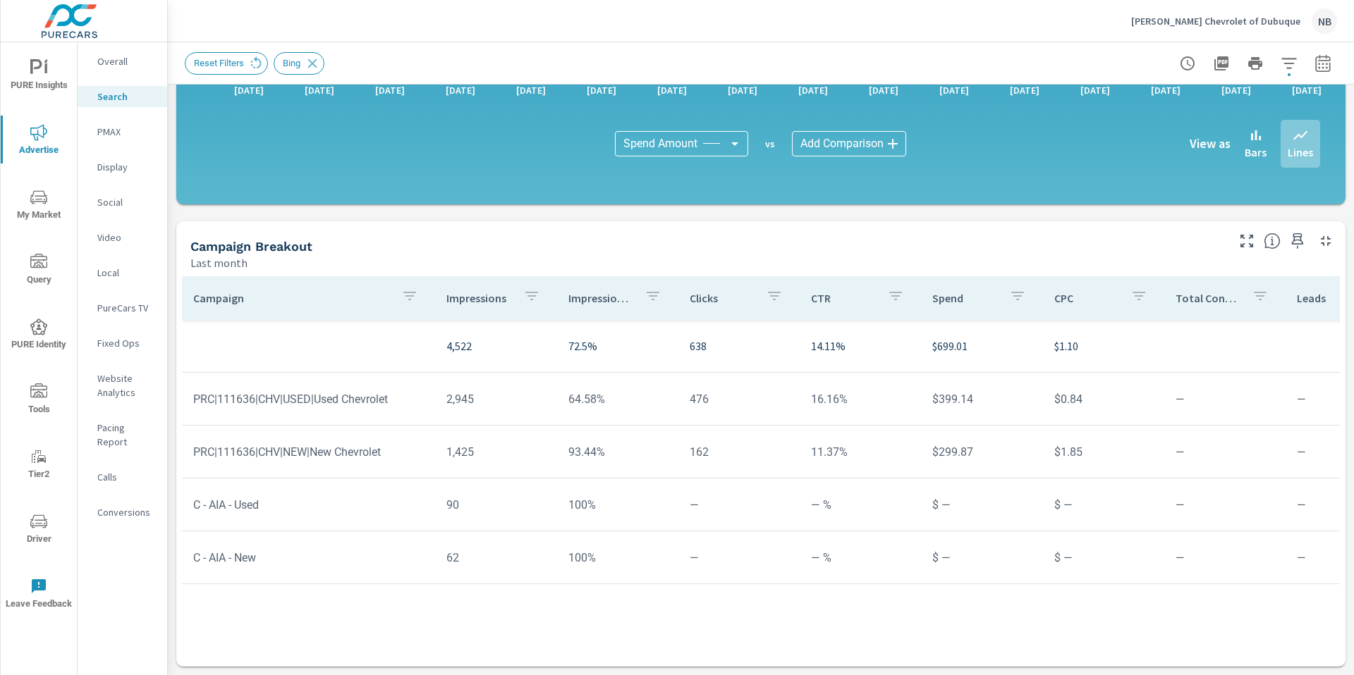
click at [1009, 298] on icon "button" at bounding box center [1017, 296] width 17 height 17
click at [786, 252] on div at bounding box center [677, 337] width 1354 height 675
click at [411, 298] on icon "button" at bounding box center [409, 296] width 17 height 17
click at [381, 255] on div at bounding box center [677, 337] width 1354 height 675
drag, startPoint x: 443, startPoint y: 502, endPoint x: 460, endPoint y: 504, distance: 17.1
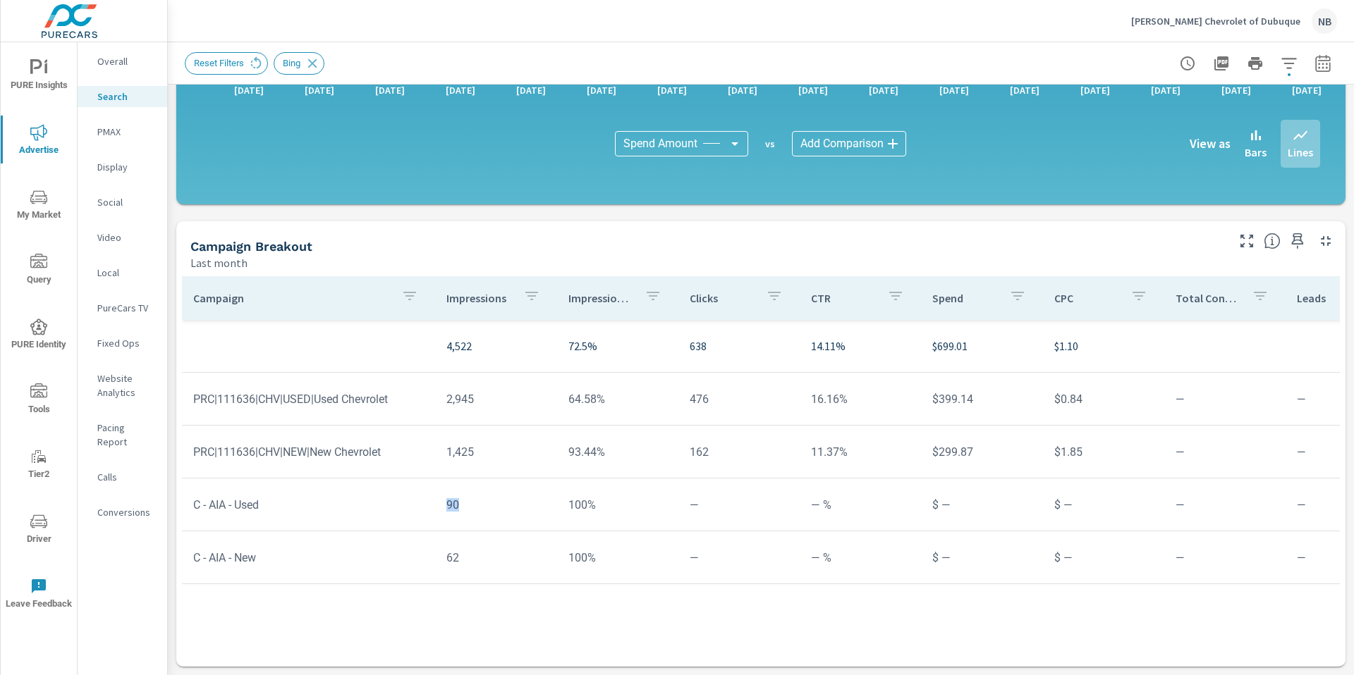
click at [461, 503] on td "90" at bounding box center [495, 505] width 121 height 36
drag, startPoint x: 460, startPoint y: 561, endPoint x: 458, endPoint y: 551, distance: 10.3
click at [463, 561] on td "62" at bounding box center [495, 558] width 121 height 36
drag, startPoint x: 441, startPoint y: 503, endPoint x: 467, endPoint y: 503, distance: 26.8
click at [468, 503] on td "90" at bounding box center [495, 505] width 121 height 36
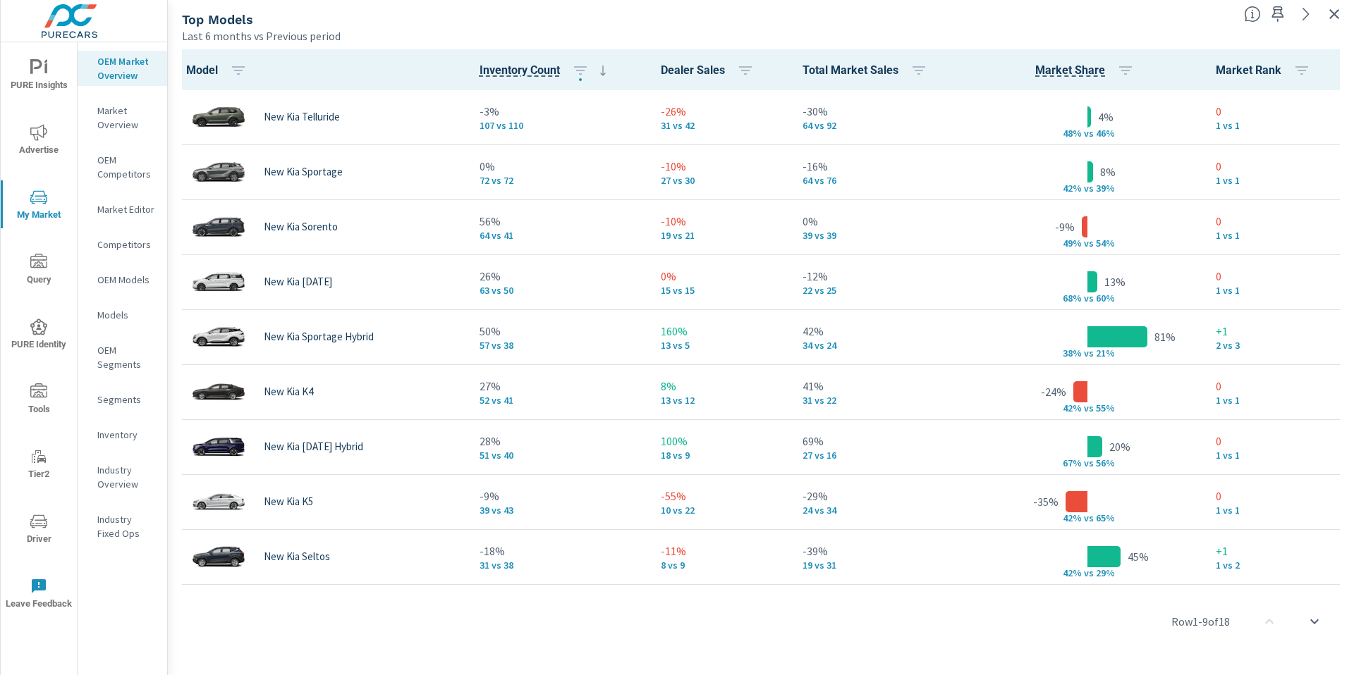
scroll to position [1, 0]
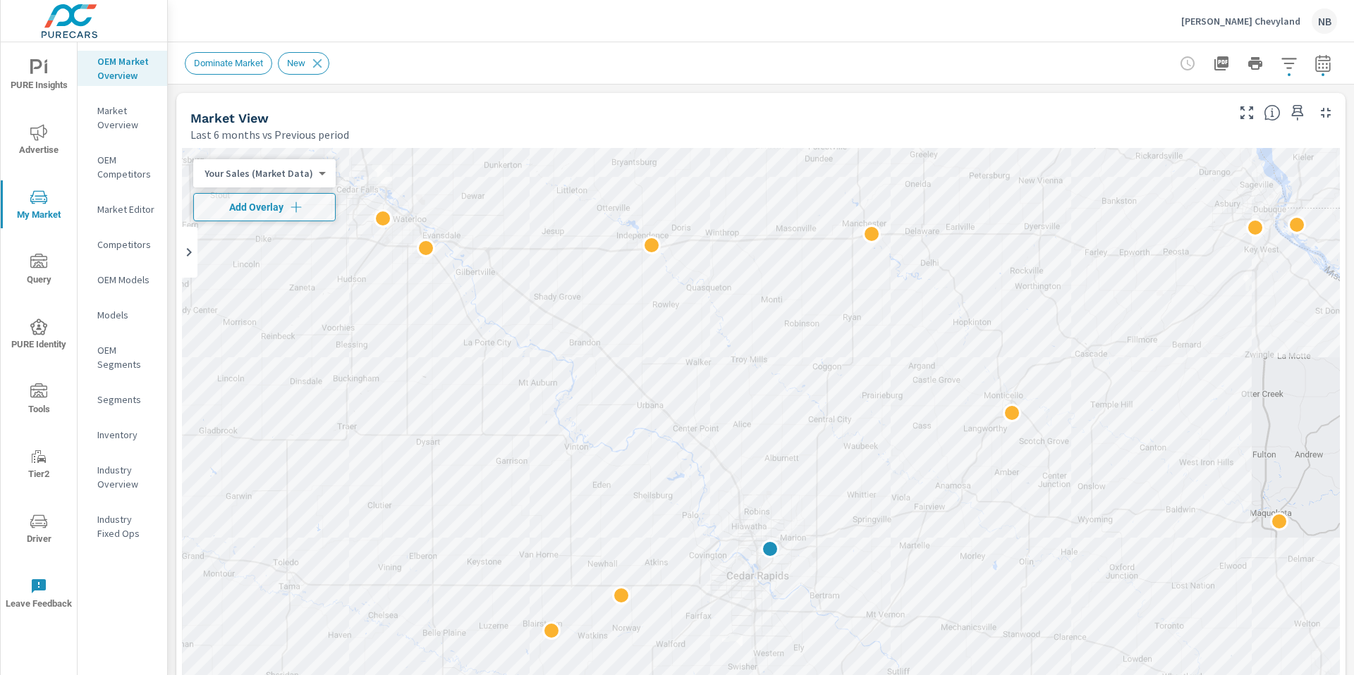
scroll to position [1, 0]
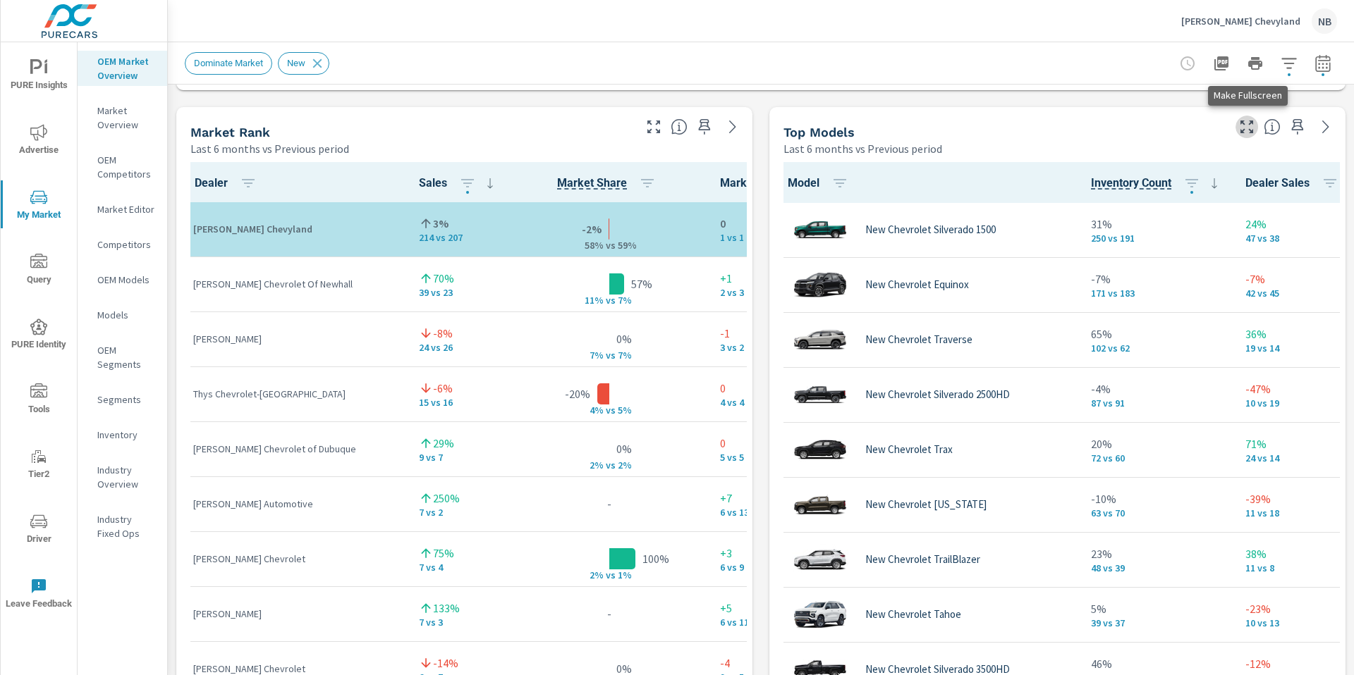
click at [1248, 127] on icon "button" at bounding box center [1246, 126] width 17 height 17
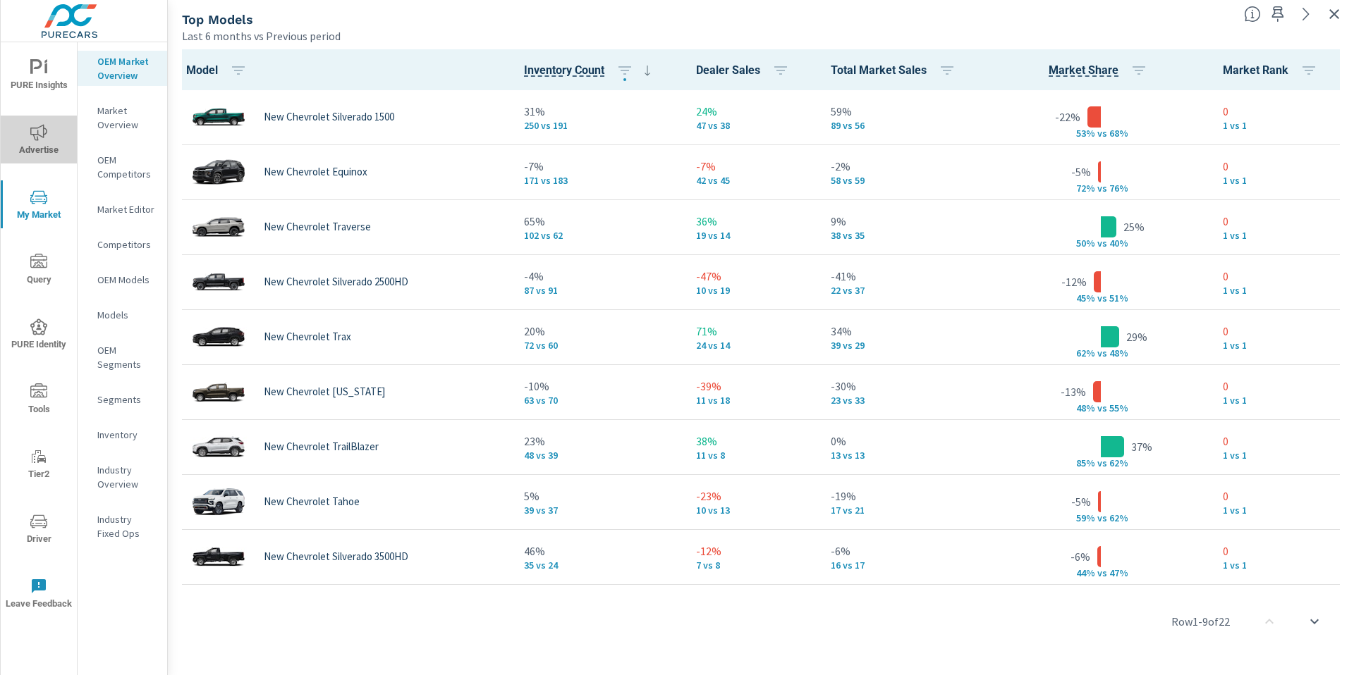
click at [30, 132] on icon "nav menu" at bounding box center [38, 132] width 17 height 16
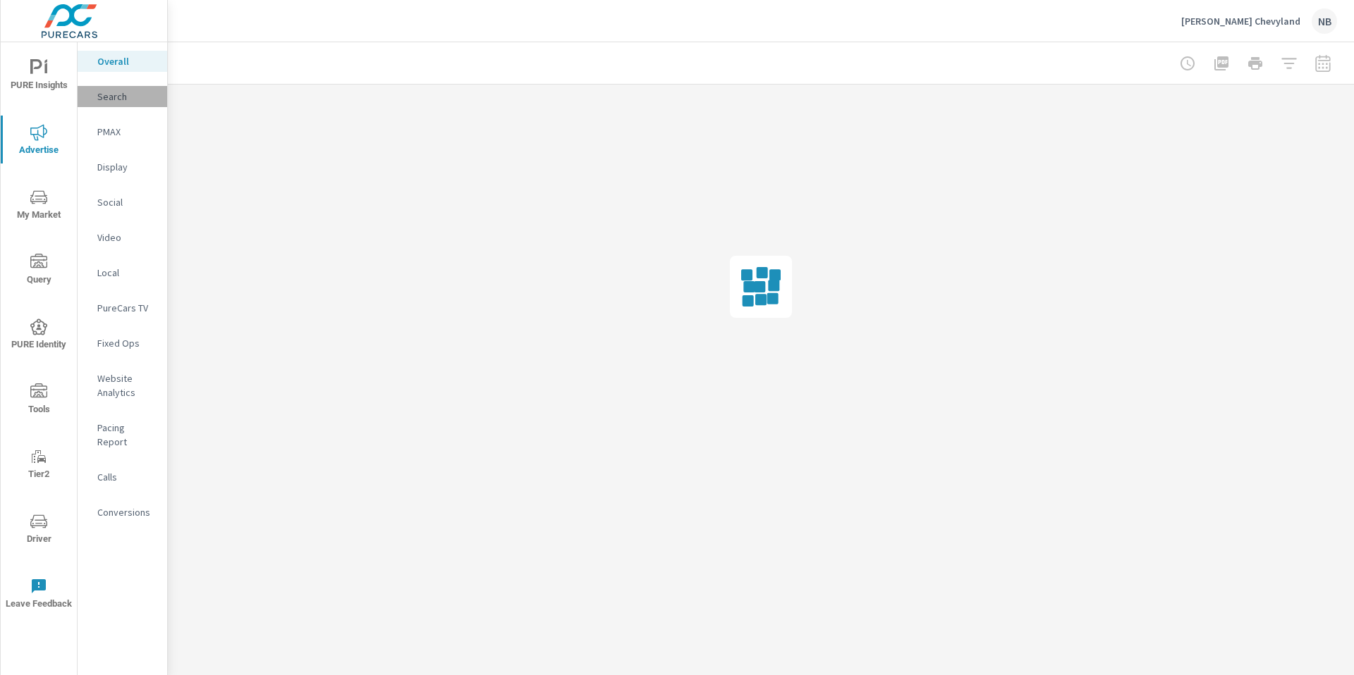
click at [121, 100] on p "Search" at bounding box center [126, 97] width 59 height 14
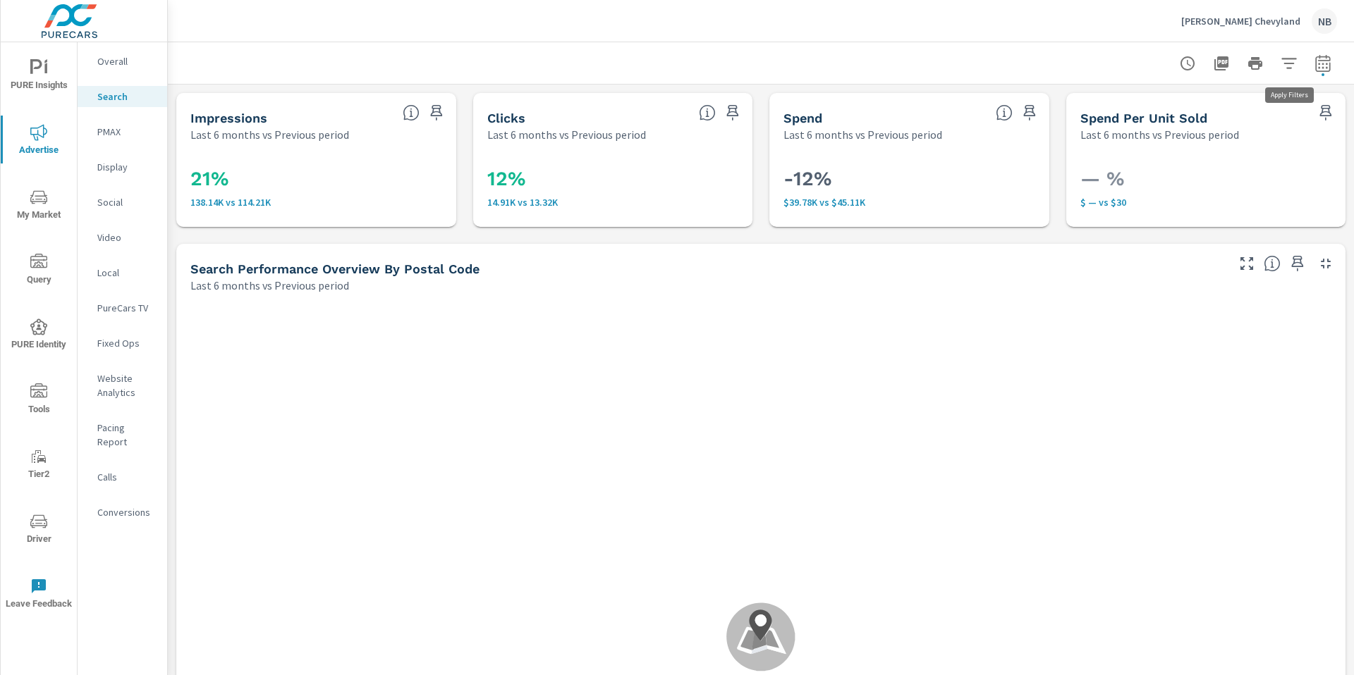
scroll to position [264, 0]
click at [1328, 64] on icon "button" at bounding box center [1322, 63] width 17 height 17
select select "Last 6 months"
select select "Previous period"
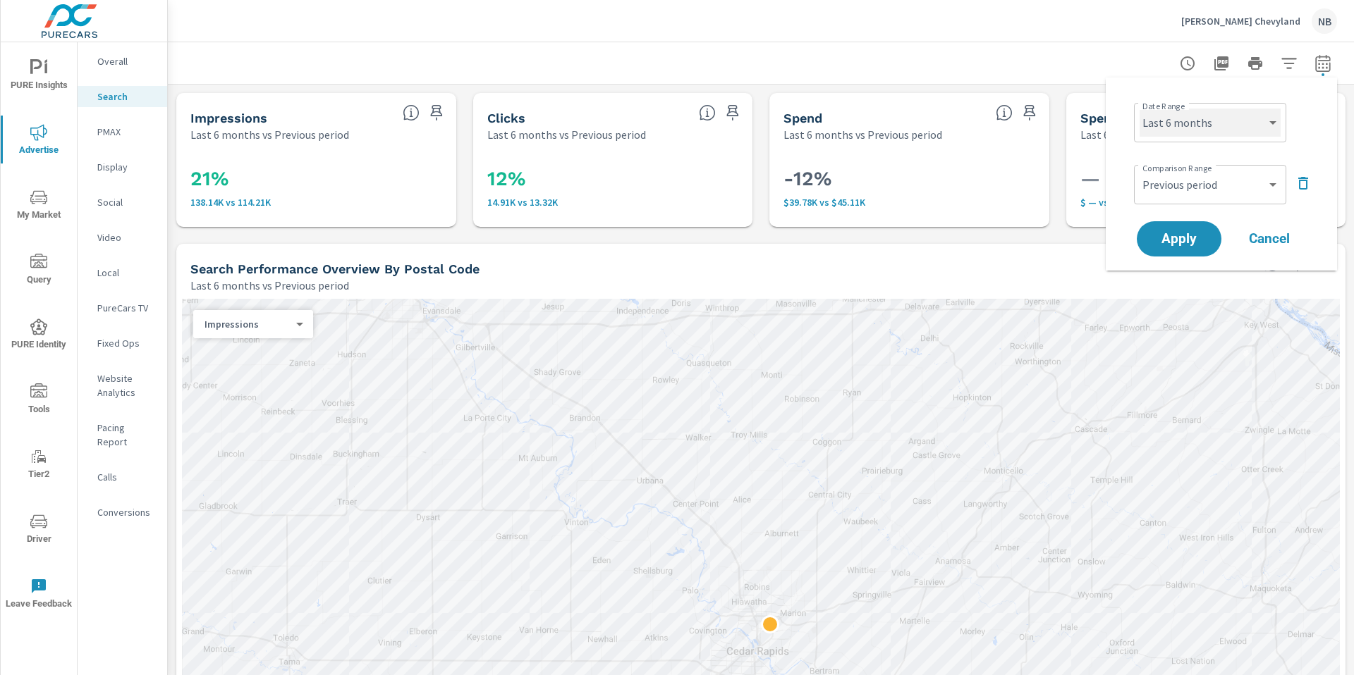
click at [1209, 126] on select "Custom [DATE] Last week Last 7 days Last 14 days Last 30 days Last 45 days Last…" at bounding box center [1209, 123] width 141 height 28
click at [1139, 109] on select "Custom [DATE] Last week Last 7 days Last 14 days Last 30 days Last 45 days Last…" at bounding box center [1209, 123] width 141 height 28
select select "Last 30 days"
drag, startPoint x: 1299, startPoint y: 184, endPoint x: 1287, endPoint y: 191, distance: 13.9
click at [1299, 184] on icon "button" at bounding box center [1303, 183] width 10 height 13
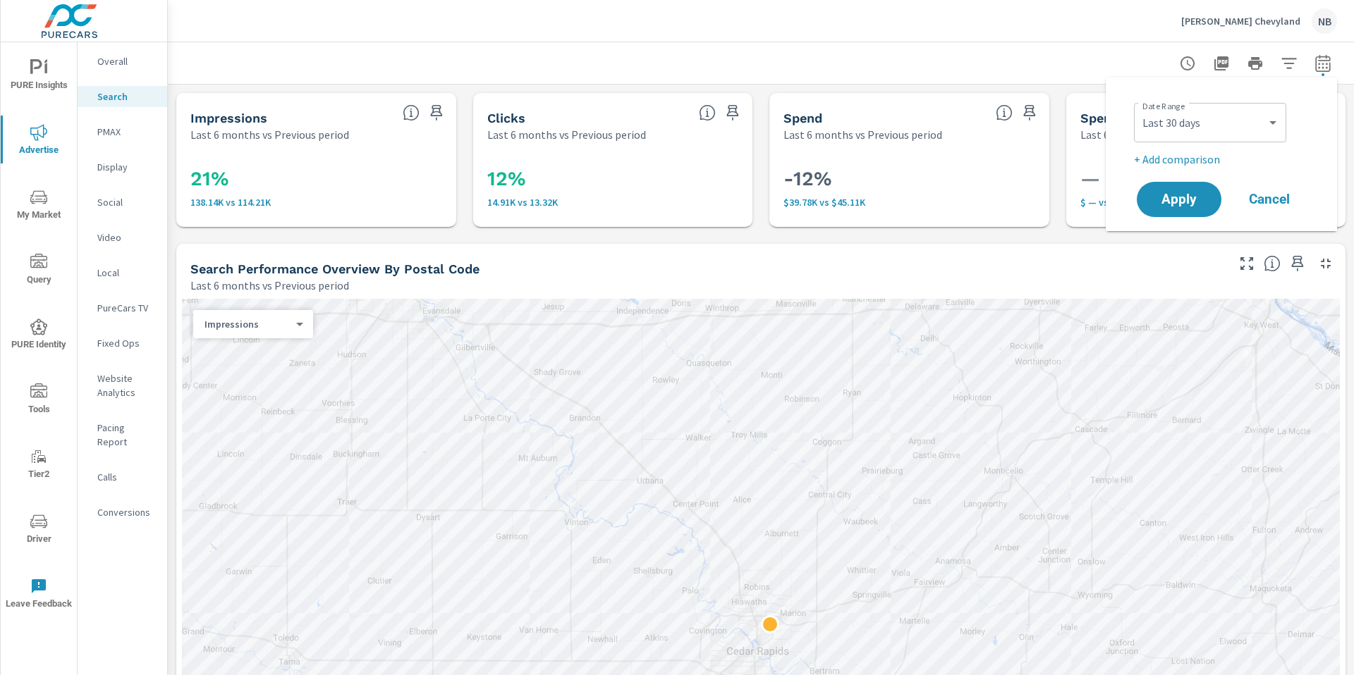
drag, startPoint x: 1194, startPoint y: 197, endPoint x: 1220, endPoint y: 171, distance: 37.4
click at [1194, 197] on span "Apply" at bounding box center [1179, 199] width 56 height 13
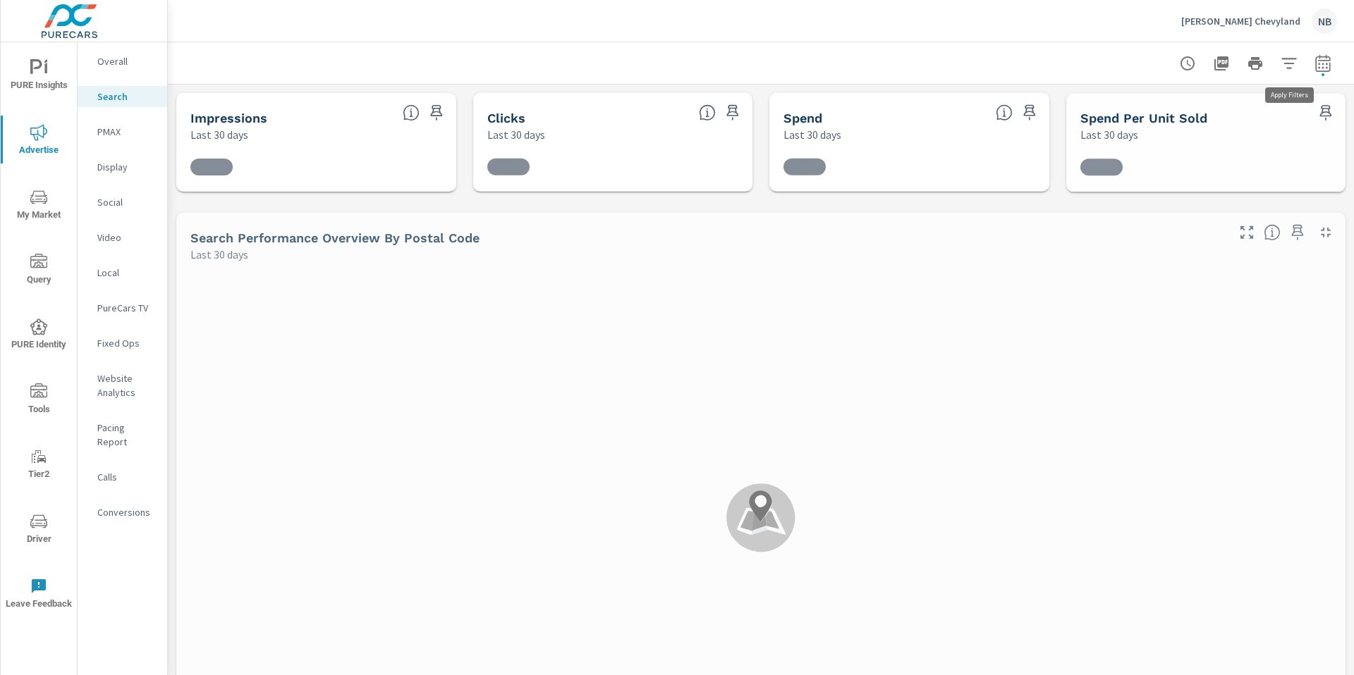
click at [1289, 68] on icon "button" at bounding box center [1288, 63] width 17 height 17
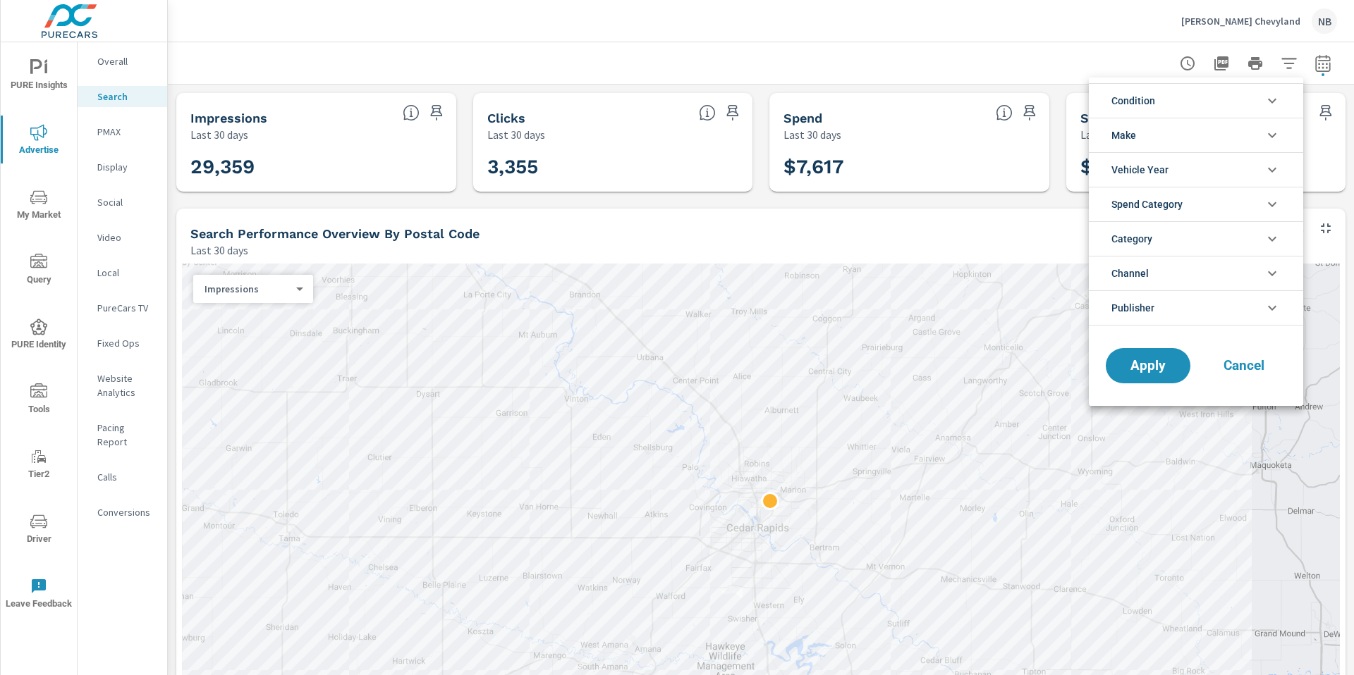
scroll to position [264, 0]
click at [1234, 310] on li "Publisher" at bounding box center [1196, 307] width 214 height 35
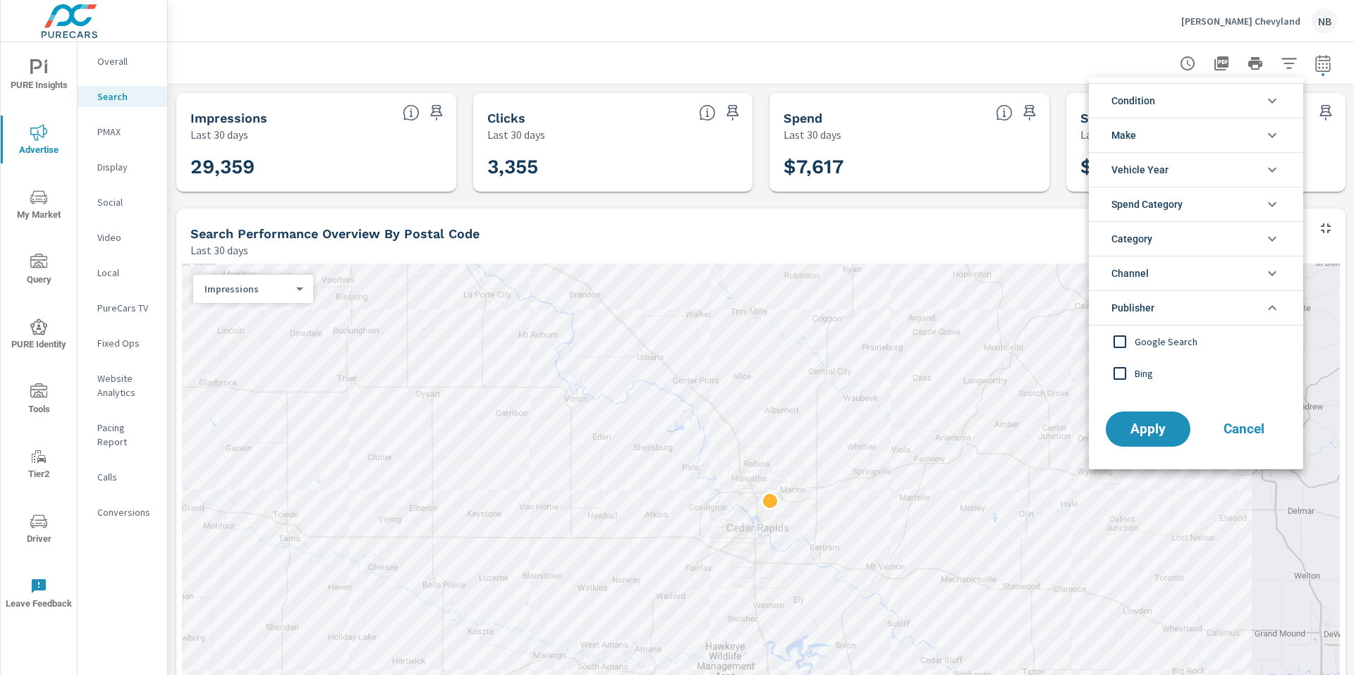
click at [1148, 374] on span "Bing" at bounding box center [1211, 373] width 154 height 17
click at [1148, 417] on button "Apply" at bounding box center [1147, 429] width 87 height 37
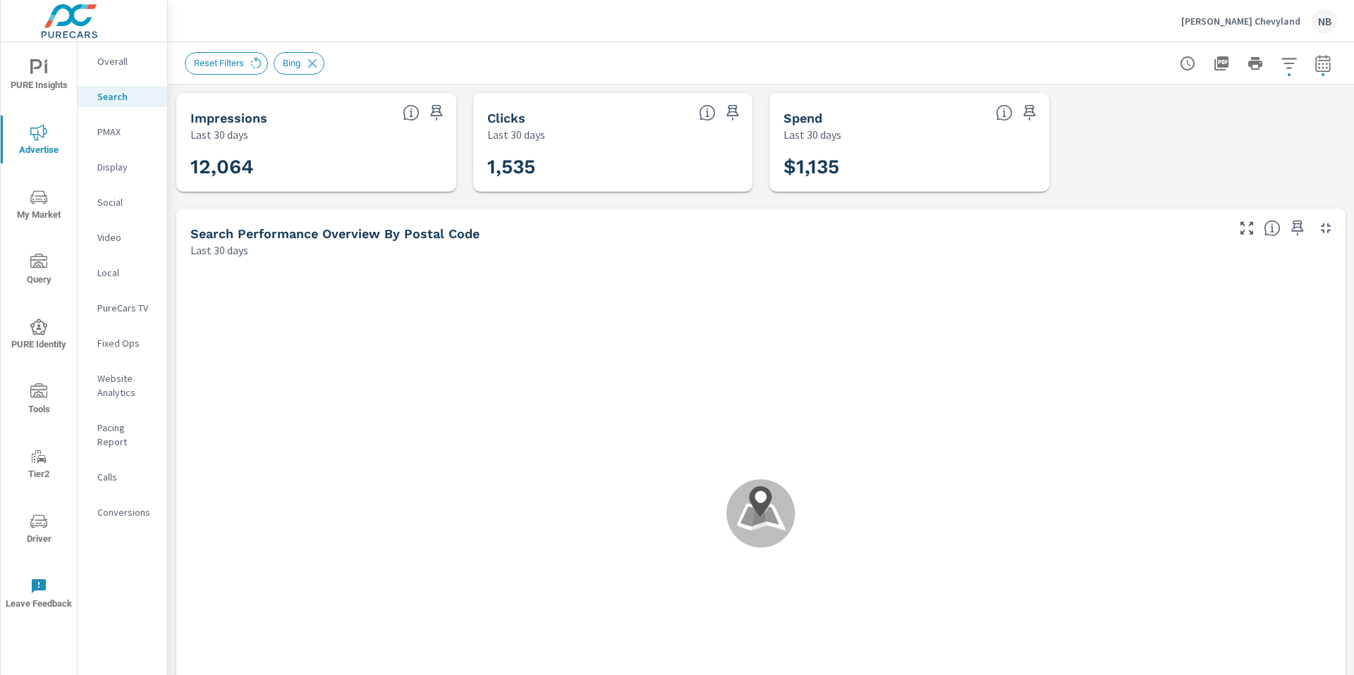
scroll to position [262, 0]
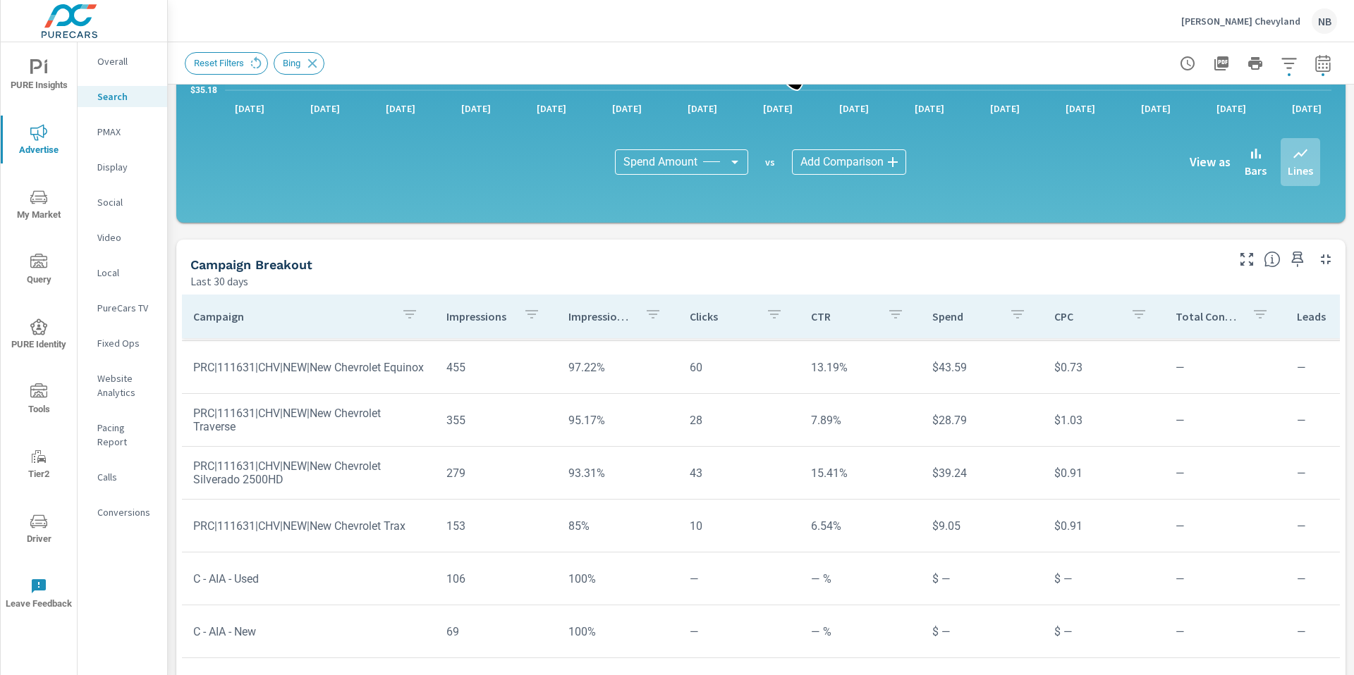
scroll to position [912, 0]
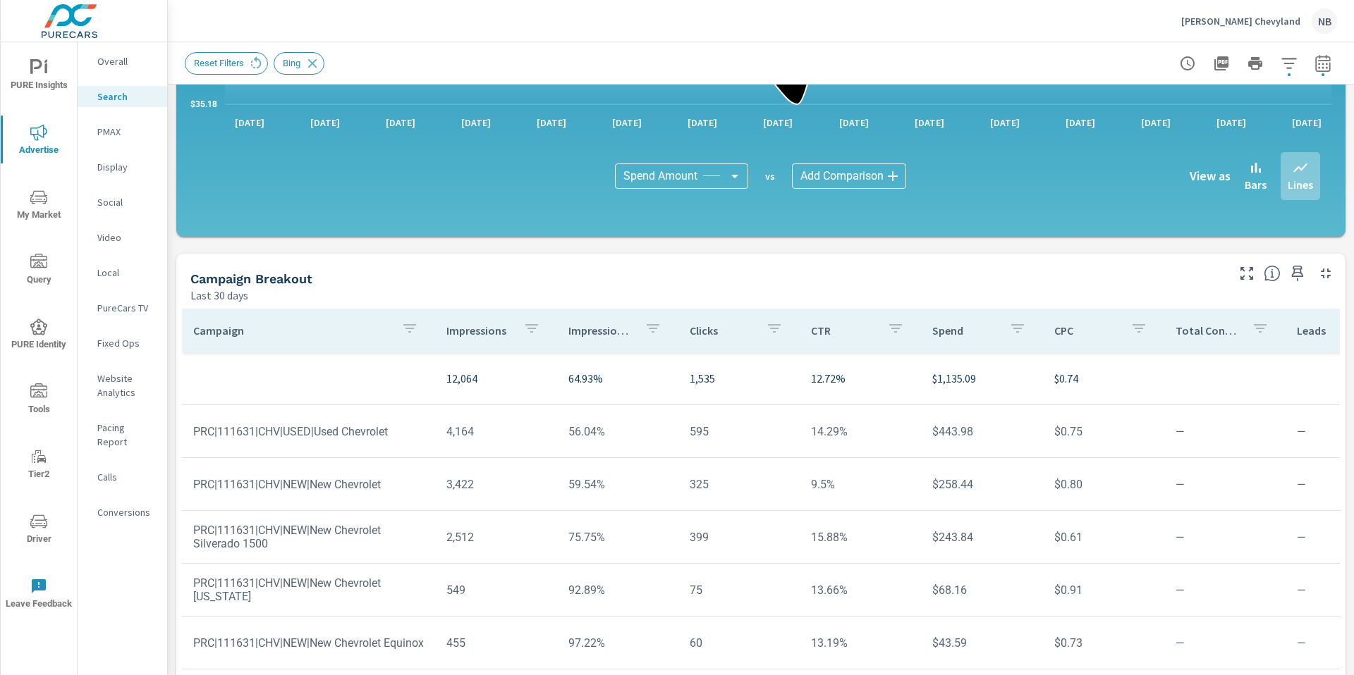
scroll to position [912, 0]
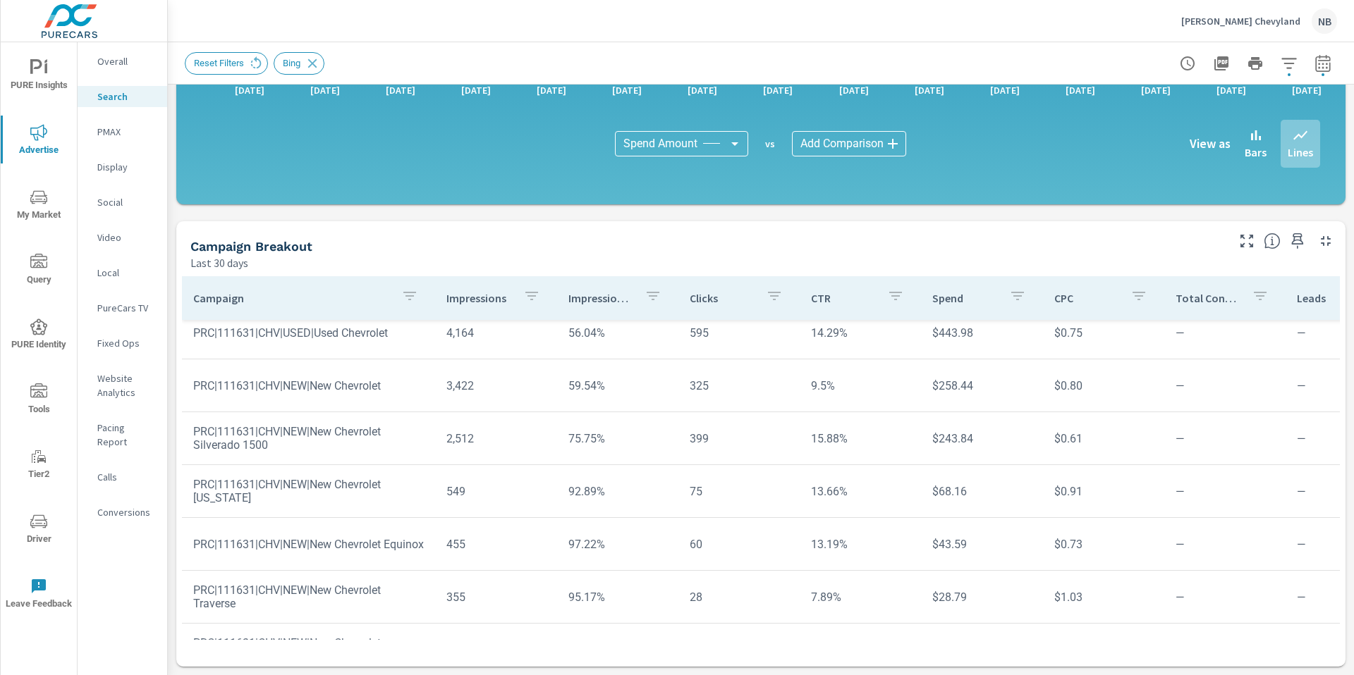
scroll to position [67, 0]
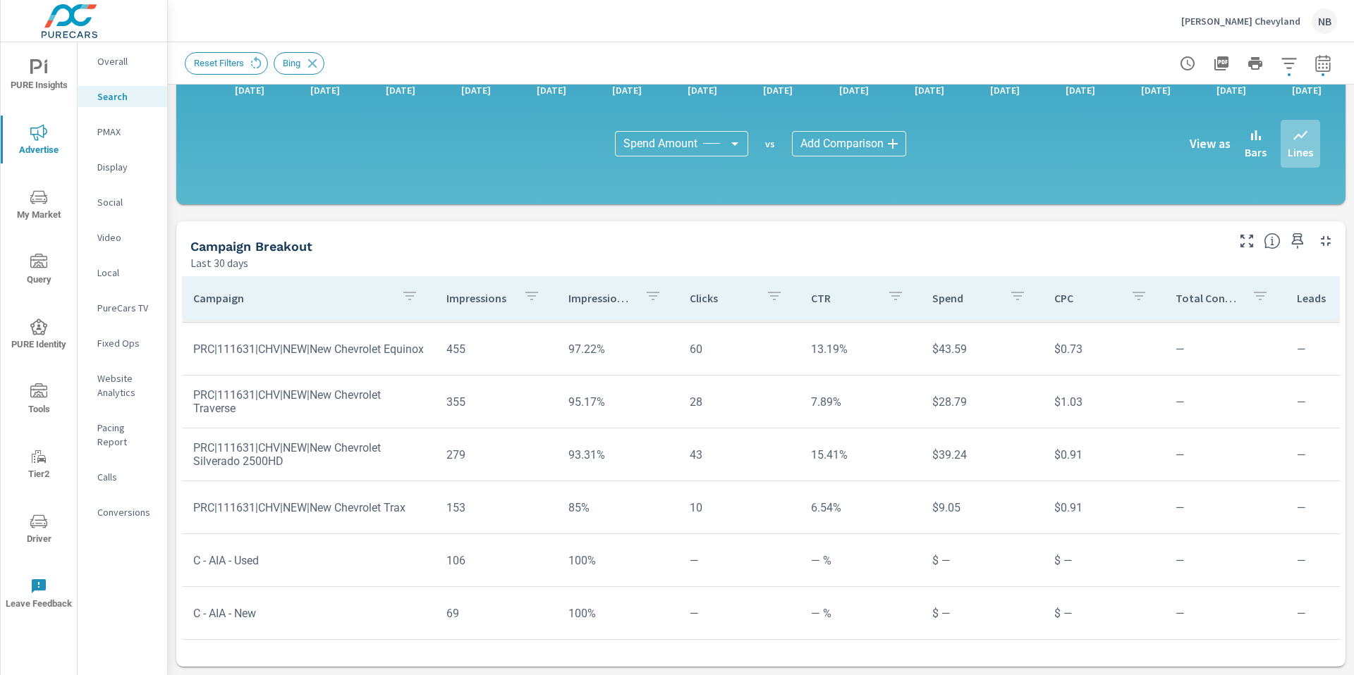
scroll to position [262, 0]
